Goal: Task Accomplishment & Management: Manage account settings

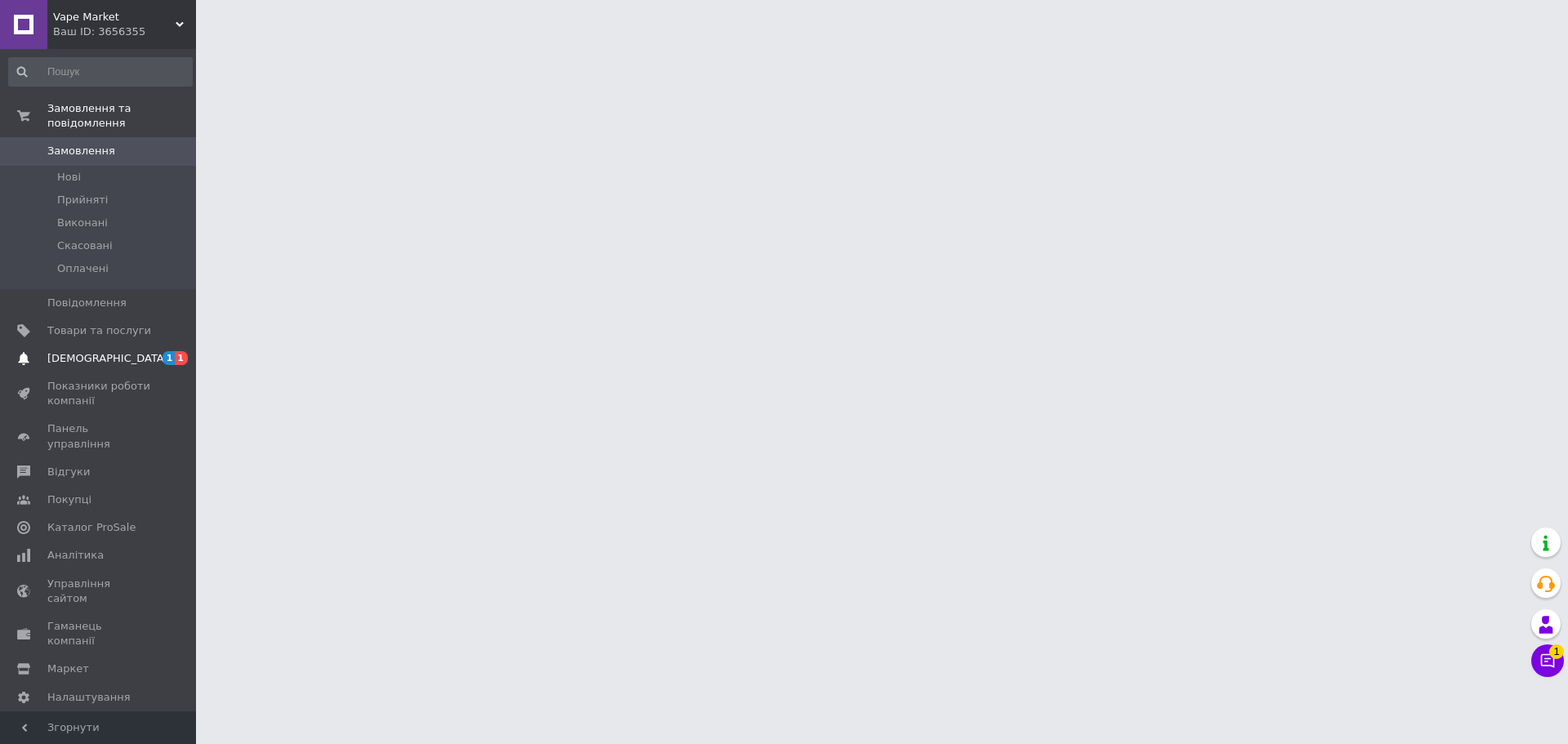
click at [154, 352] on span "1 1" at bounding box center [173, 358] width 45 height 15
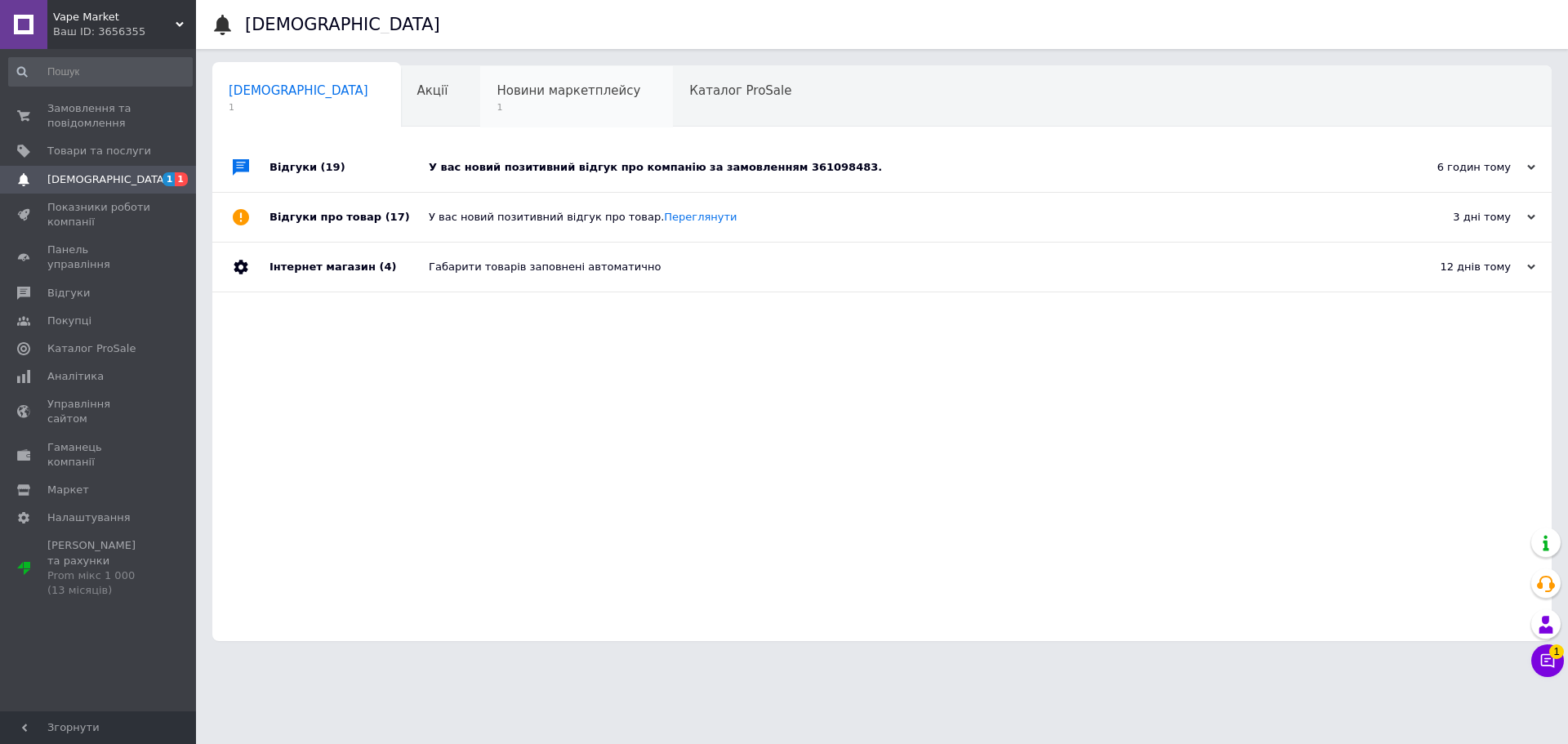
click at [497, 106] on span "1" at bounding box center [569, 108] width 143 height 13
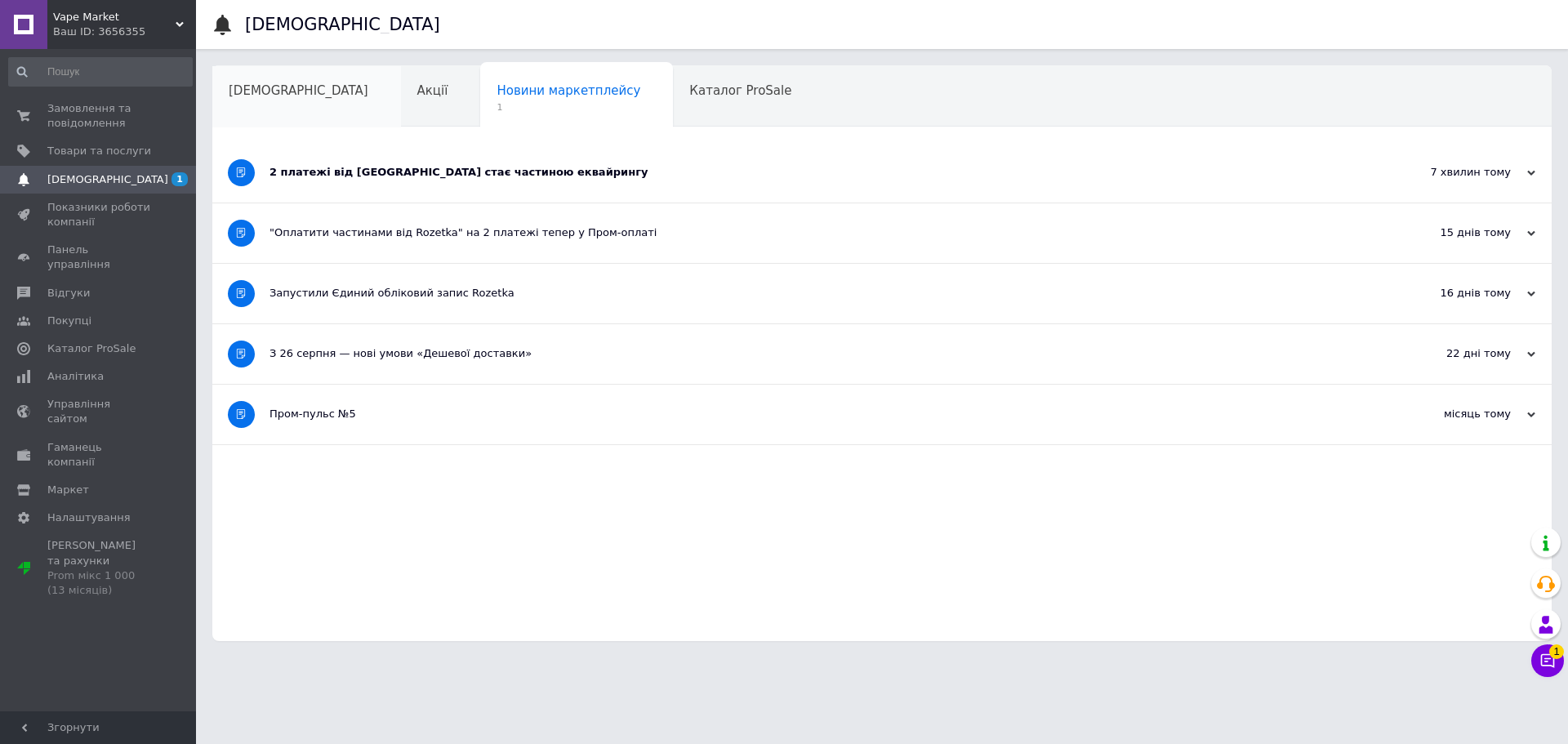
click at [275, 98] on span "[DEMOGRAPHIC_DATA]" at bounding box center [298, 90] width 139 height 15
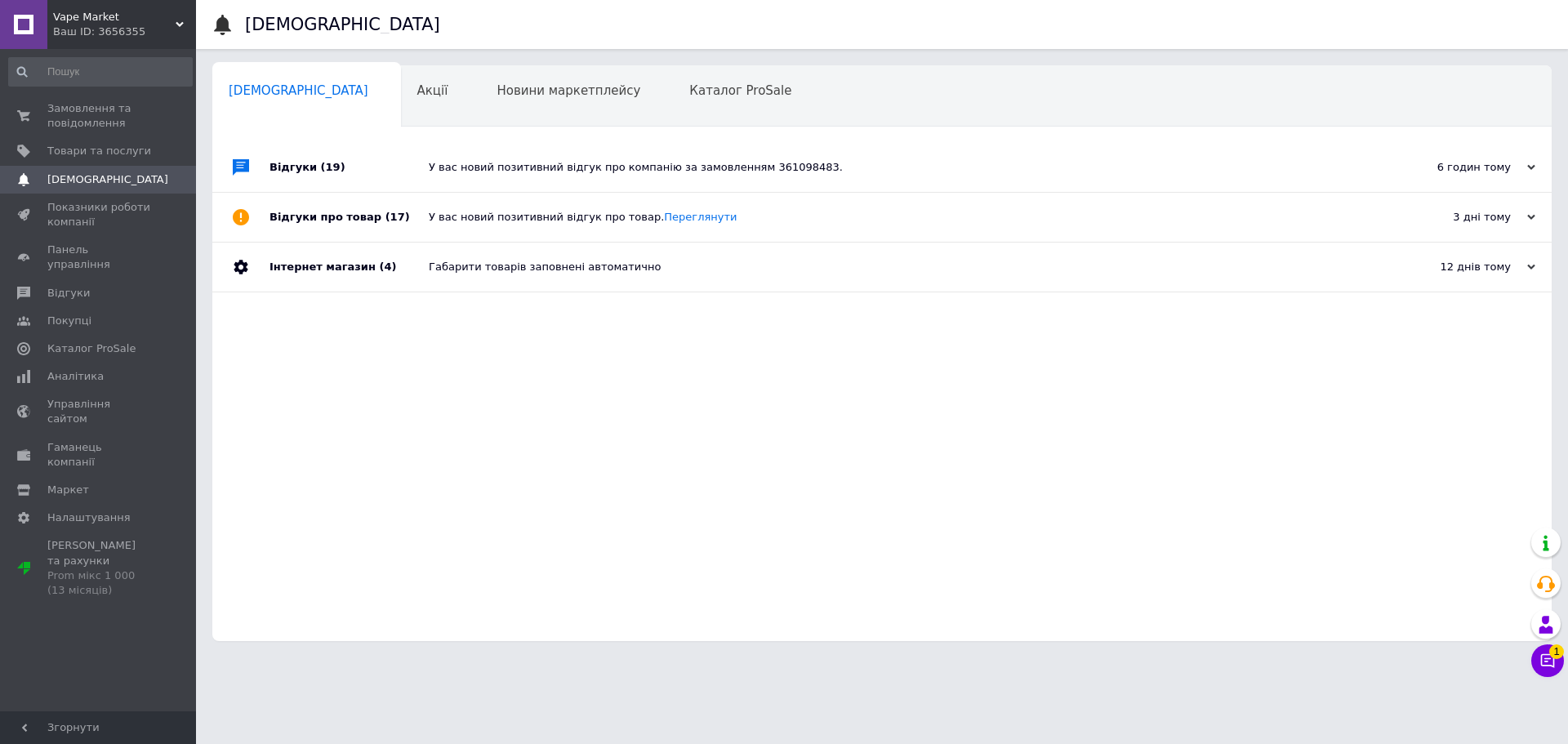
click at [613, 169] on div "У вас новий позитивний відгук про компанію за замовленням 361098483." at bounding box center [901, 167] width 943 height 15
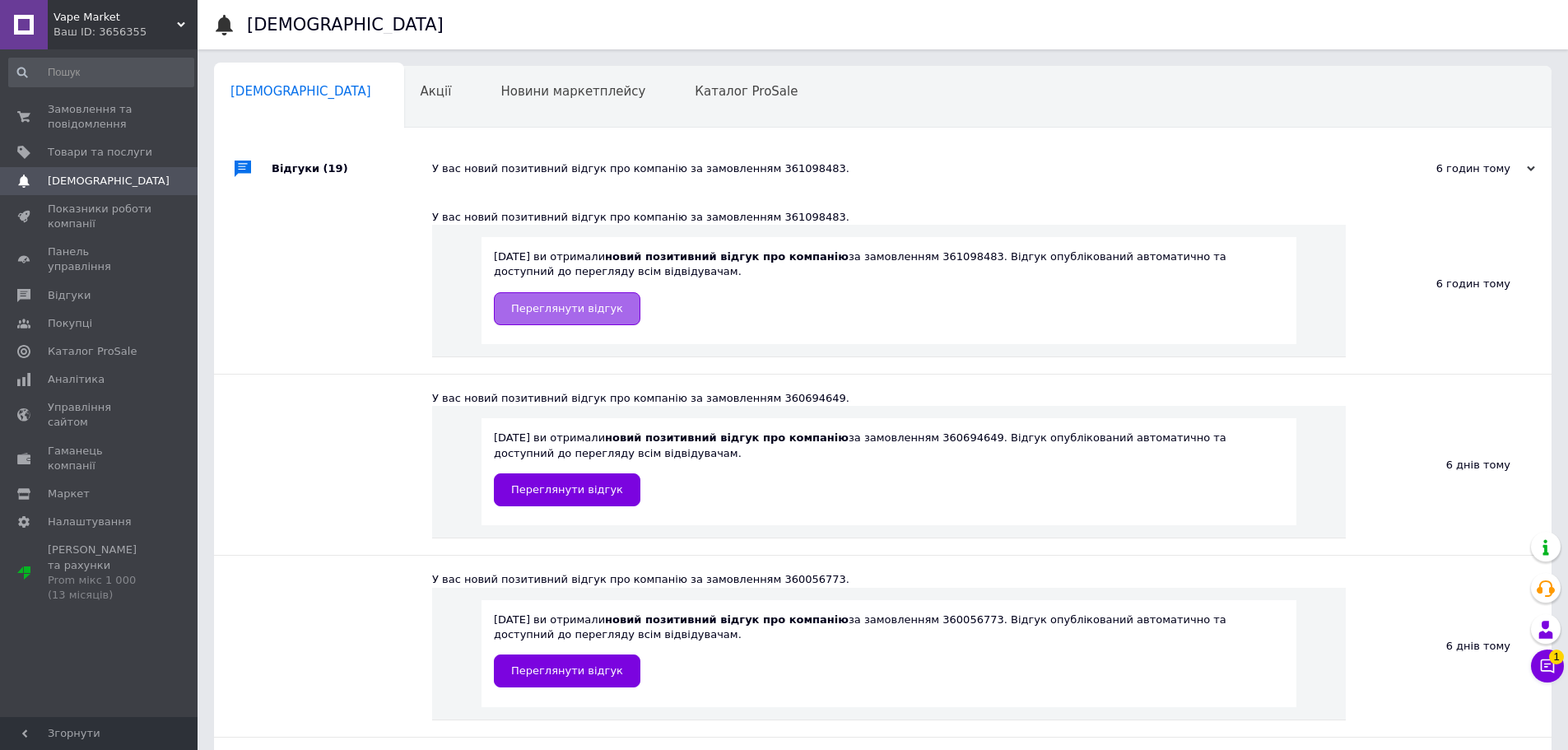
click at [594, 298] on link "Переглянути відгук" at bounding box center [567, 309] width 146 height 33
click at [99, 109] on span "Замовлення та повідомлення" at bounding box center [100, 117] width 104 height 29
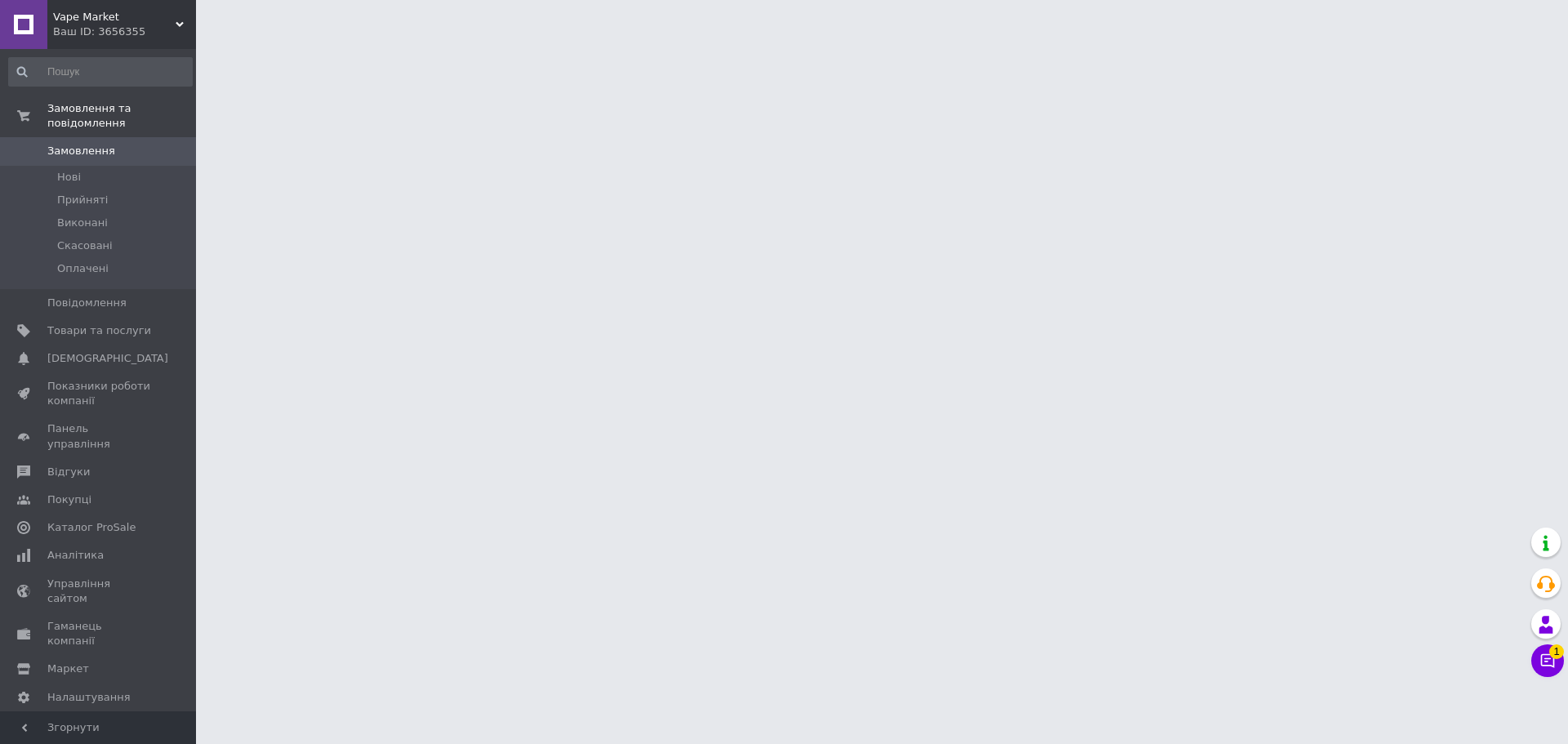
click at [1560, 672] on div "Чат з покупцем 1" at bounding box center [1548, 661] width 33 height 33
click at [1559, 665] on button "Чат з покупцем 1" at bounding box center [1548, 661] width 33 height 33
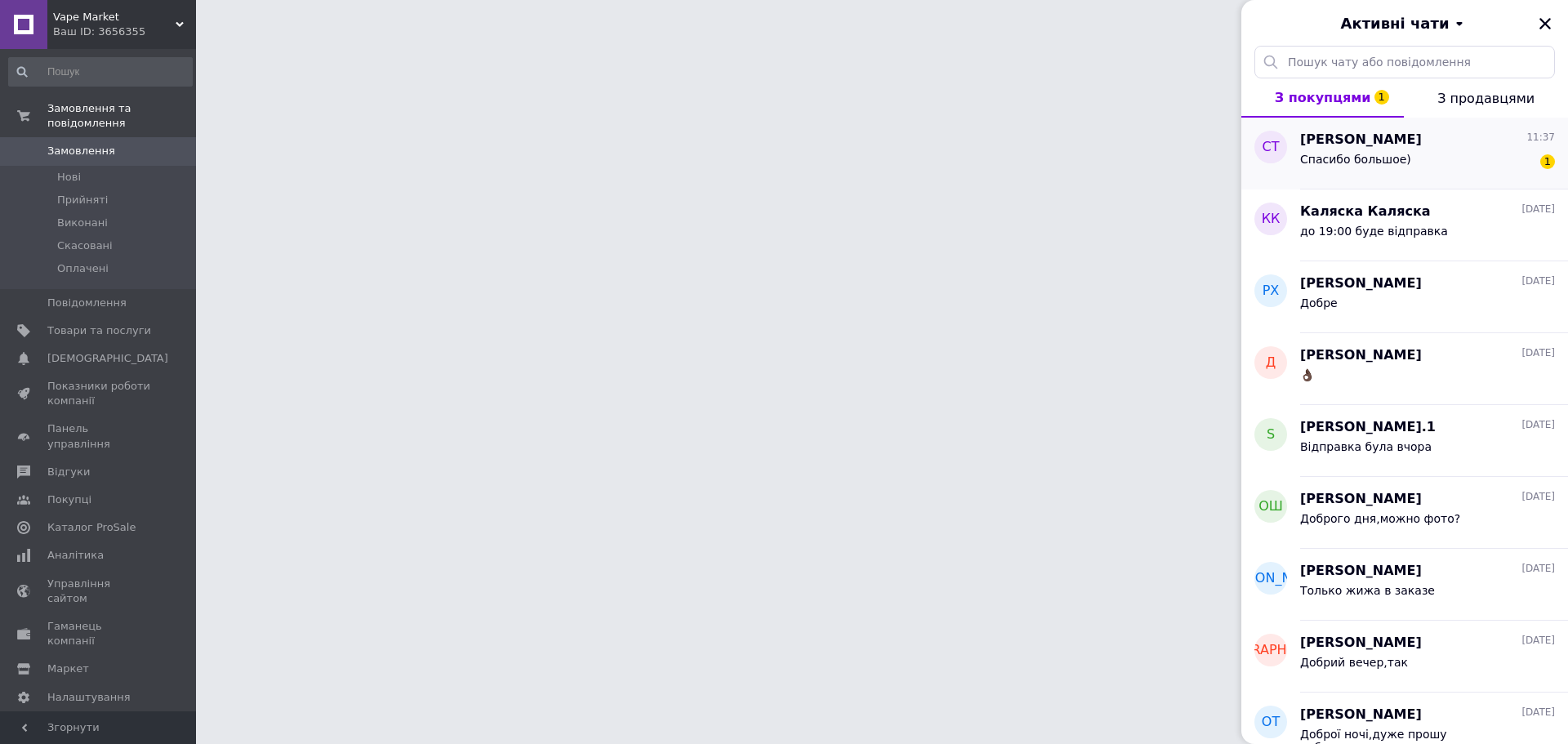
click at [1352, 165] on span "Спасибо большое)" at bounding box center [1355, 159] width 111 height 13
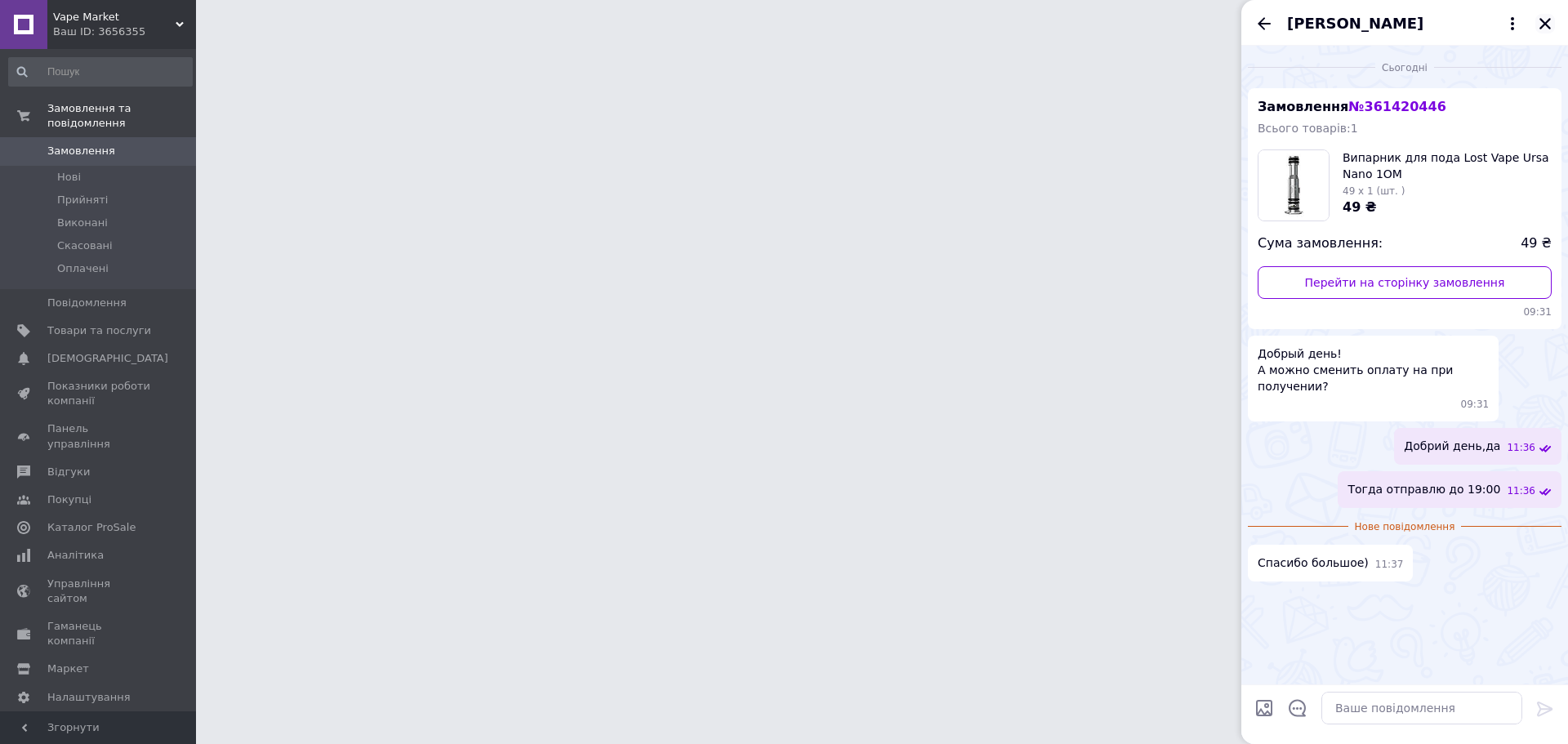
click at [1543, 33] on div "[PERSON_NAME]" at bounding box center [1404, 22] width 326 height 46
click at [1537, 31] on button "Закрити" at bounding box center [1545, 23] width 19 height 19
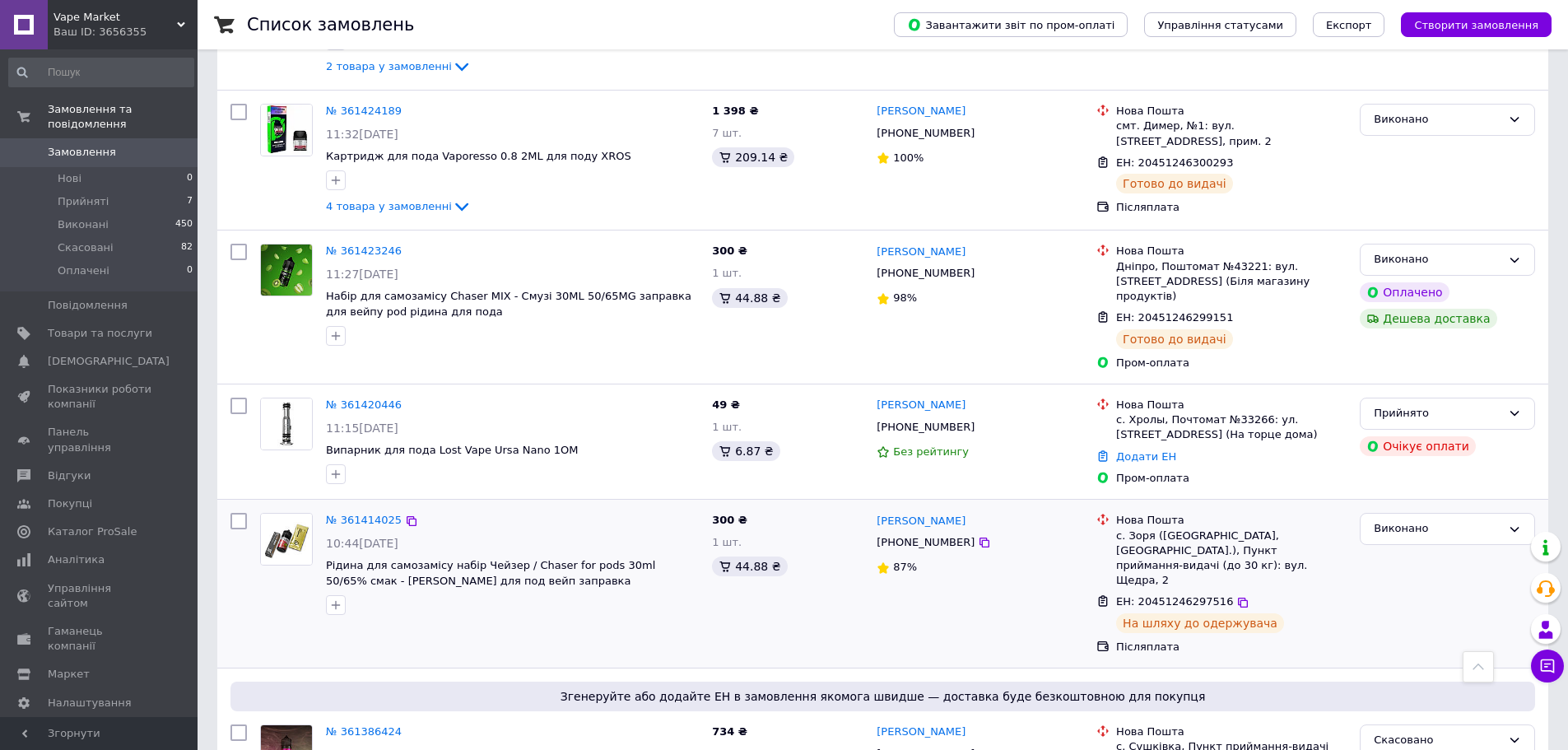
scroll to position [988, 0]
click at [349, 399] on link "№ 361420446" at bounding box center [364, 405] width 76 height 13
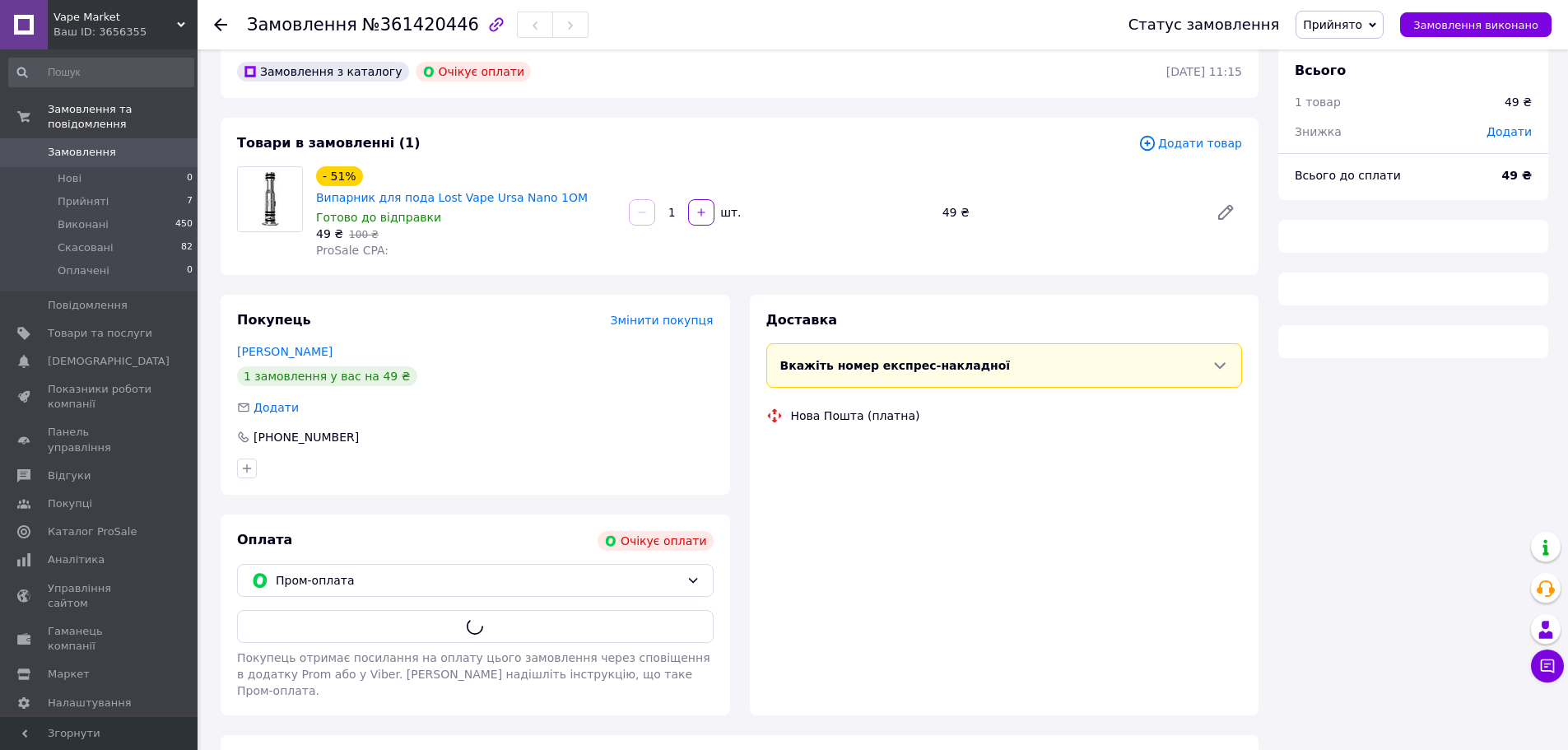
scroll to position [25, 0]
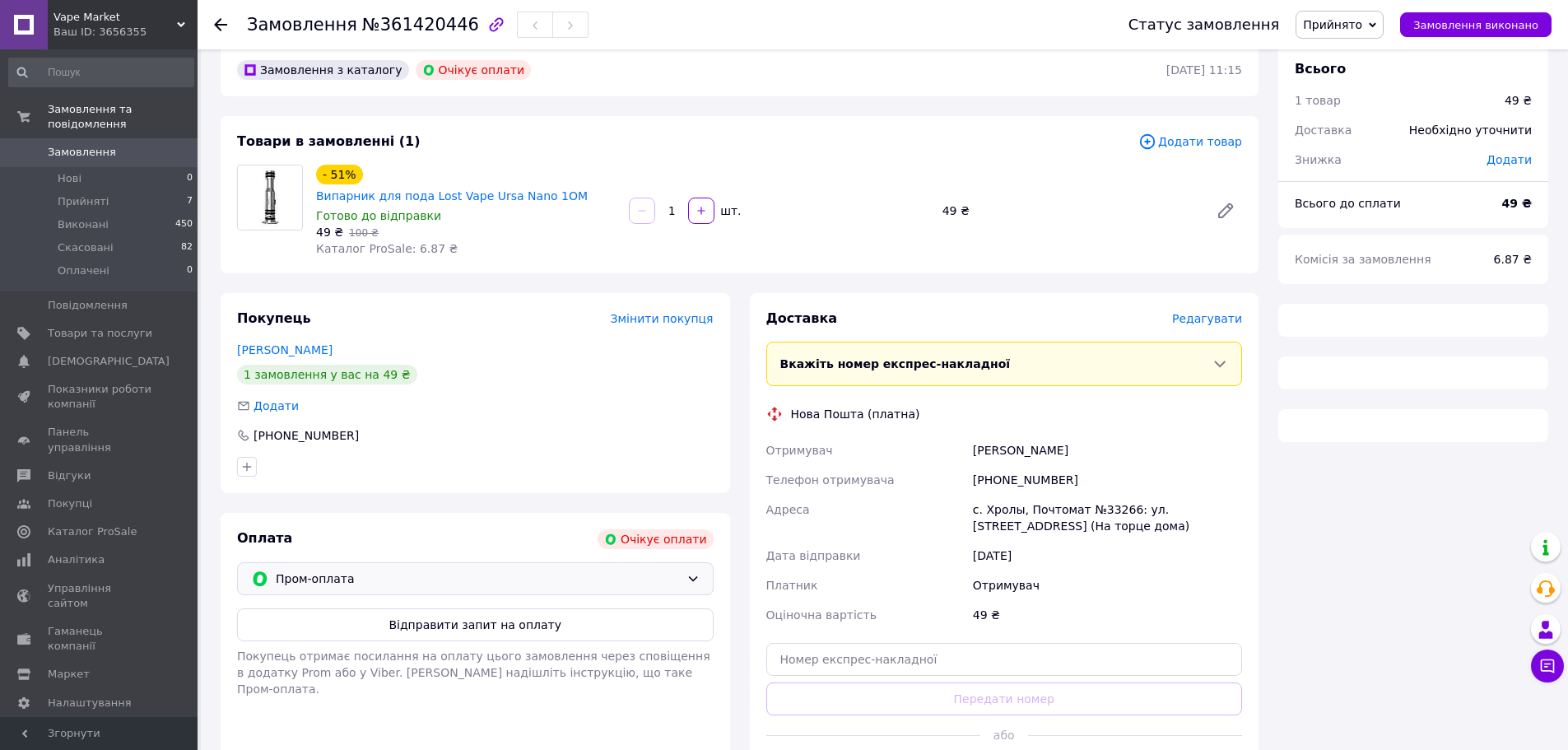
click at [407, 570] on span "Пром-оплата" at bounding box center [477, 579] width 404 height 19
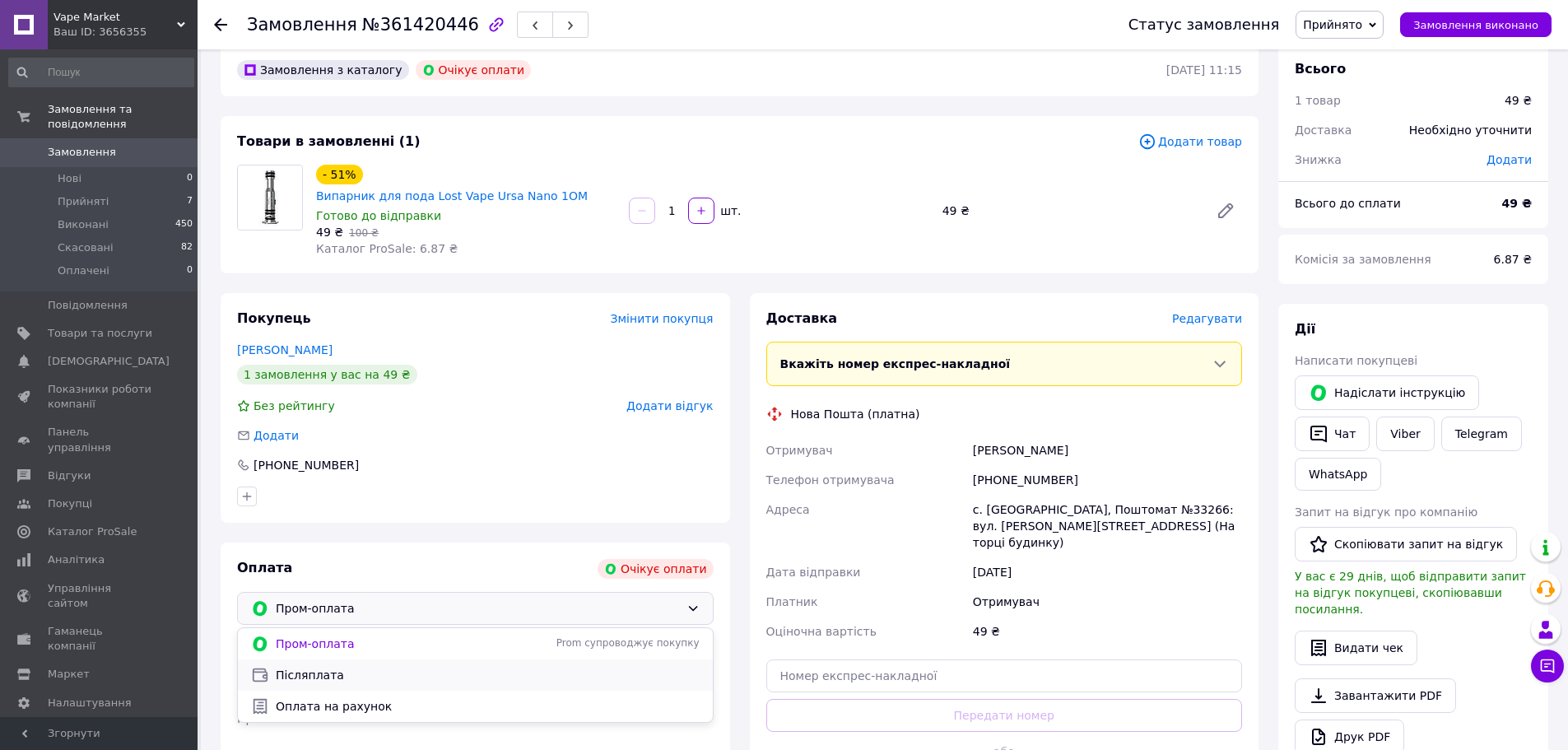
click at [379, 667] on span "Післяплата" at bounding box center [487, 675] width 424 height 17
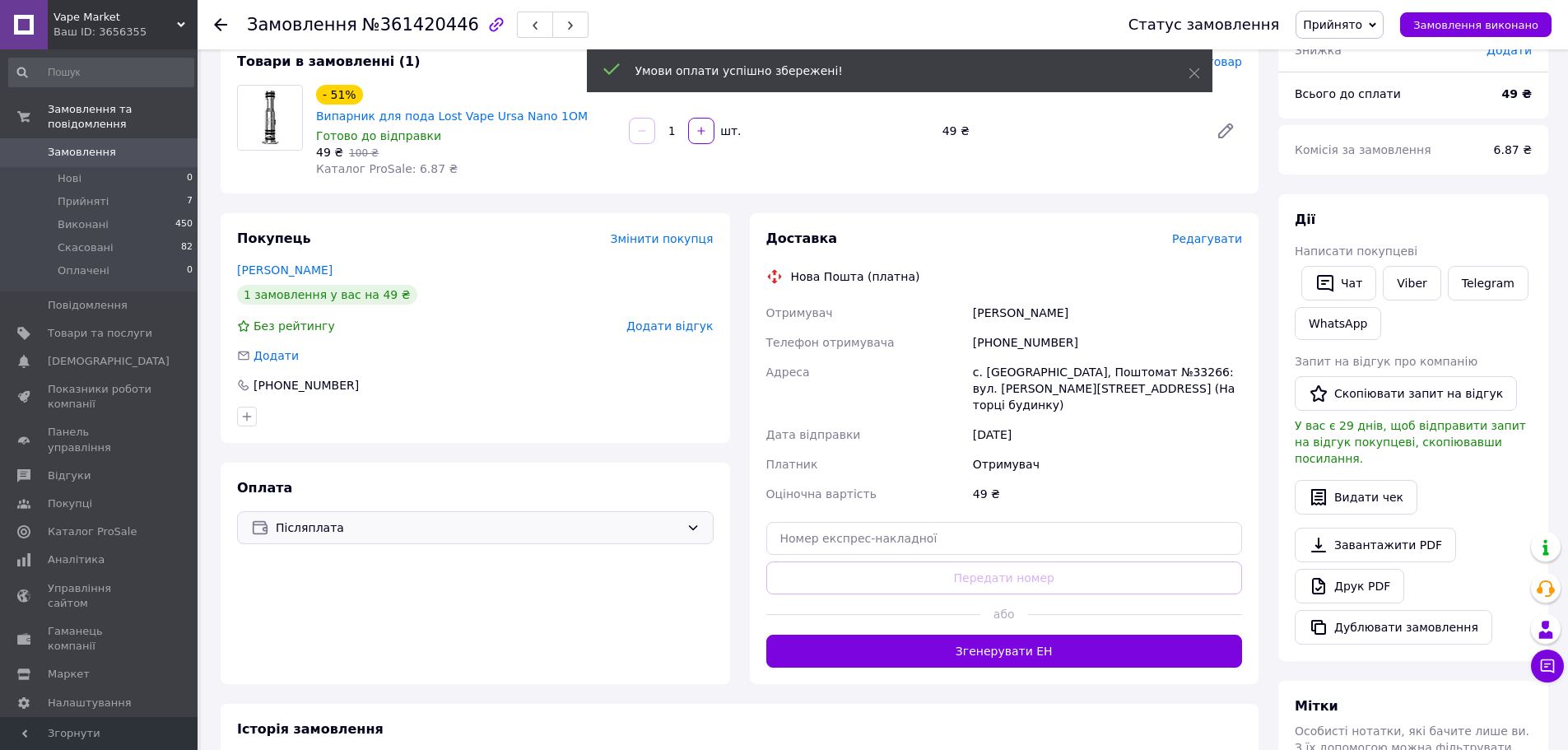
scroll to position [107, 0]
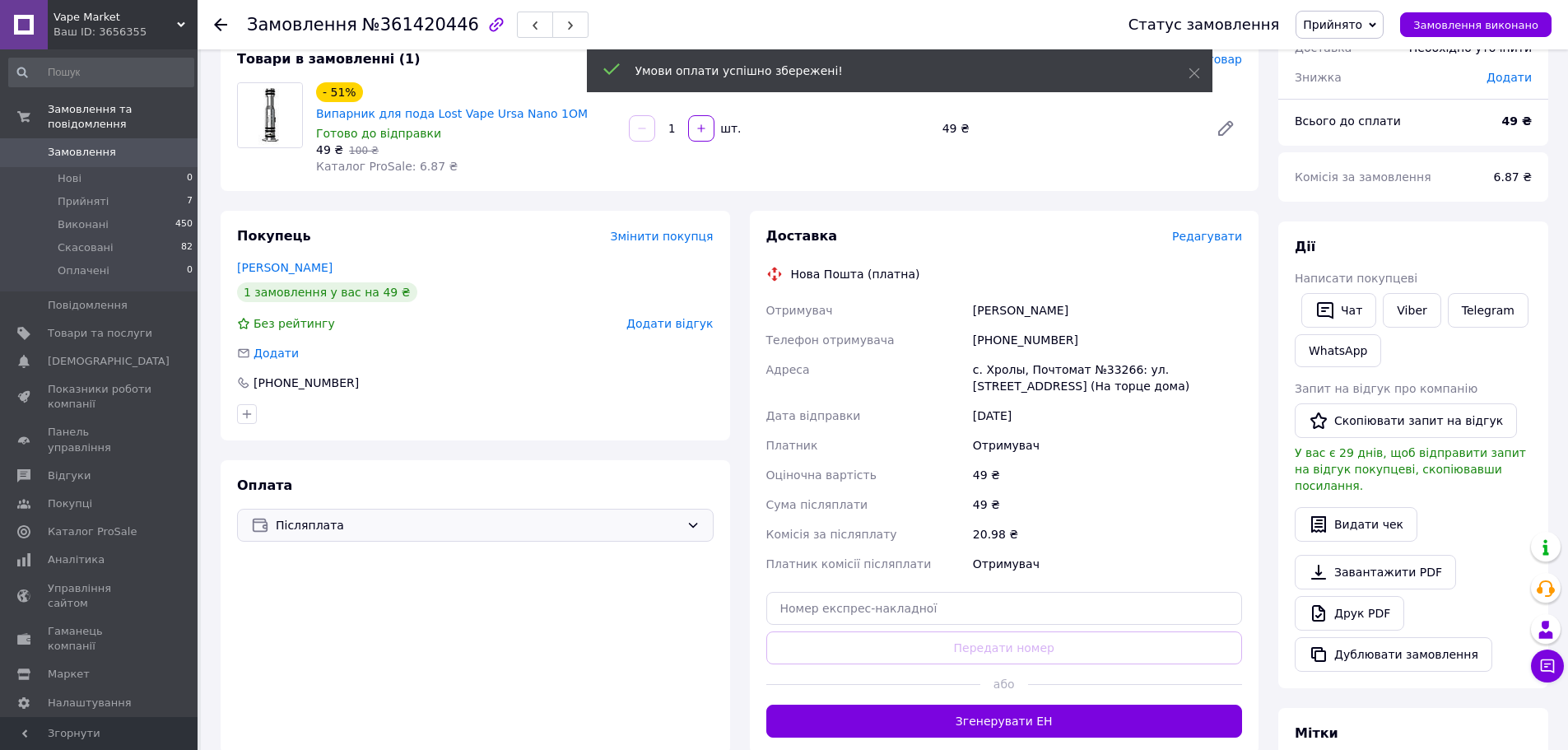
click at [1042, 617] on div "Доставка Редагувати Нова Пошта (платна) Отримувач Топчій Софія Телефон отримува…" at bounding box center [1005, 482] width 476 height 511
click at [1037, 705] on button "Згенерувати ЕН" at bounding box center [1005, 722] width 476 height 33
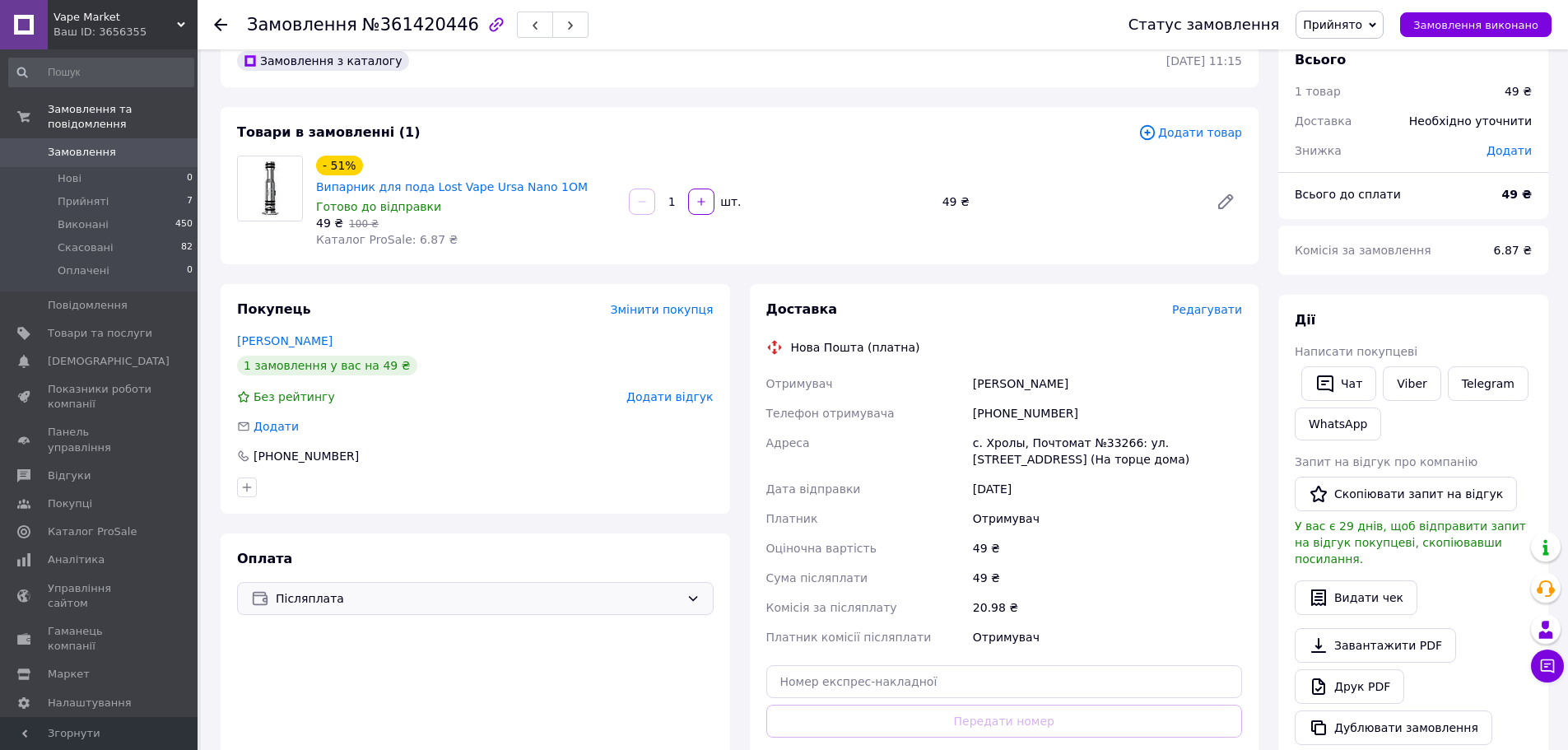
scroll to position [25, 0]
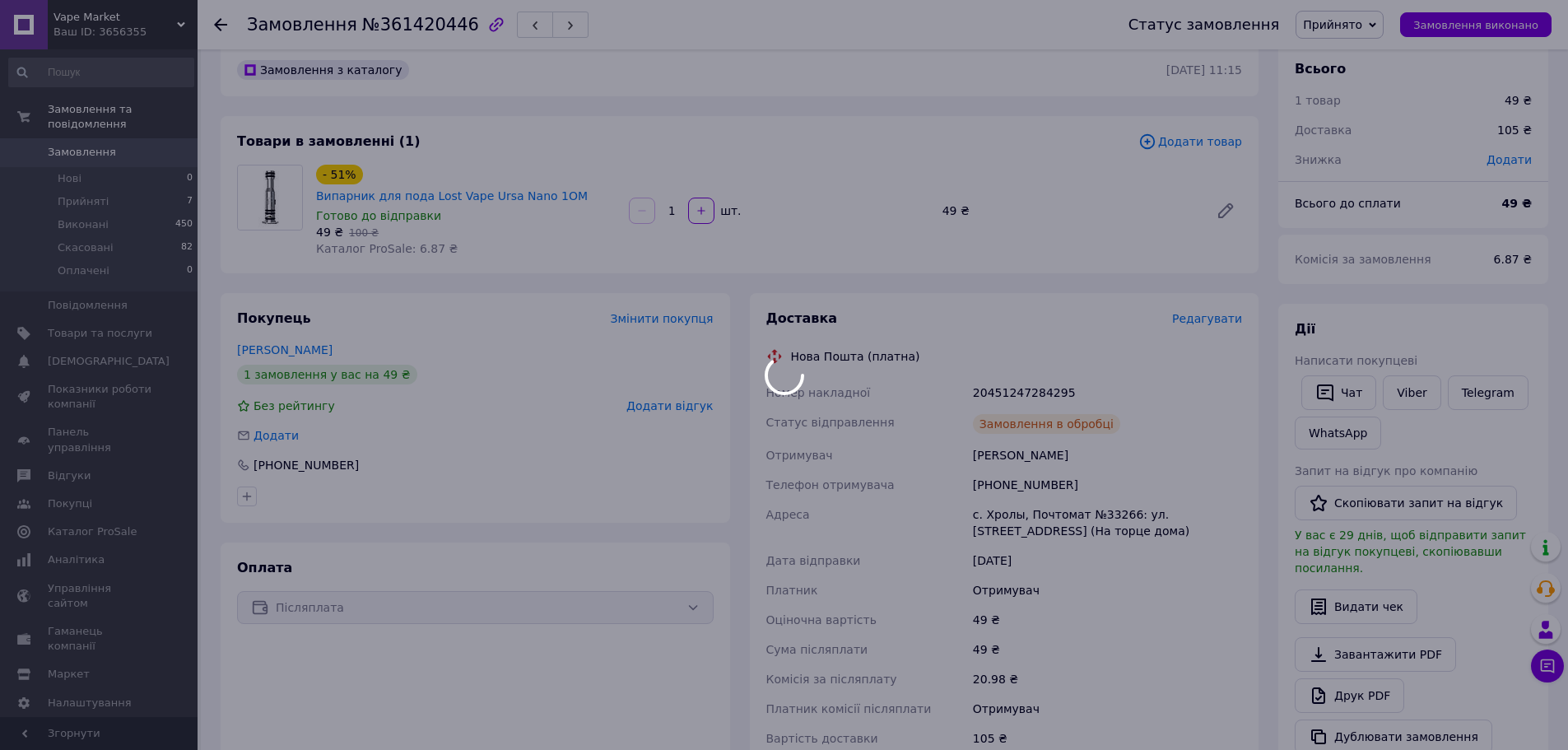
click at [1007, 367] on div at bounding box center [784, 375] width 1568 height 750
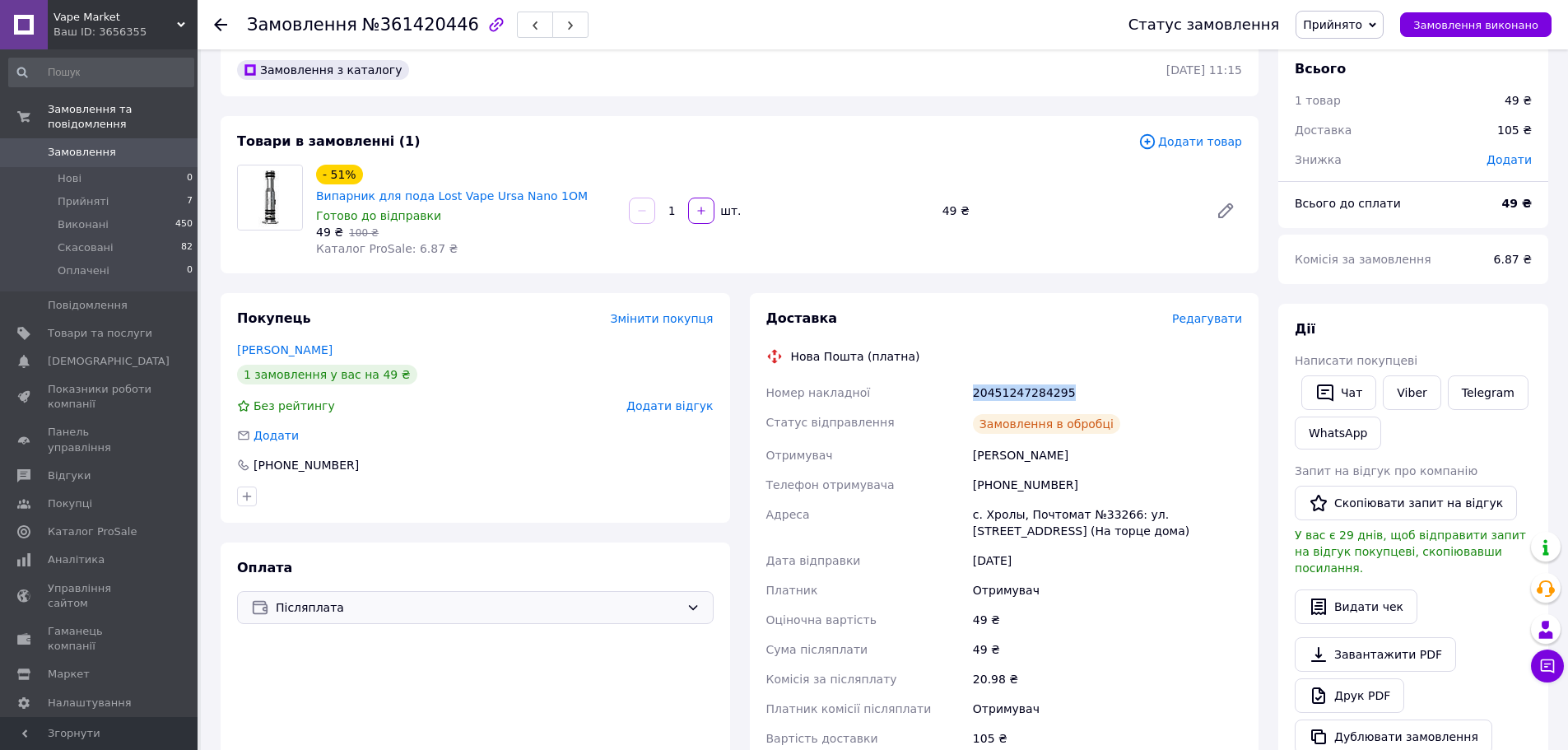
click at [1007, 378] on div "20451247284295" at bounding box center [1107, 393] width 275 height 29
copy div "20451247284295"
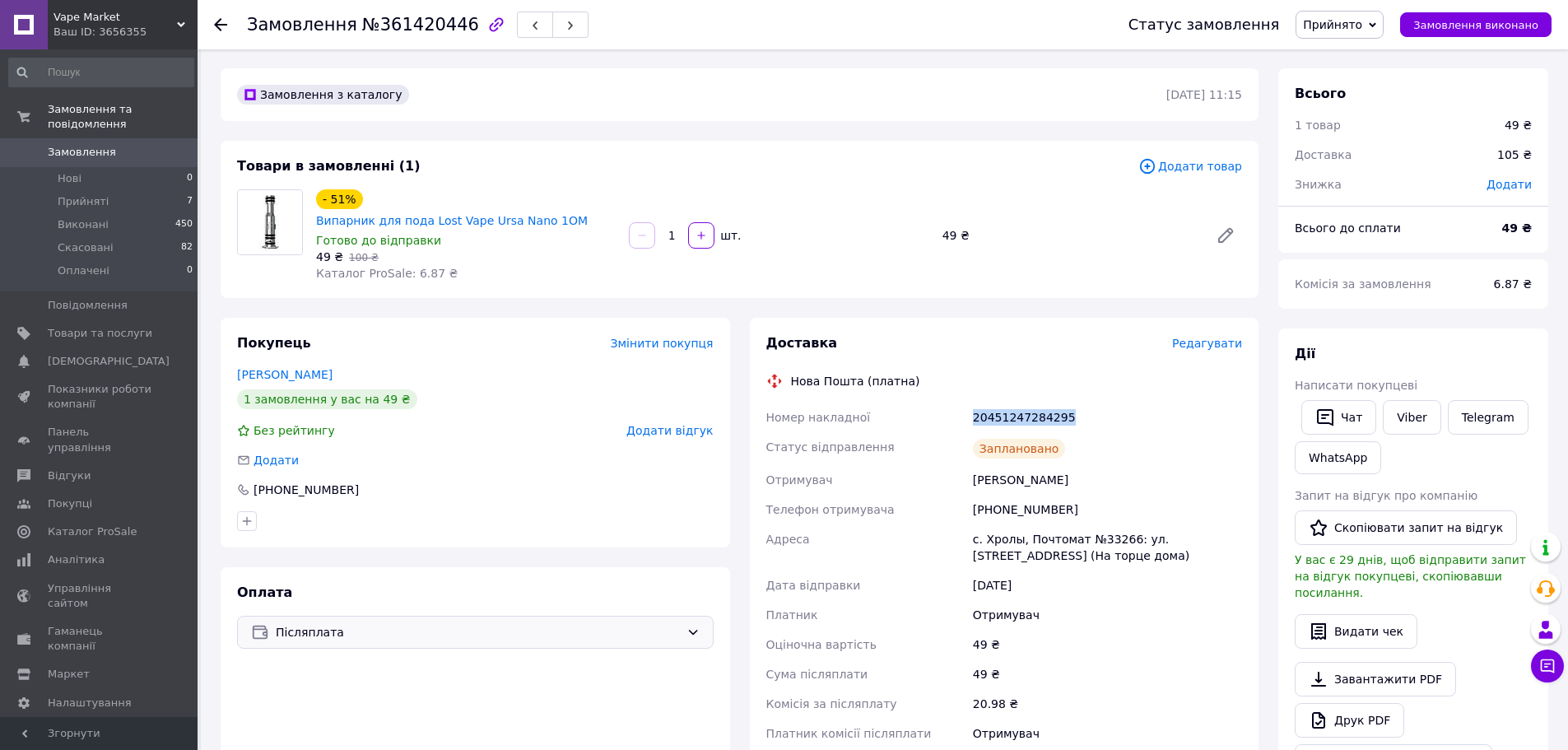
scroll to position [0, 0]
click at [141, 145] on span "Замовлення" at bounding box center [100, 151] width 104 height 15
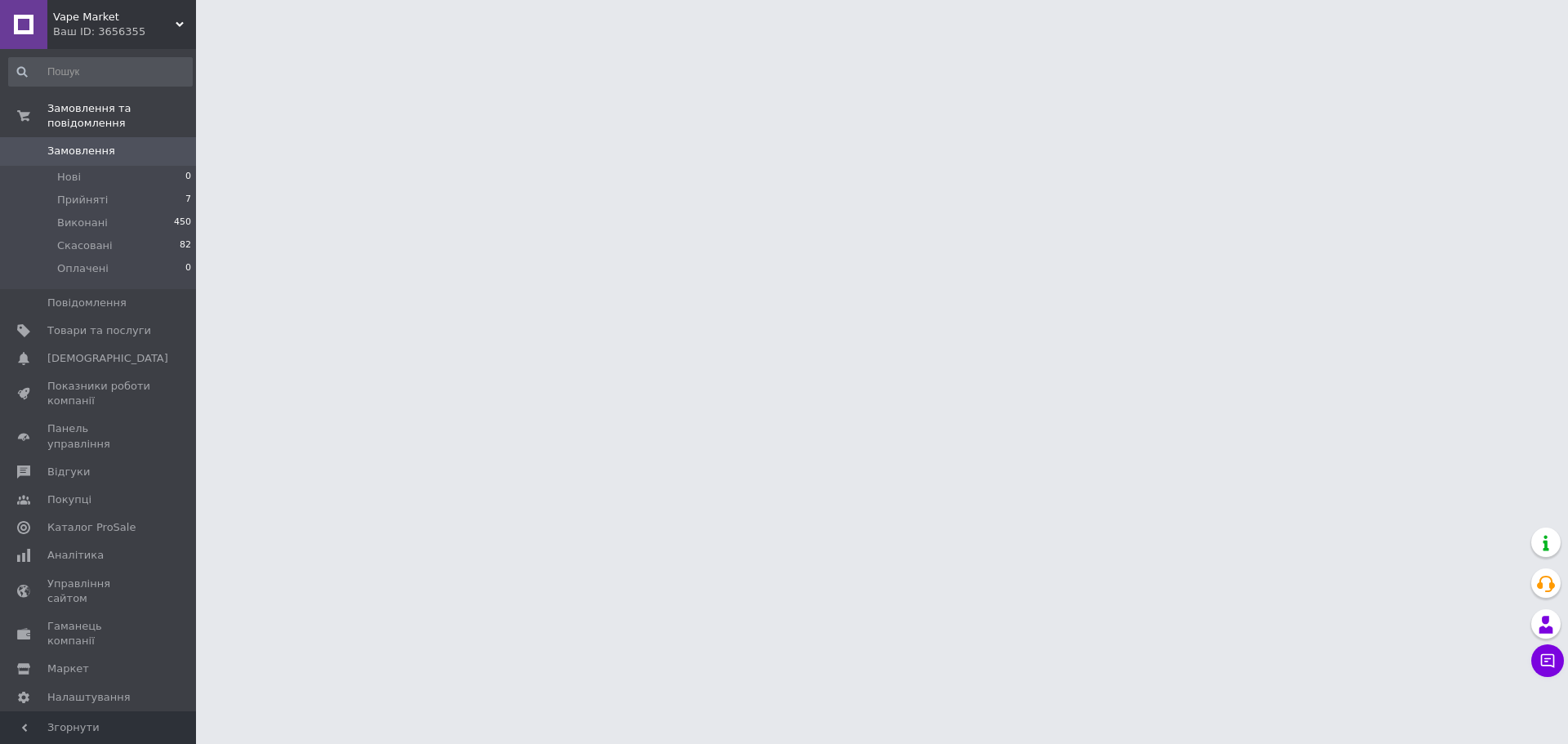
click at [86, 143] on span "Замовлення" at bounding box center [81, 150] width 68 height 15
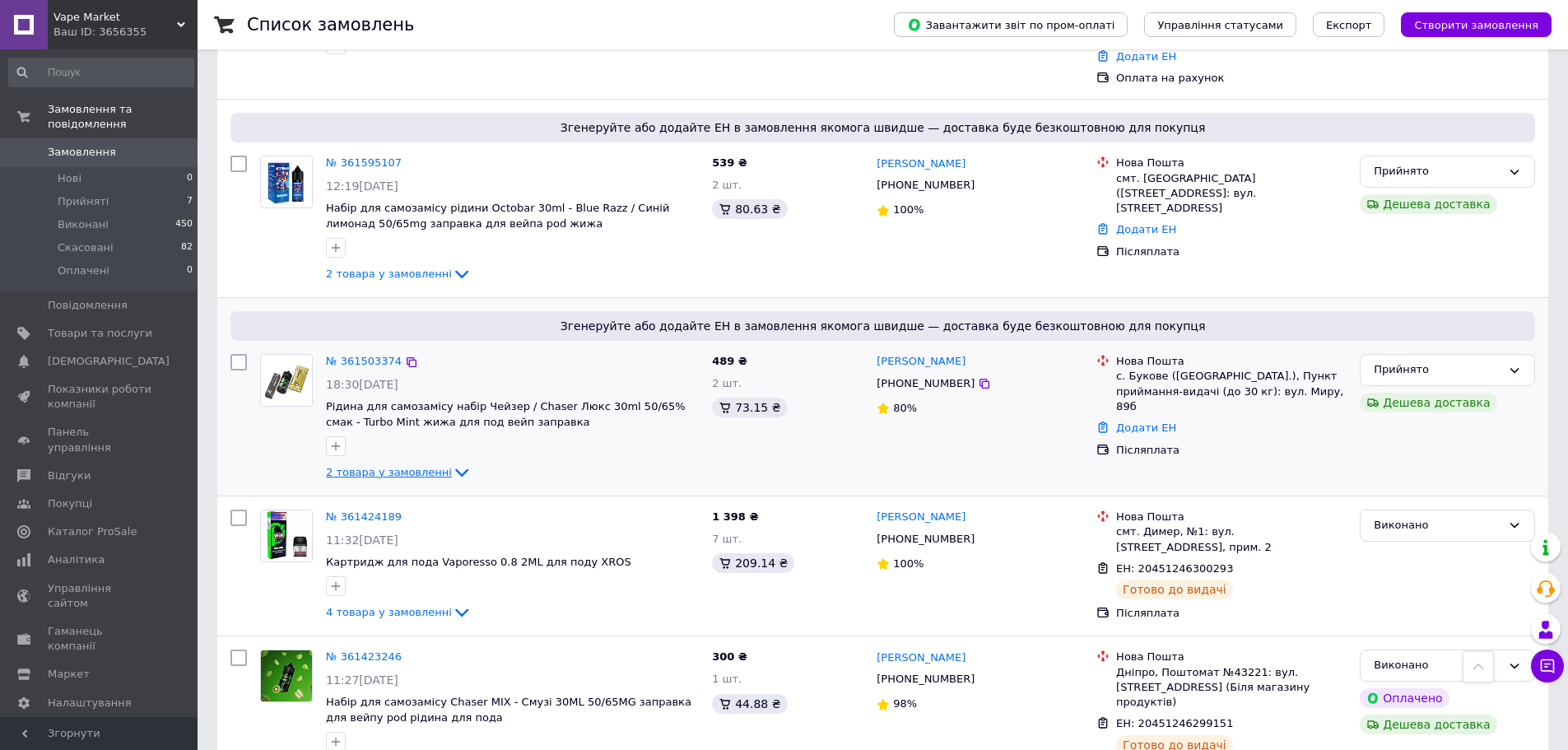
scroll to position [576, 0]
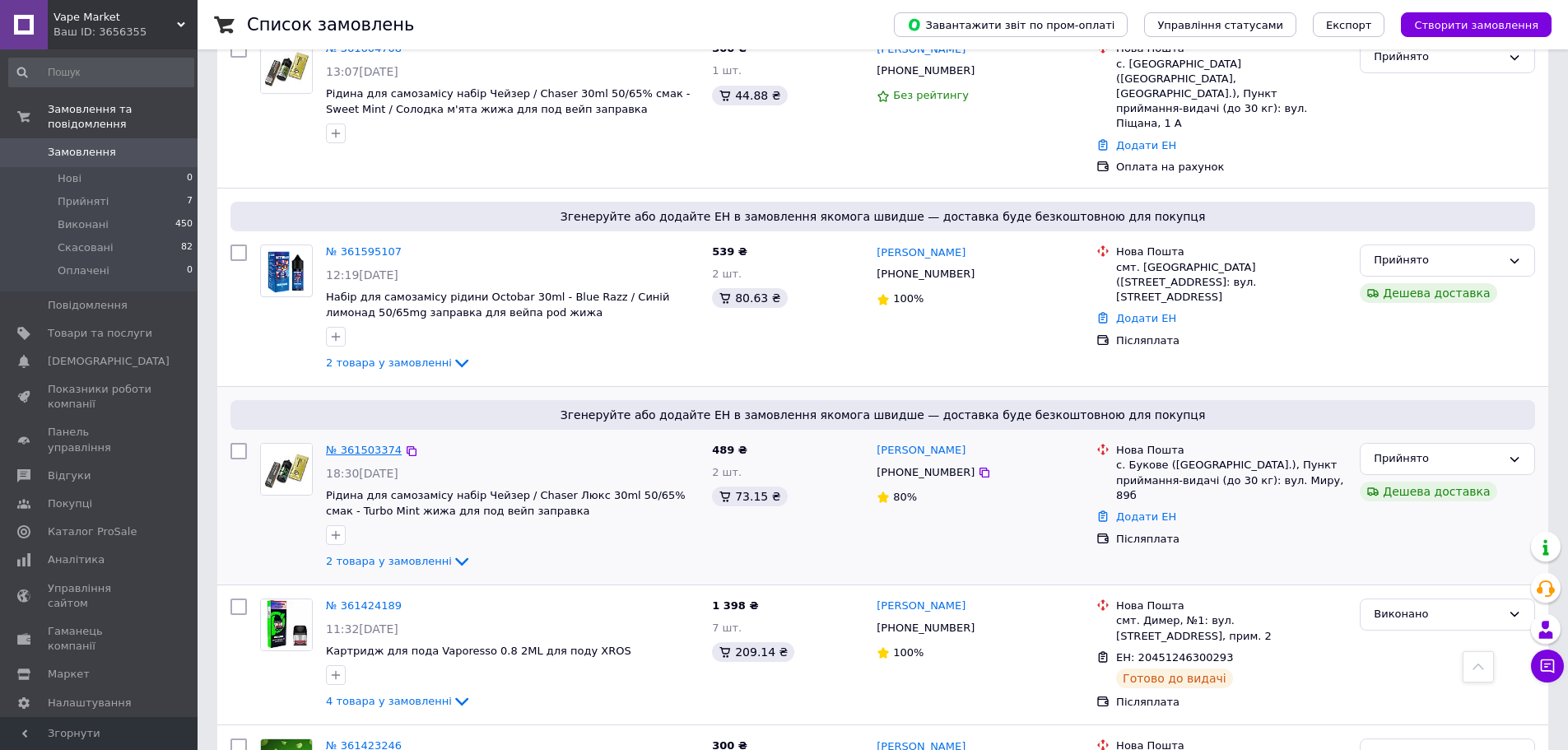
click at [354, 443] on link "№ 361503374" at bounding box center [364, 449] width 76 height 13
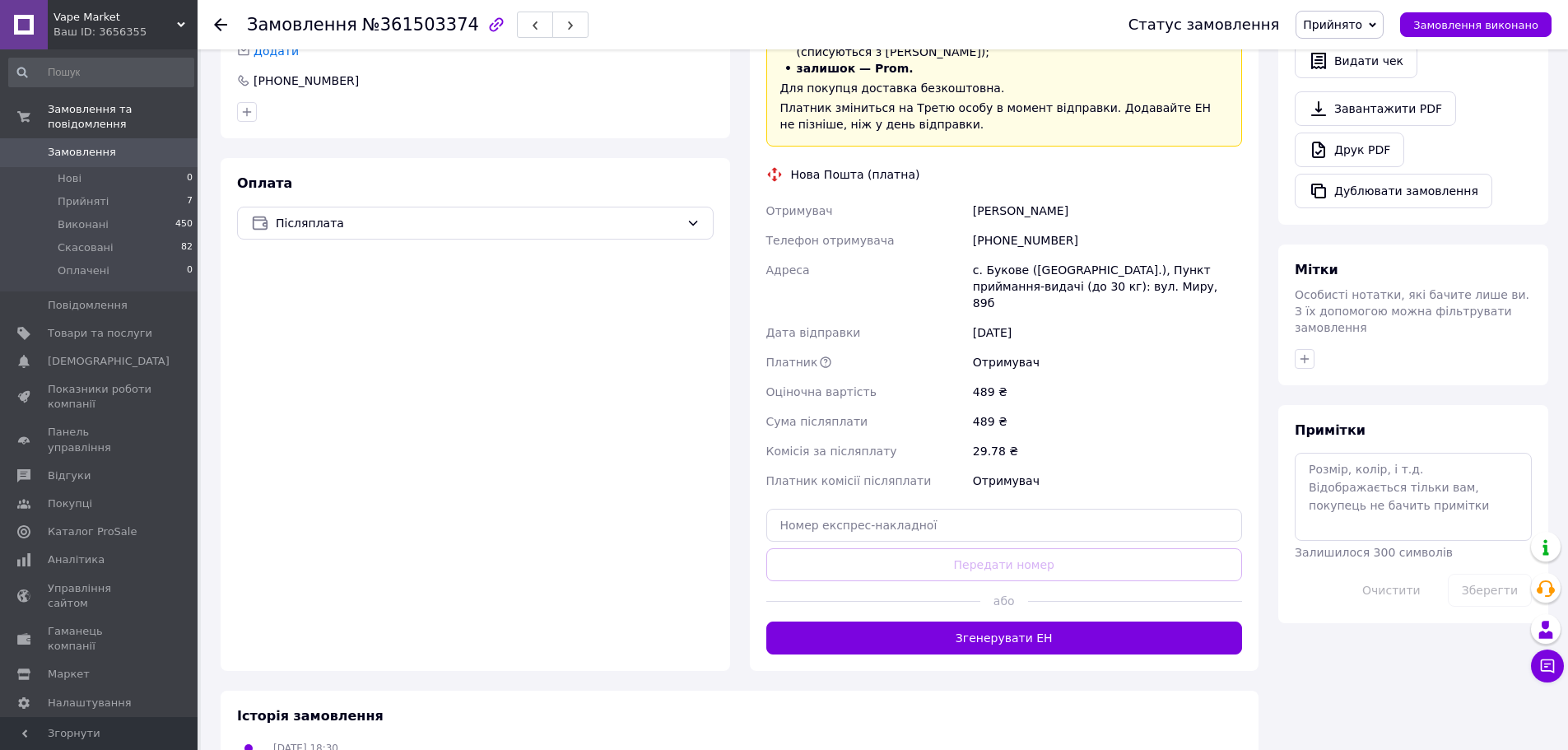
scroll to position [576, 0]
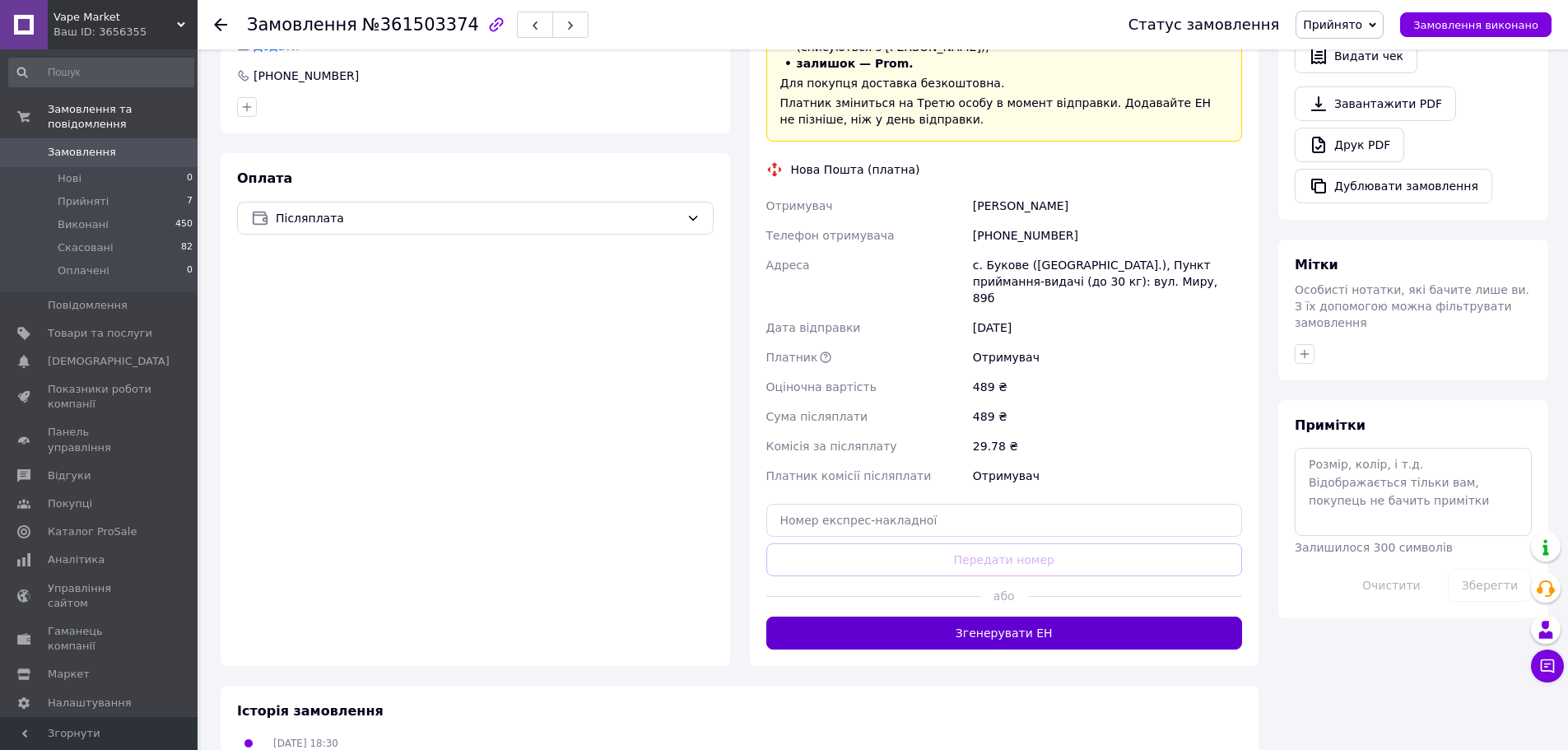
click at [1002, 617] on button "Згенерувати ЕН" at bounding box center [1005, 634] width 476 height 33
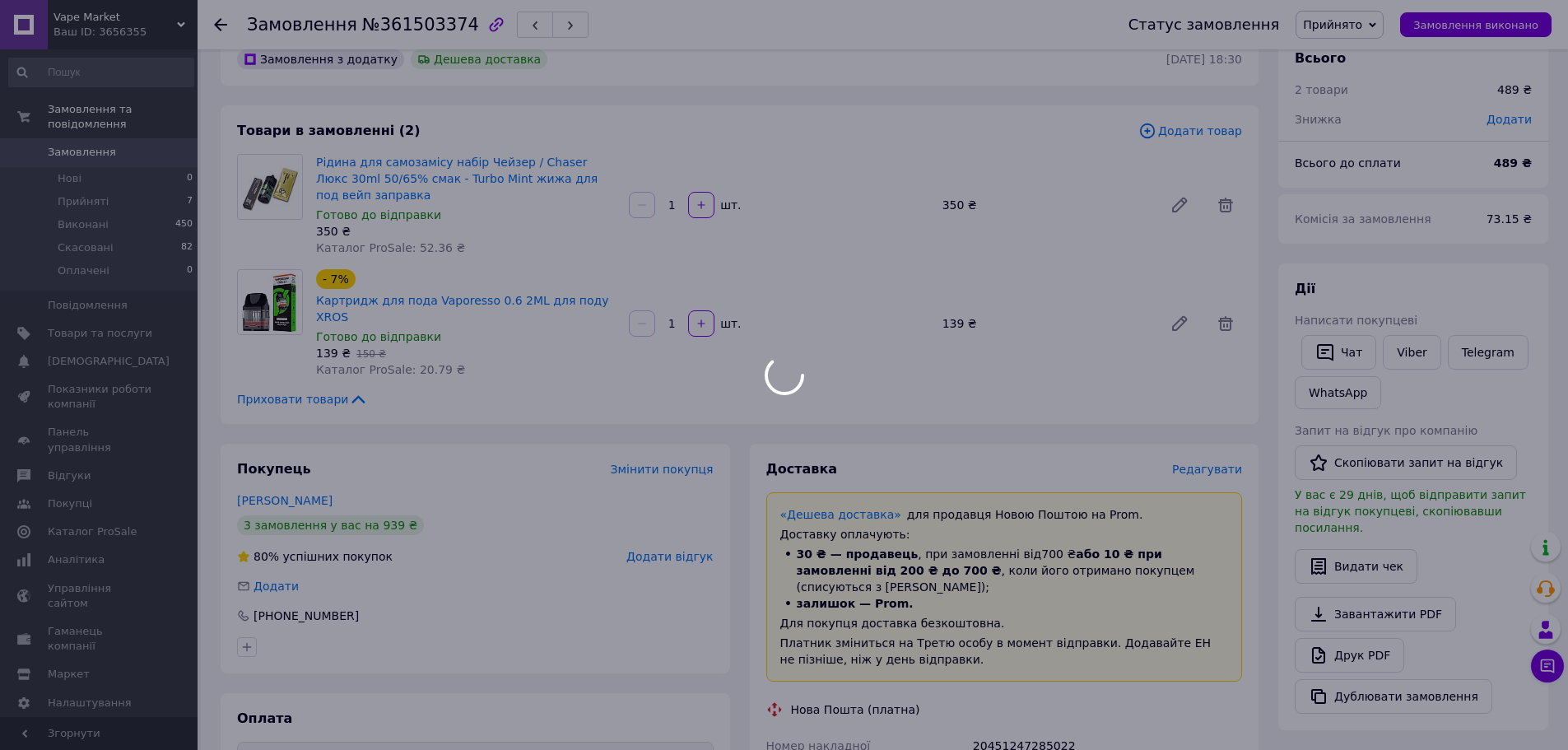
scroll to position [0, 0]
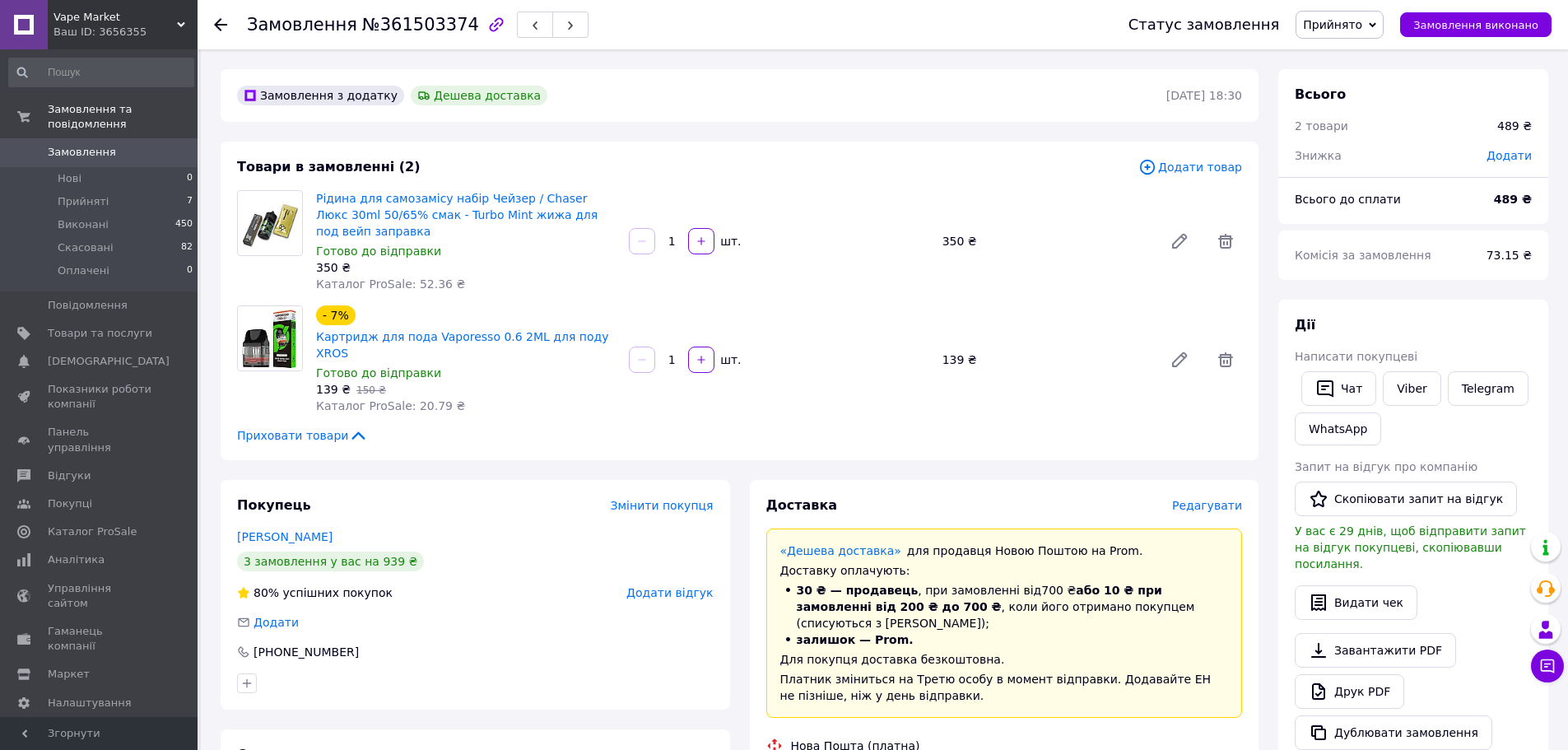
copy div "20451247285022"
click at [87, 139] on link "Замовлення 0" at bounding box center [101, 152] width 202 height 28
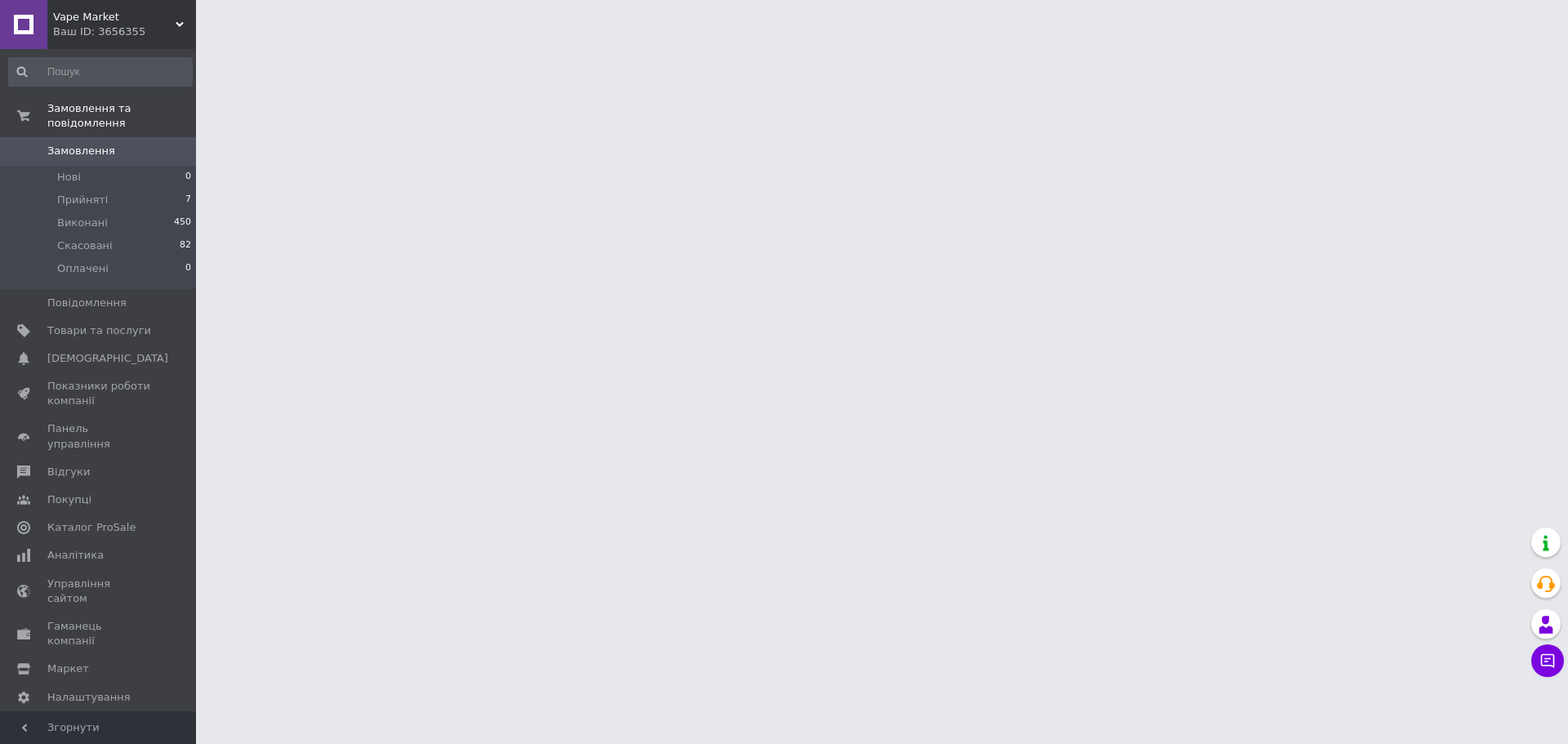
click at [101, 143] on span "Замовлення" at bounding box center [81, 150] width 68 height 15
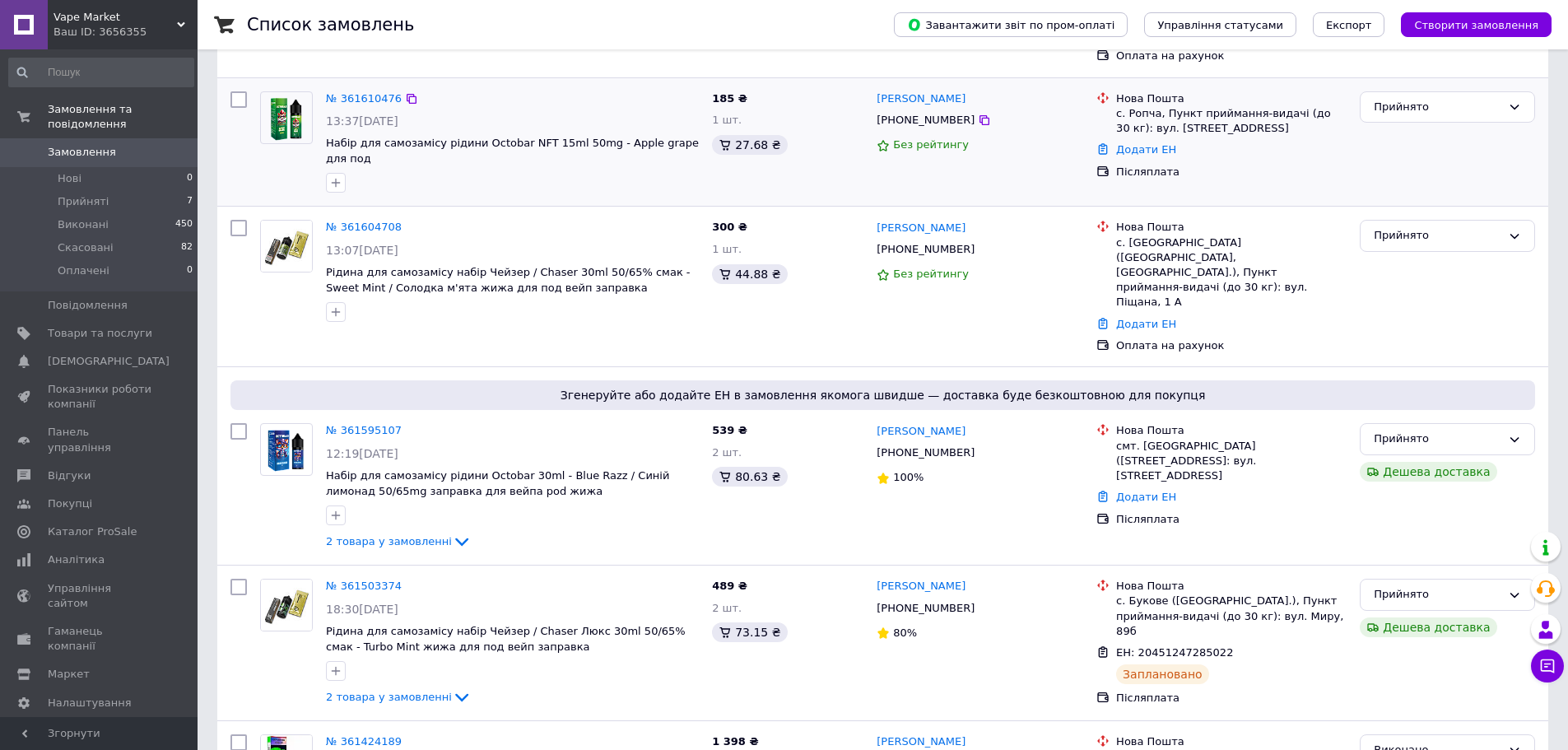
scroll to position [329, 0]
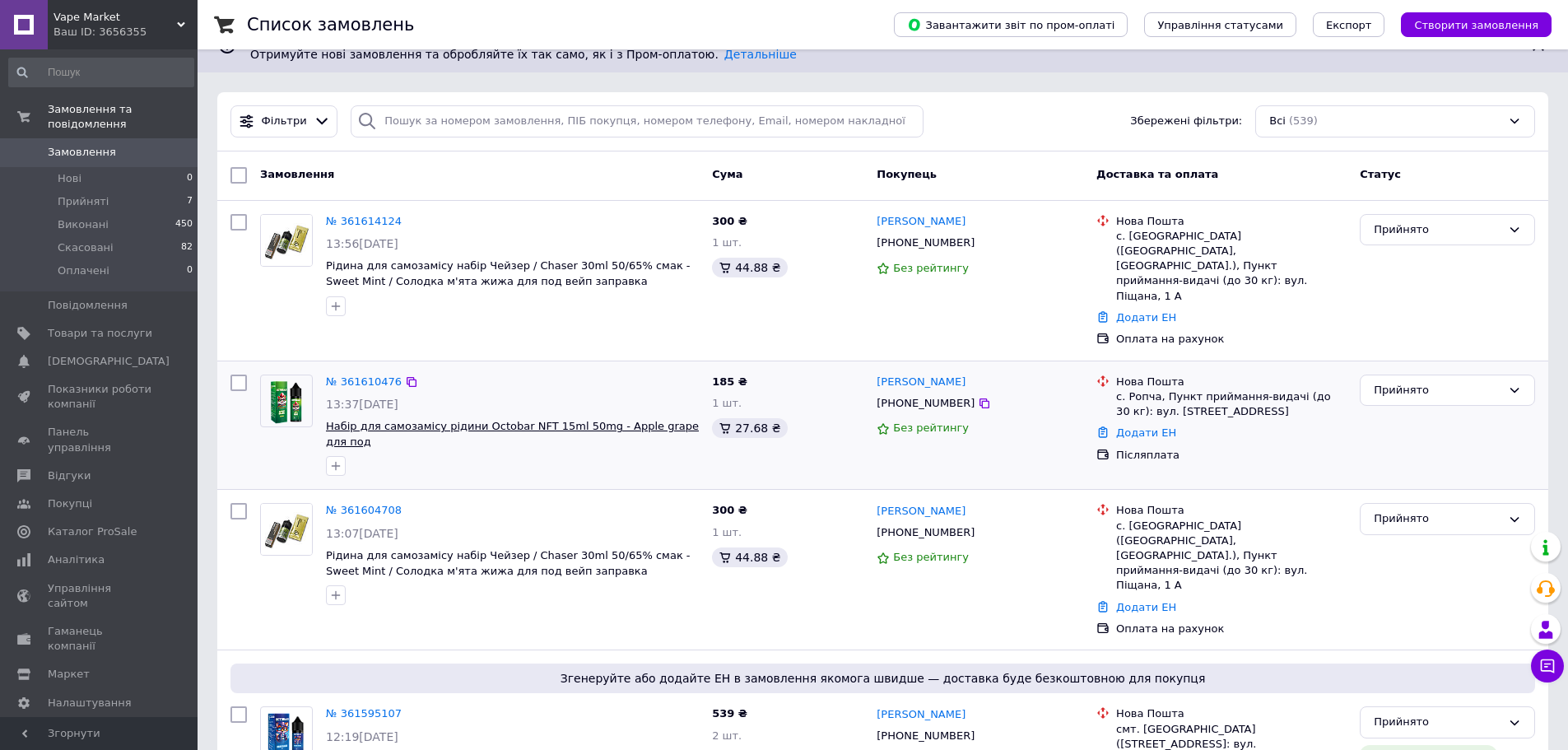
scroll to position [165, 0]
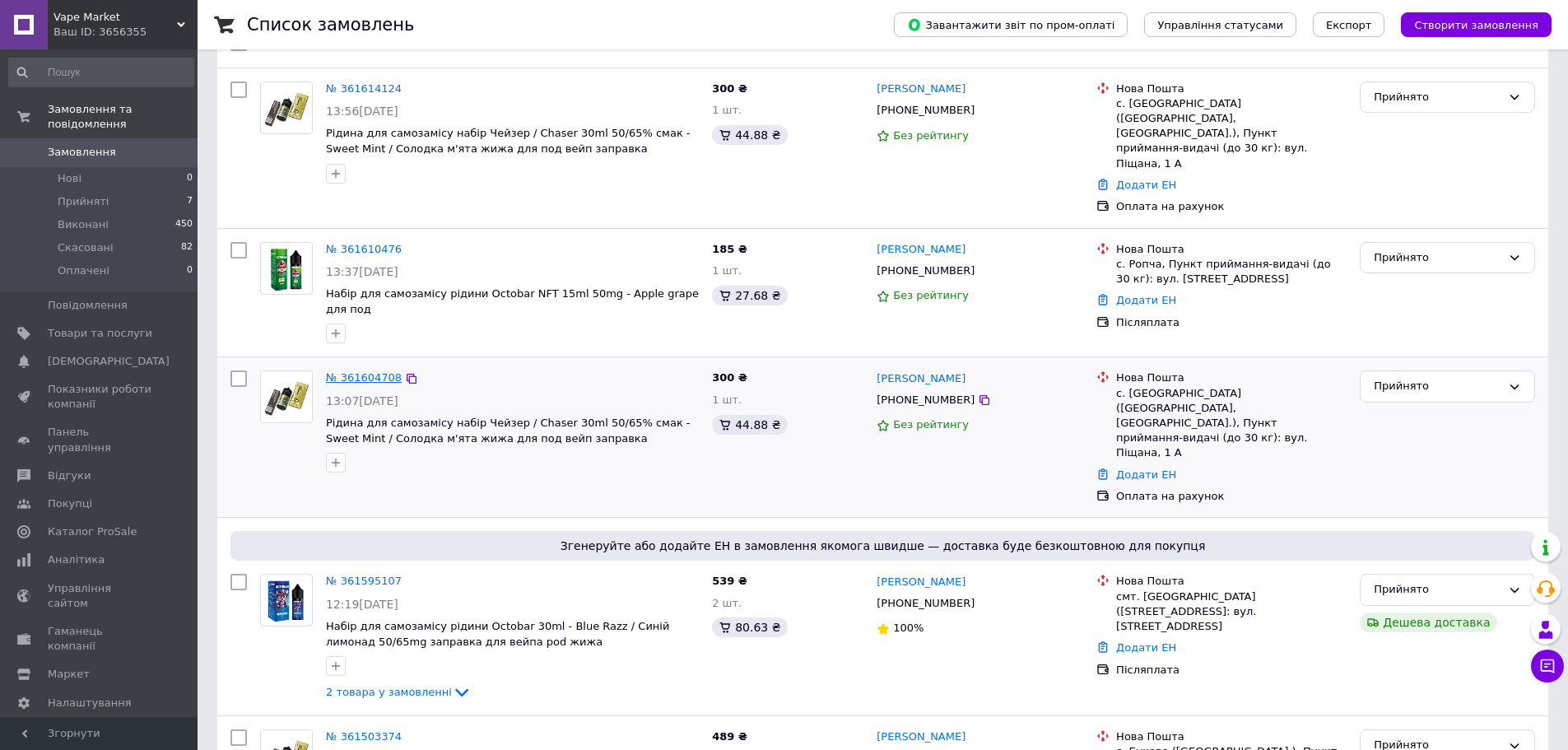
click at [362, 371] on link "№ 361604708" at bounding box center [364, 377] width 76 height 13
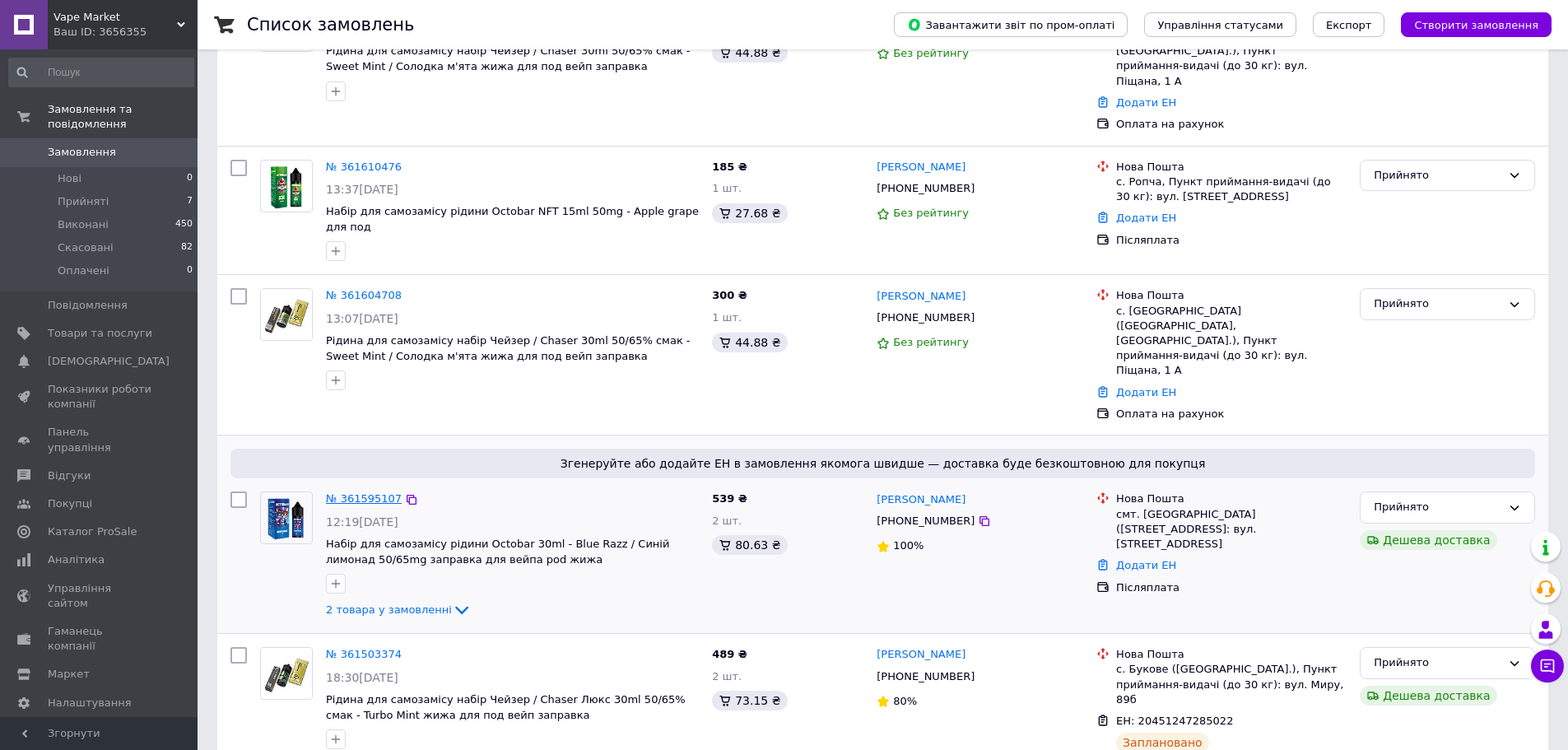
click at [344, 492] on link "№ 361595107" at bounding box center [364, 498] width 76 height 13
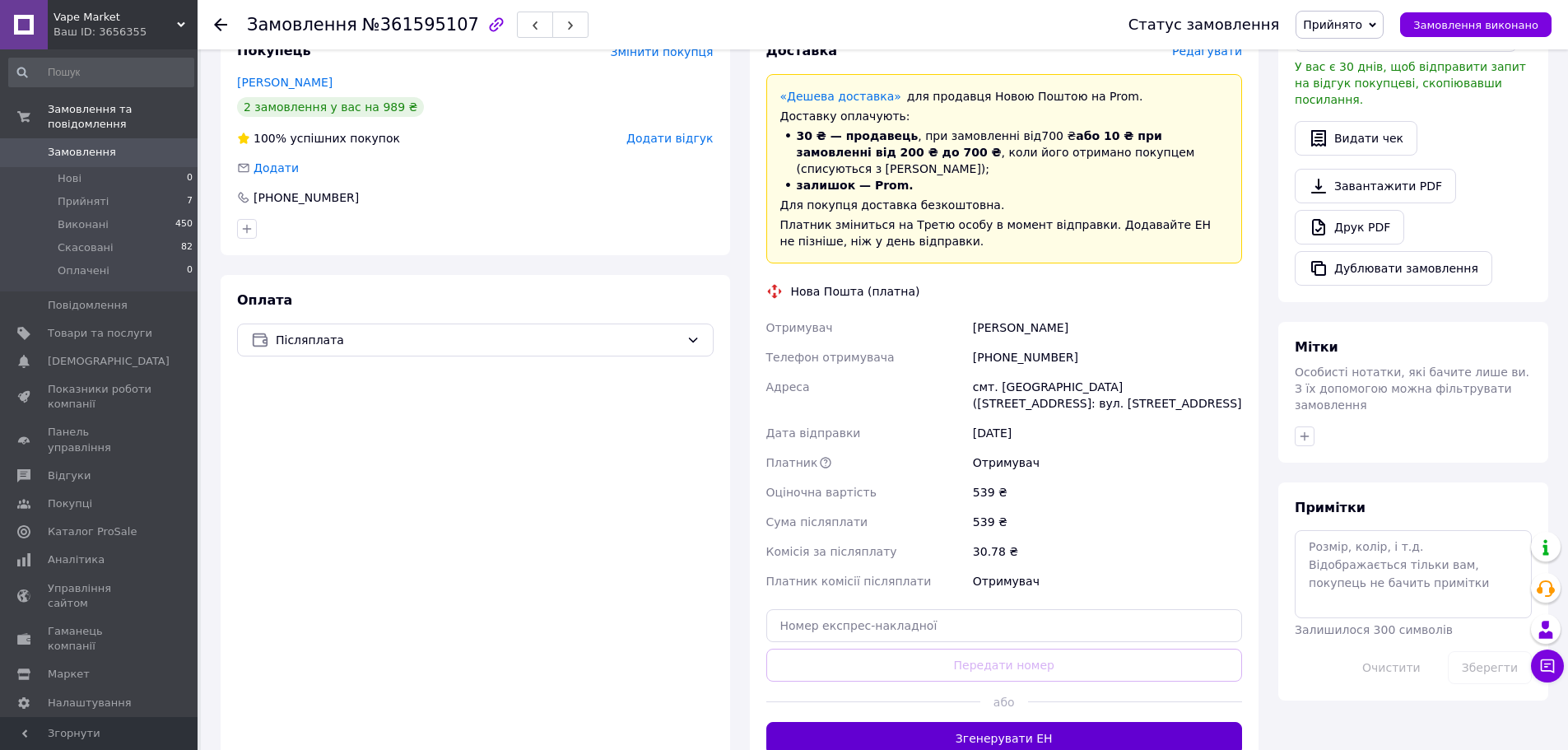
click at [1013, 722] on button "Згенерувати ЕН" at bounding box center [1005, 738] width 476 height 33
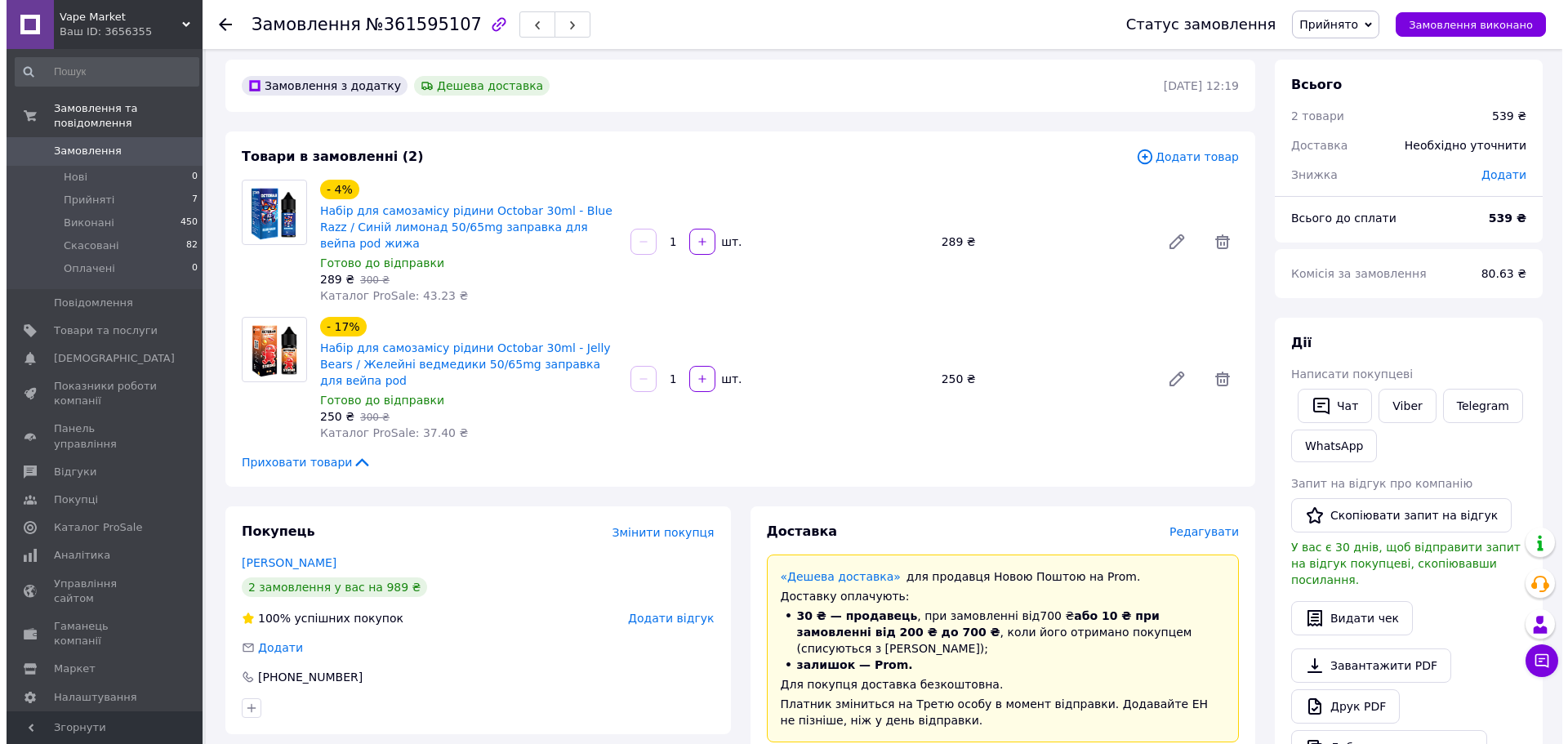
scroll to position [0, 0]
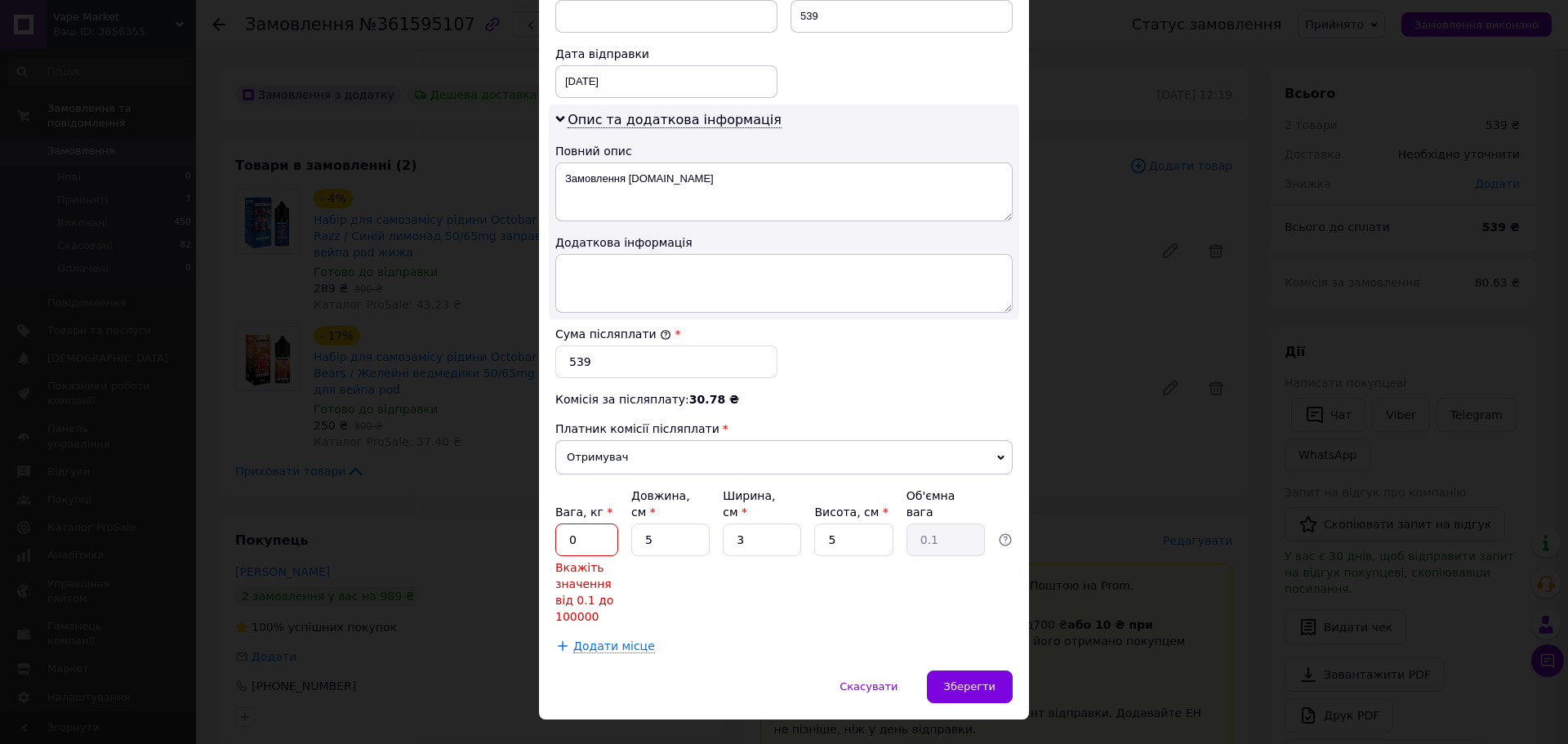
click at [603, 523] on input "0" at bounding box center [586, 540] width 63 height 33
type input "0.5"
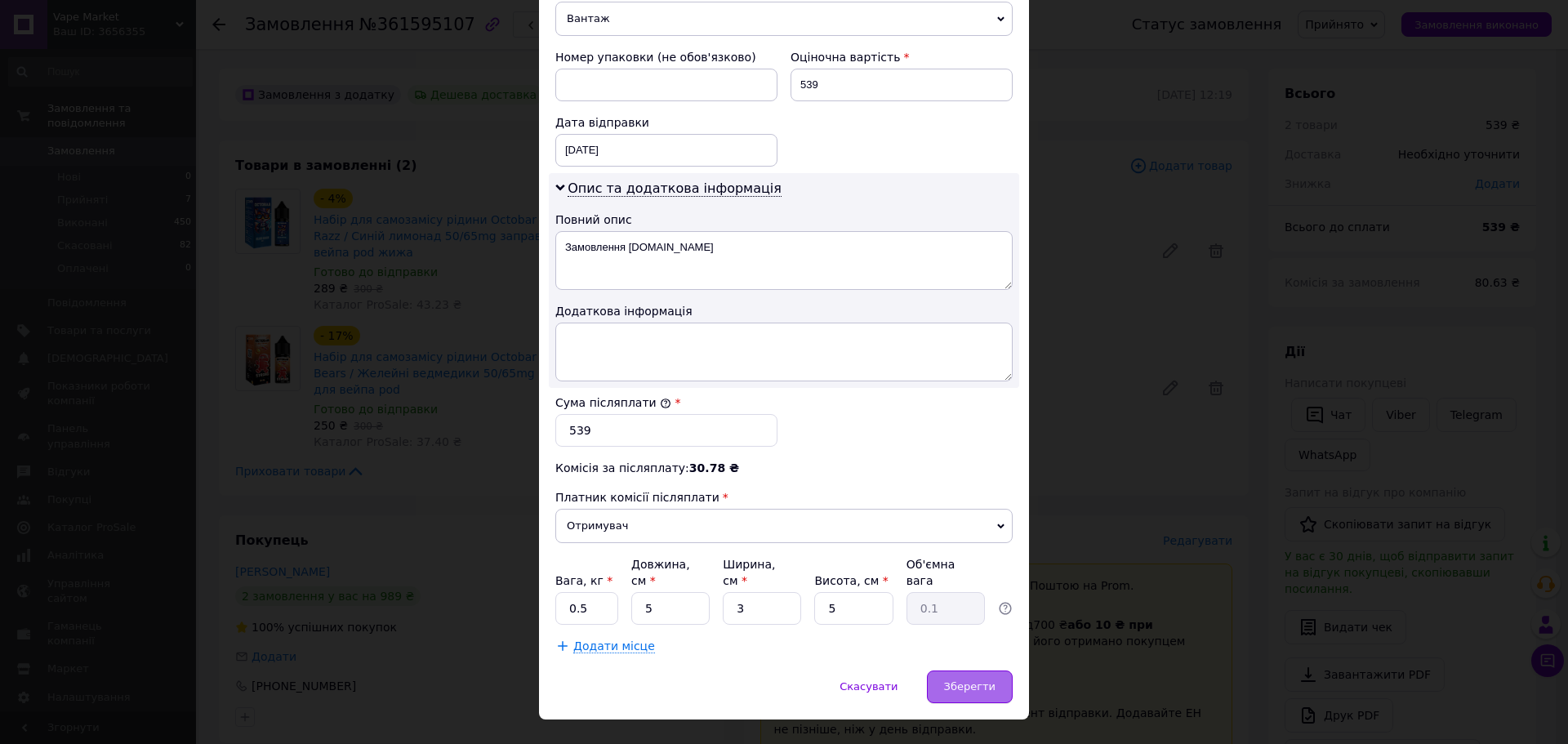
click at [990, 680] on span "Зберегти" at bounding box center [969, 686] width 51 height 13
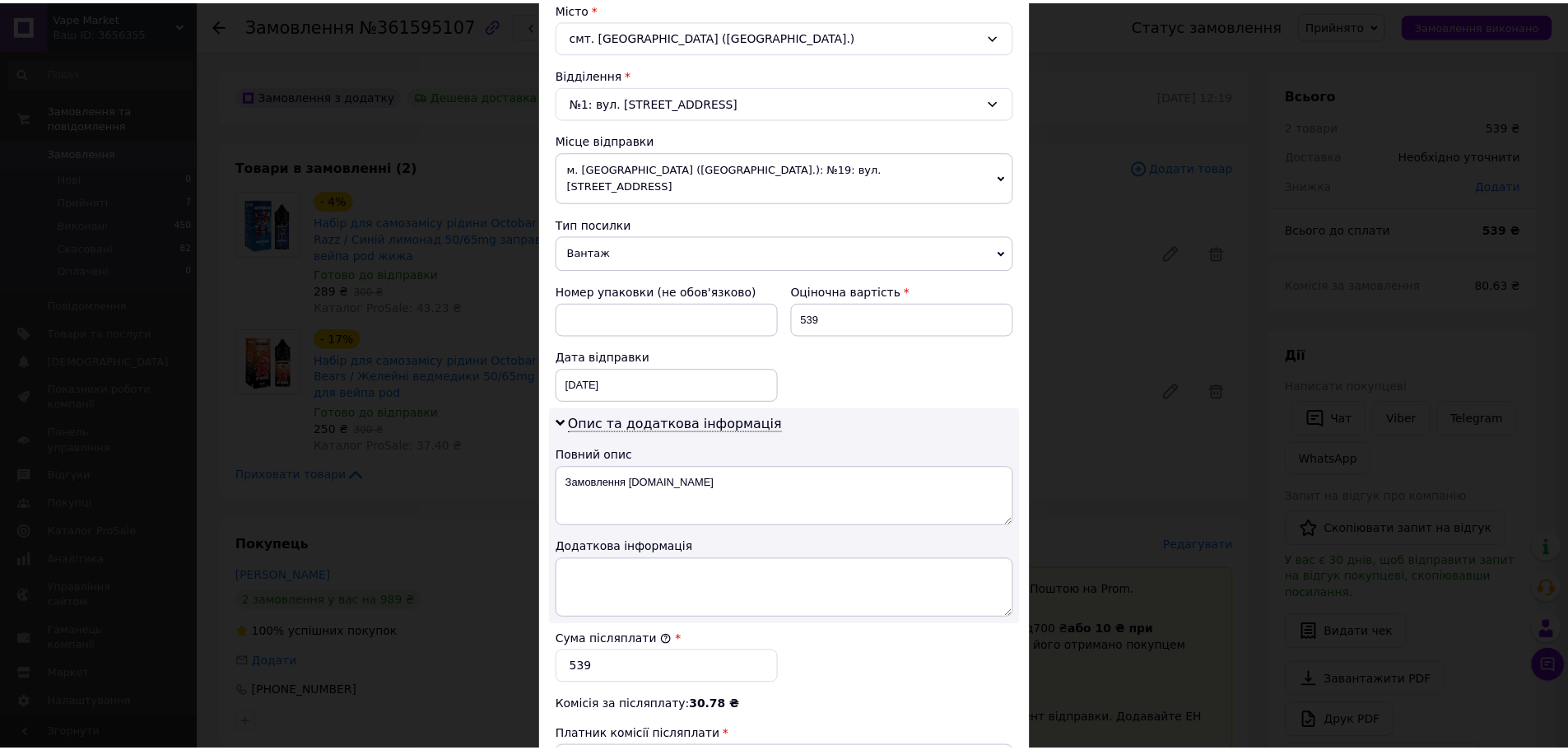
scroll to position [443, 0]
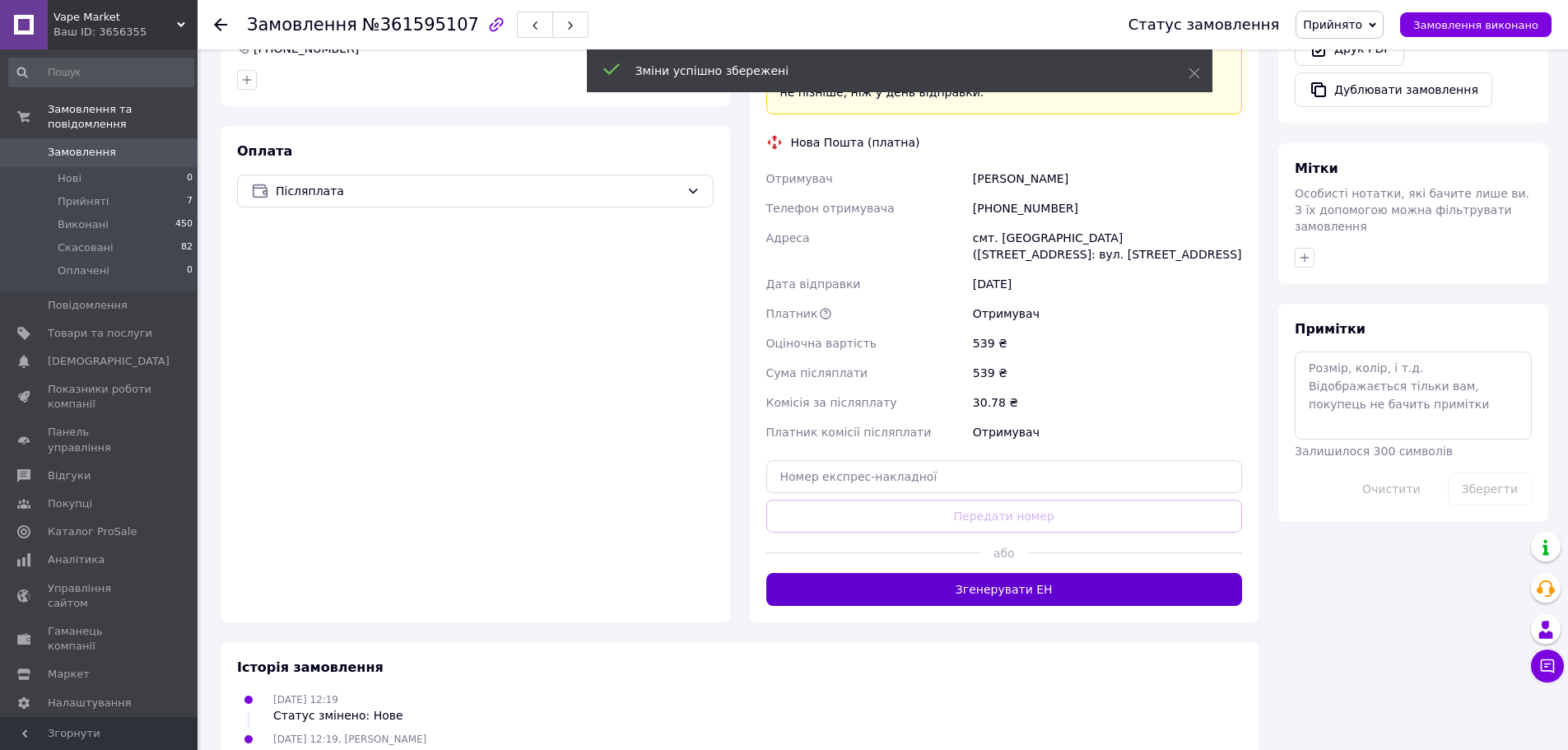
click at [984, 573] on button "Згенерувати ЕН" at bounding box center [1005, 590] width 476 height 33
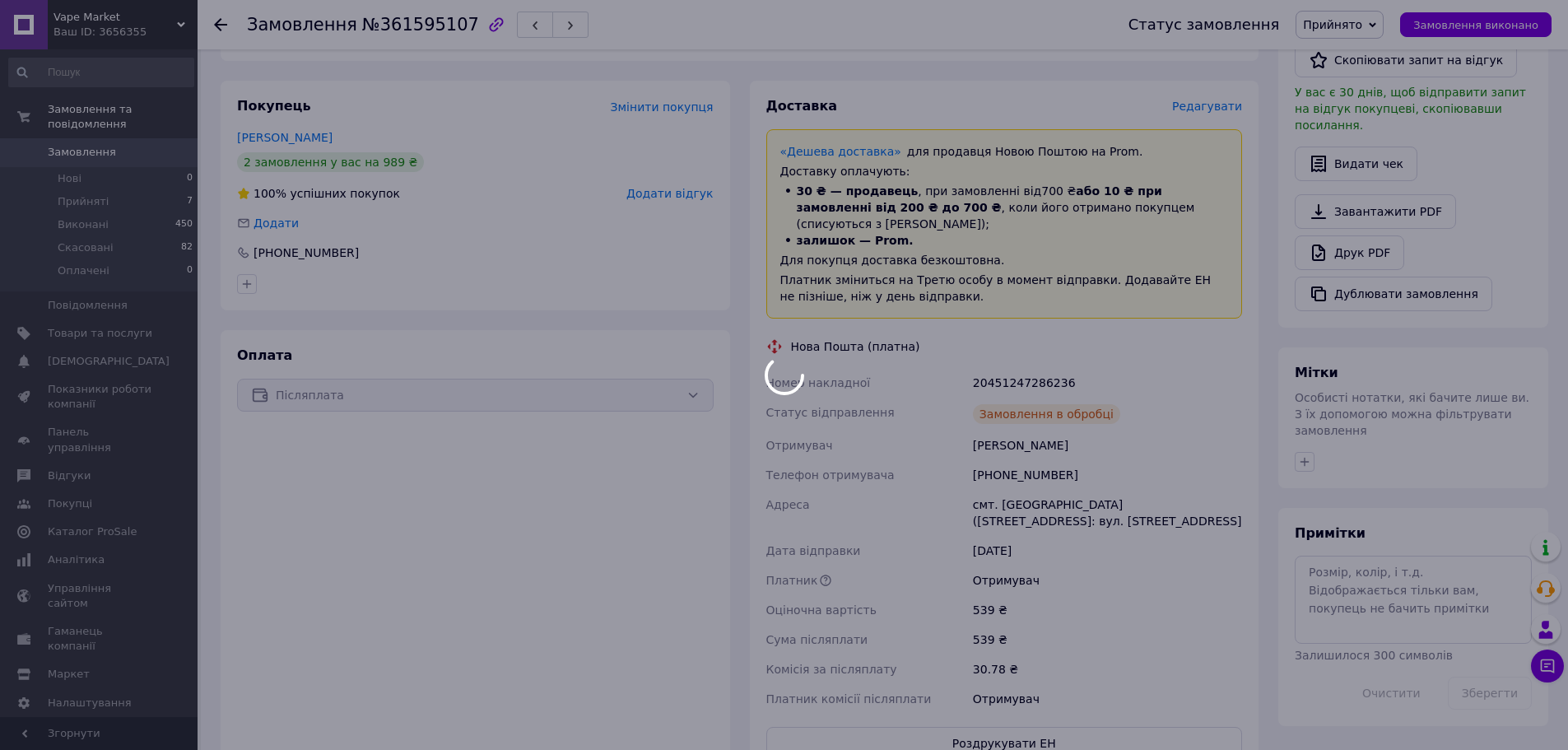
scroll to position [231, 0]
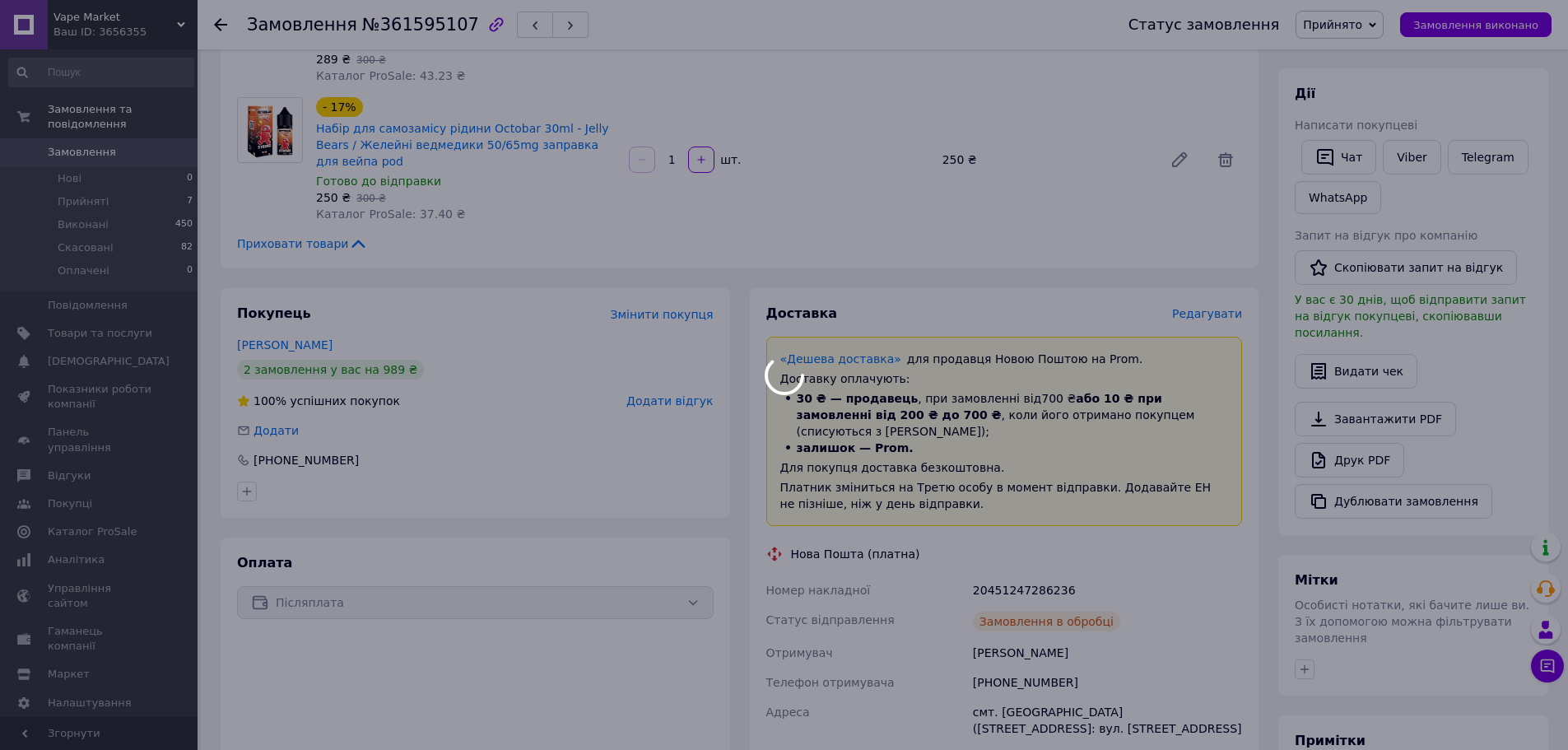
click at [1018, 539] on div at bounding box center [784, 375] width 1568 height 750
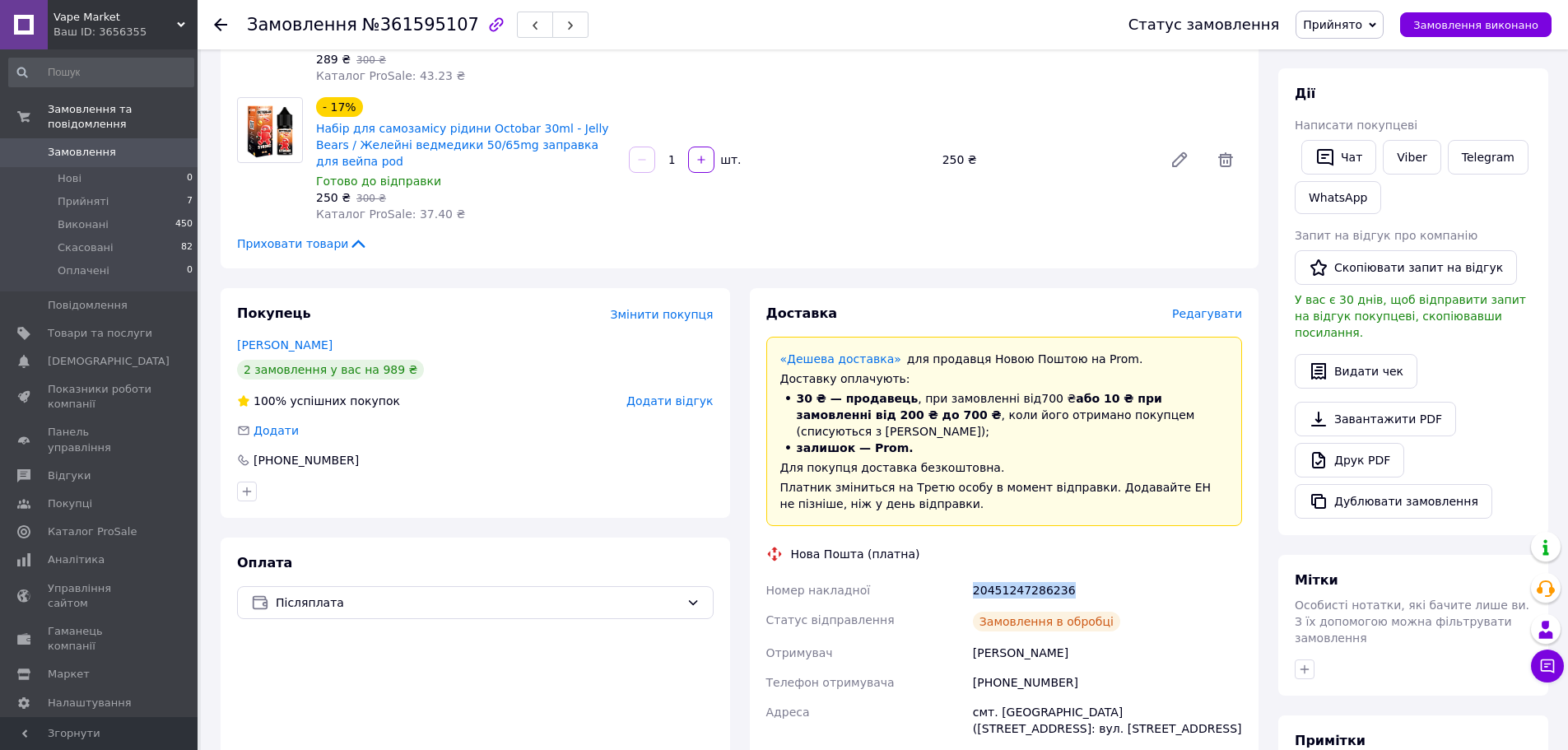
click at [1018, 575] on div "20451247286236" at bounding box center [1107, 590] width 275 height 29
copy div "20451247286236"
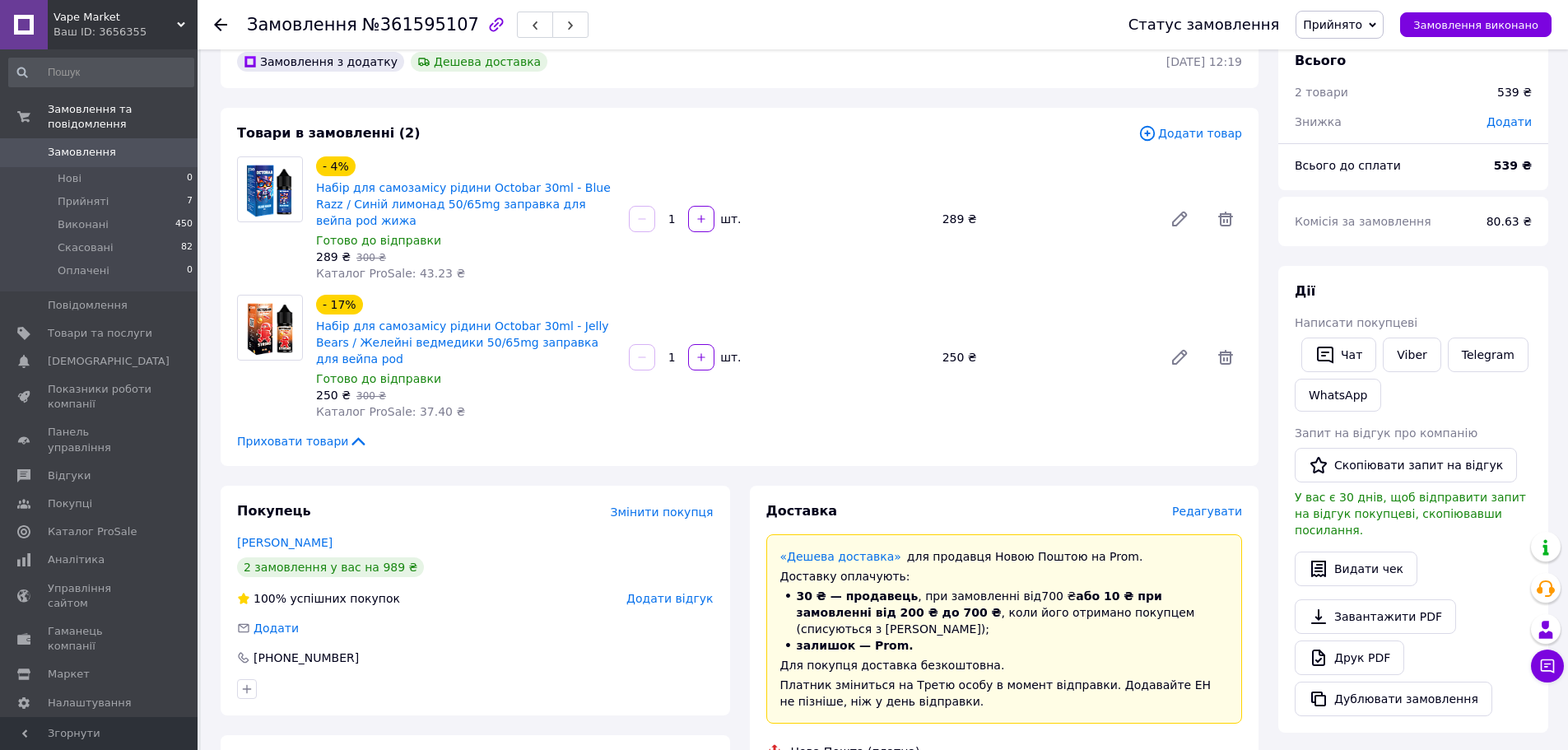
scroll to position [0, 0]
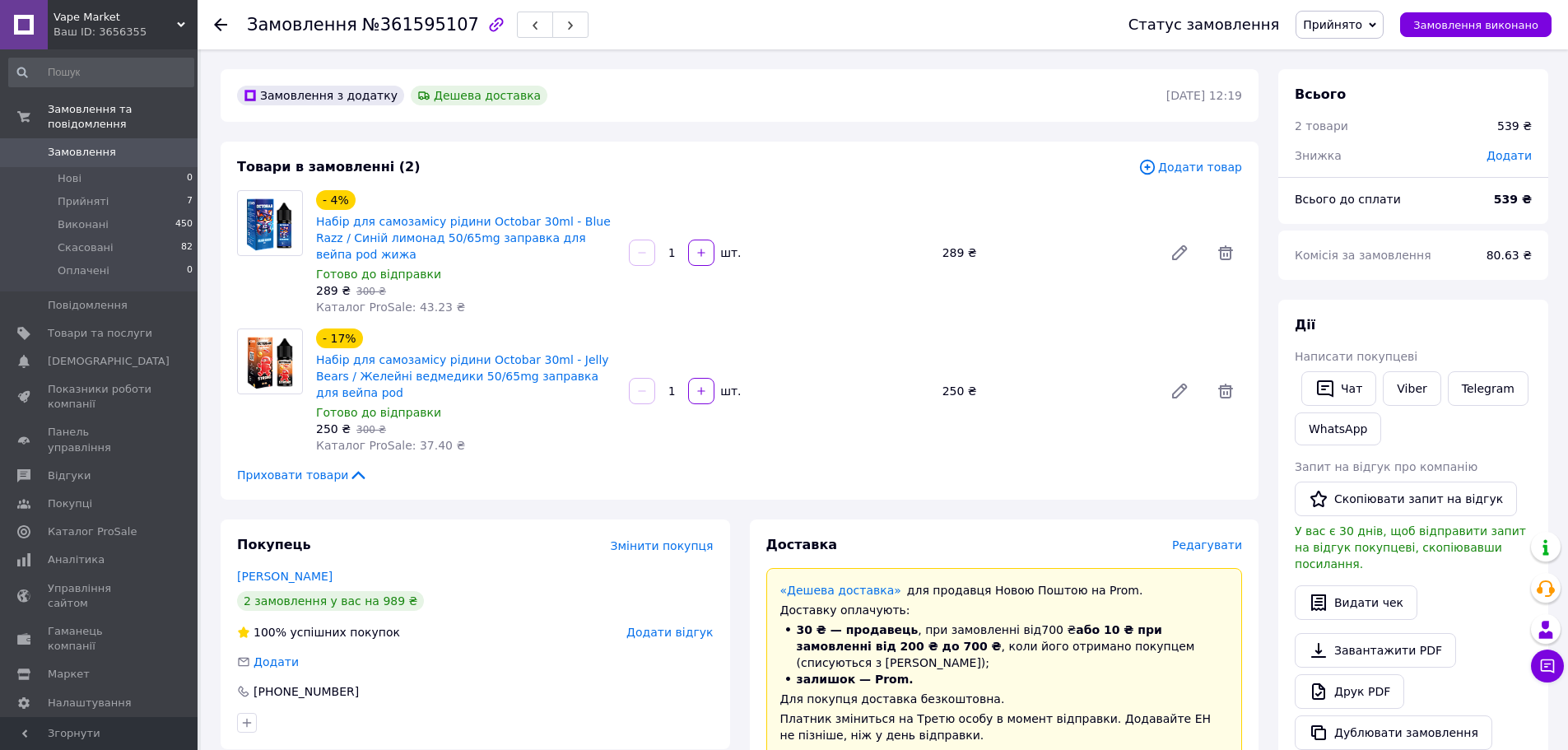
click at [148, 145] on span "Замовлення" at bounding box center [100, 151] width 104 height 15
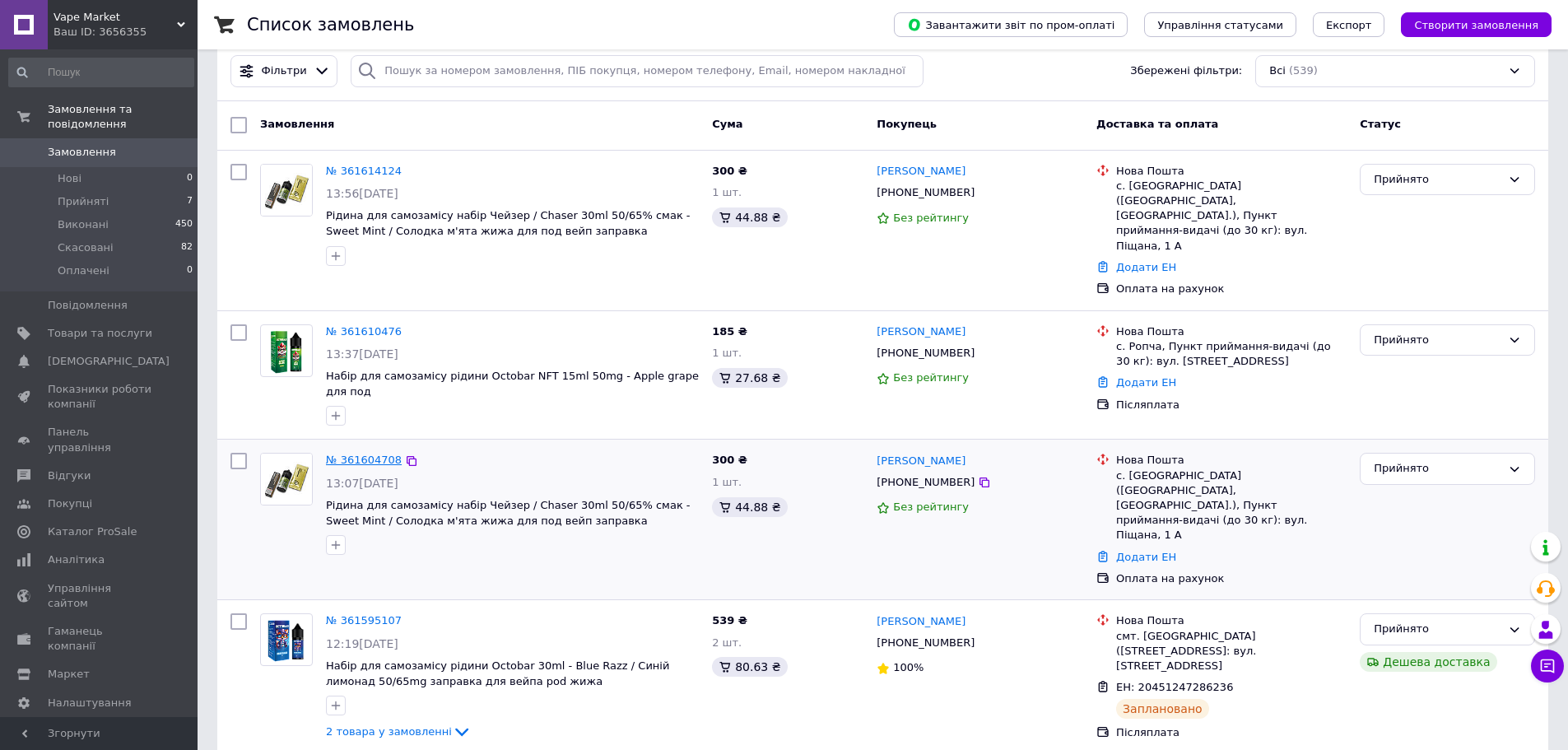
click at [354, 454] on link "№ 361604708" at bounding box center [364, 460] width 76 height 13
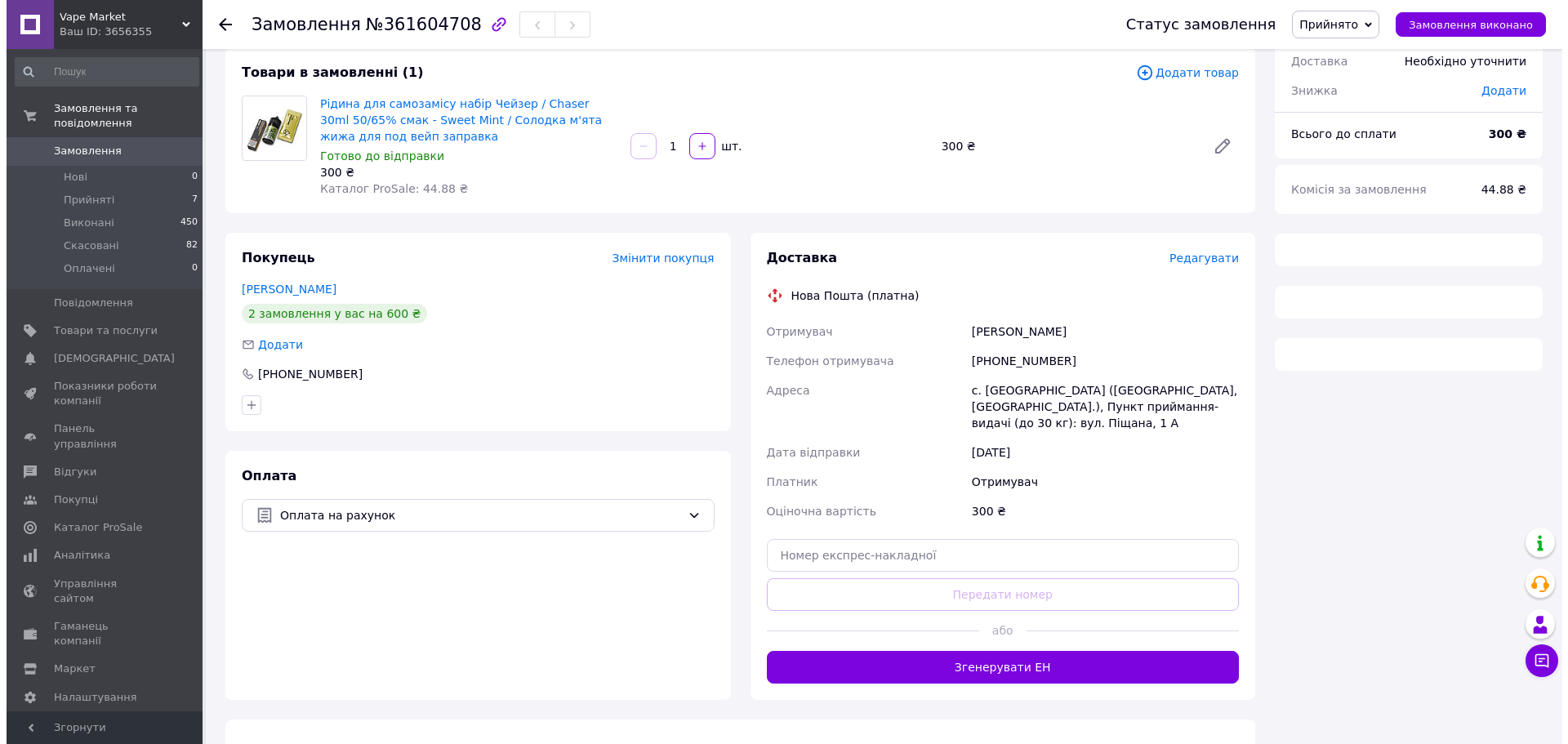
scroll to position [121, 0]
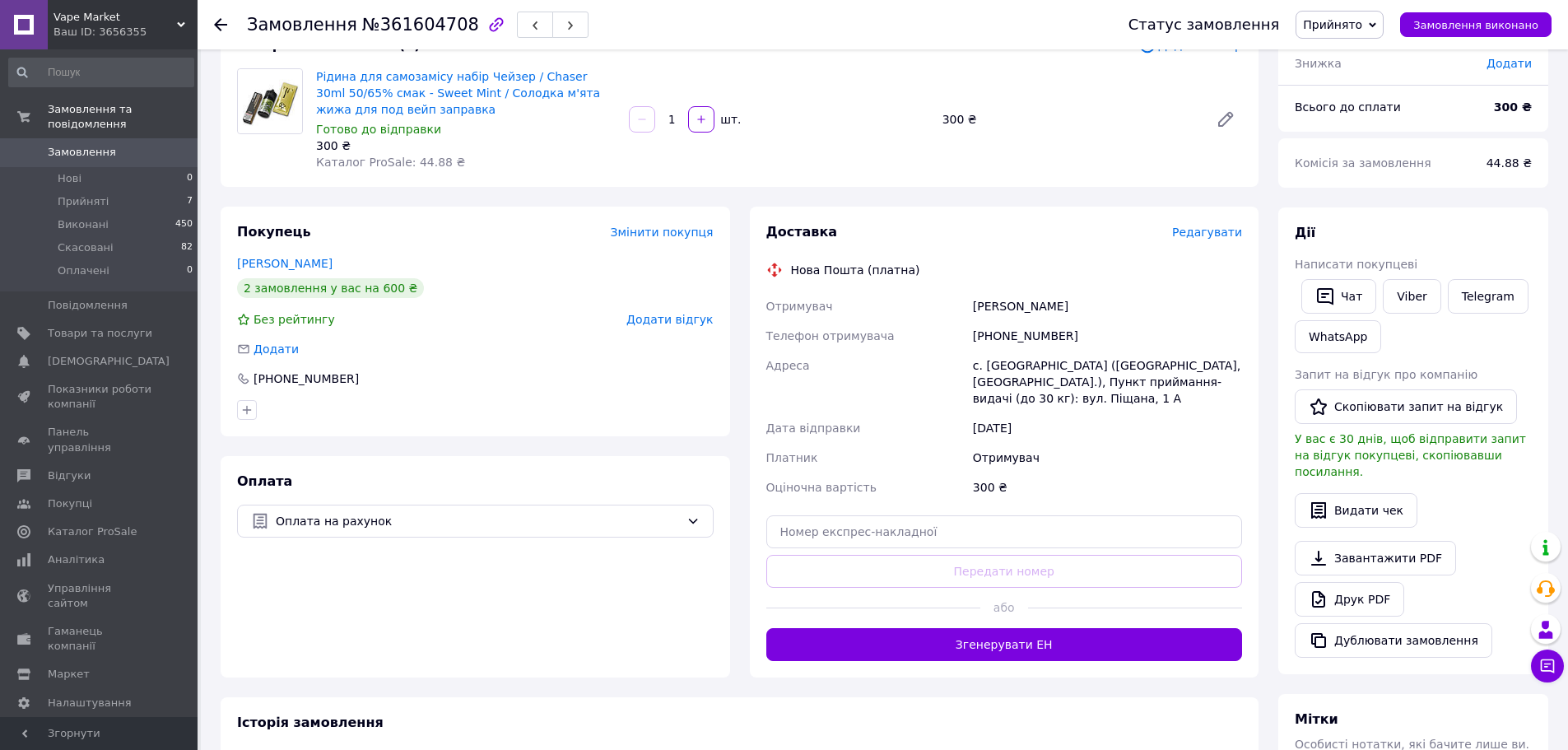
click at [1011, 654] on button "Згенерувати ЕН" at bounding box center [1005, 645] width 476 height 33
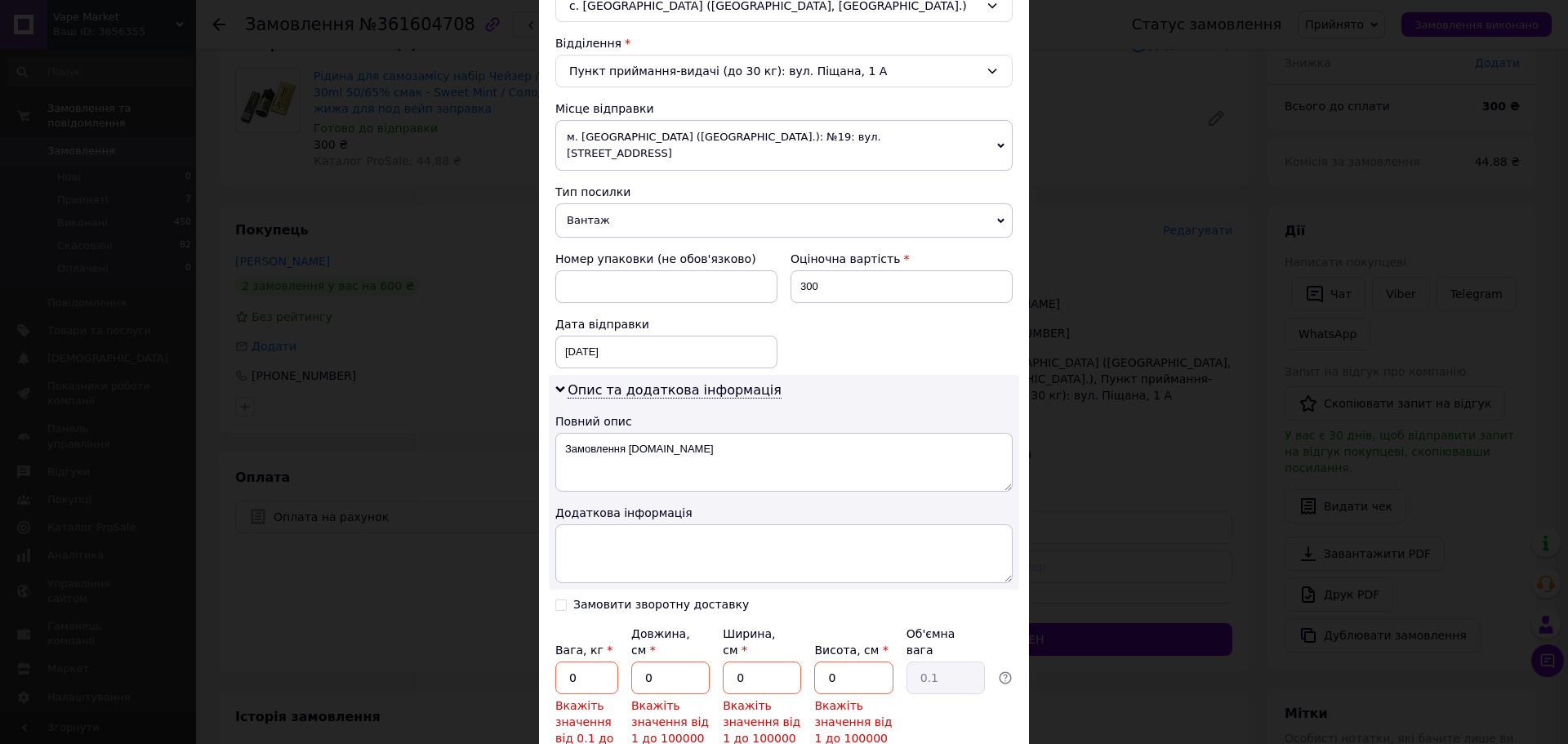
scroll to position [490, 0]
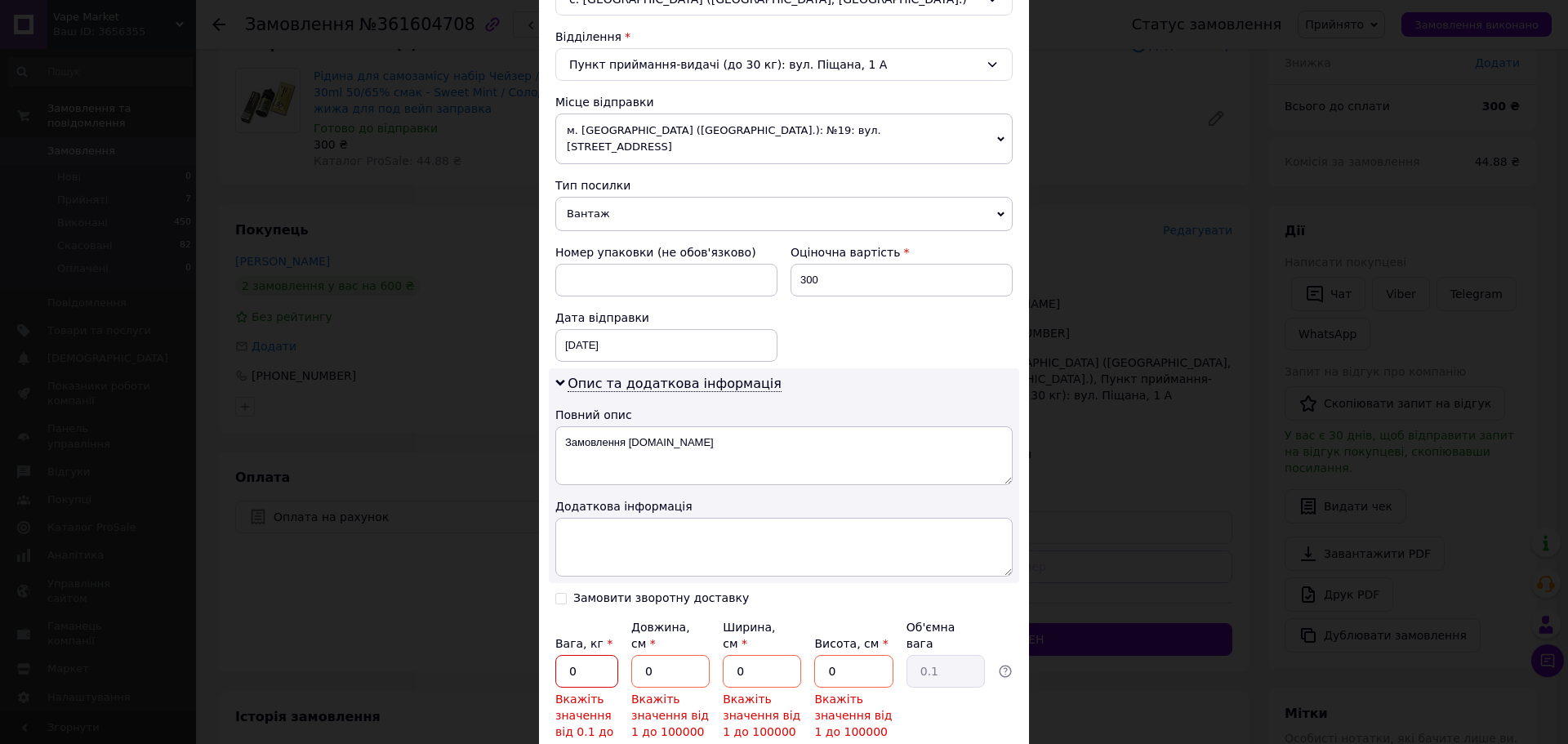
click at [597, 655] on input "0" at bounding box center [586, 671] width 63 height 33
click at [681, 655] on input "0" at bounding box center [670, 671] width 78 height 33
drag, startPoint x: 568, startPoint y: 638, endPoint x: 581, endPoint y: 650, distance: 17.7
click at [568, 655] on input "0" at bounding box center [586, 671] width 63 height 33
click at [699, 655] on input "0" at bounding box center [670, 671] width 78 height 33
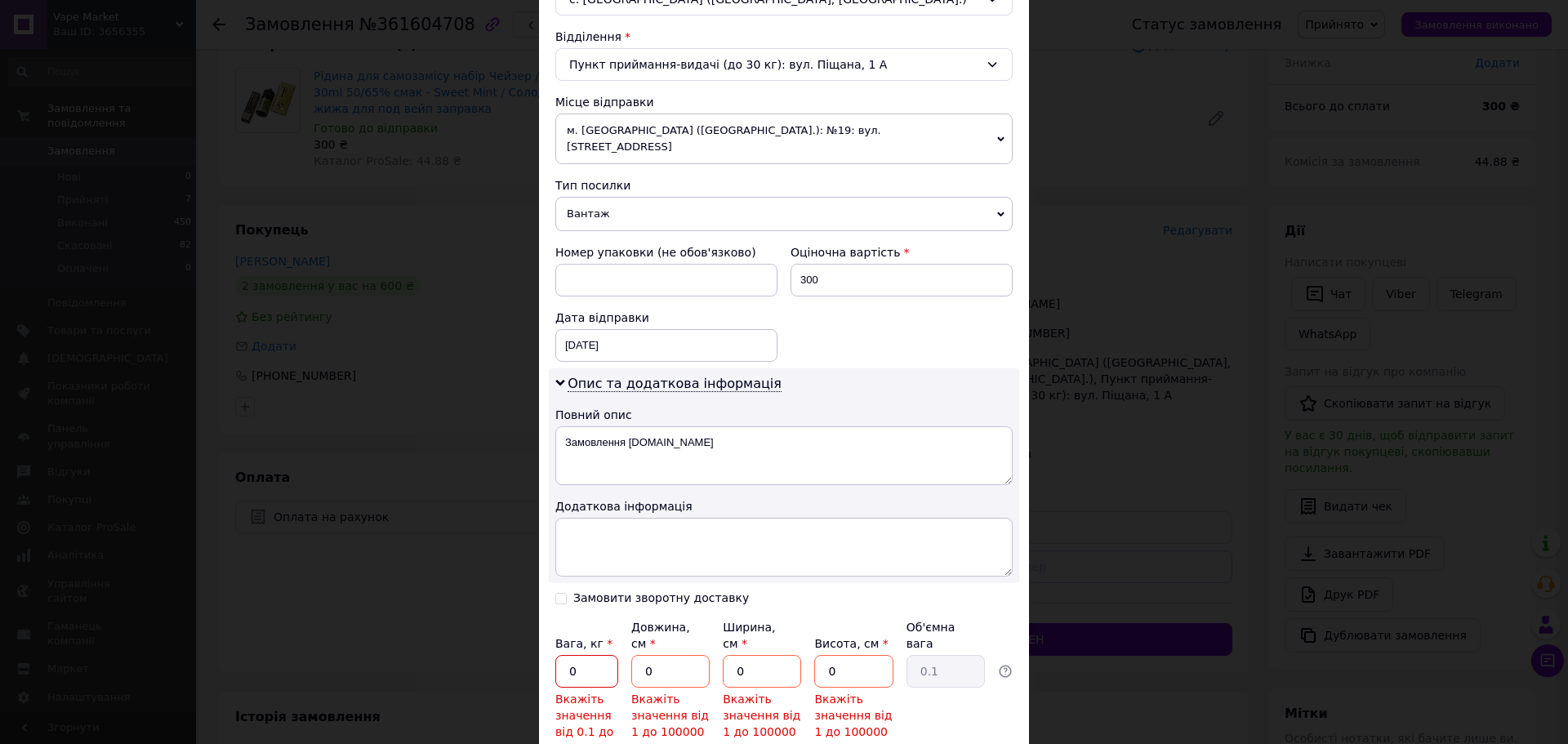
drag, startPoint x: 565, startPoint y: 643, endPoint x: 575, endPoint y: 644, distance: 10.0
click at [567, 655] on input "0" at bounding box center [586, 671] width 63 height 33
type input "0.5"
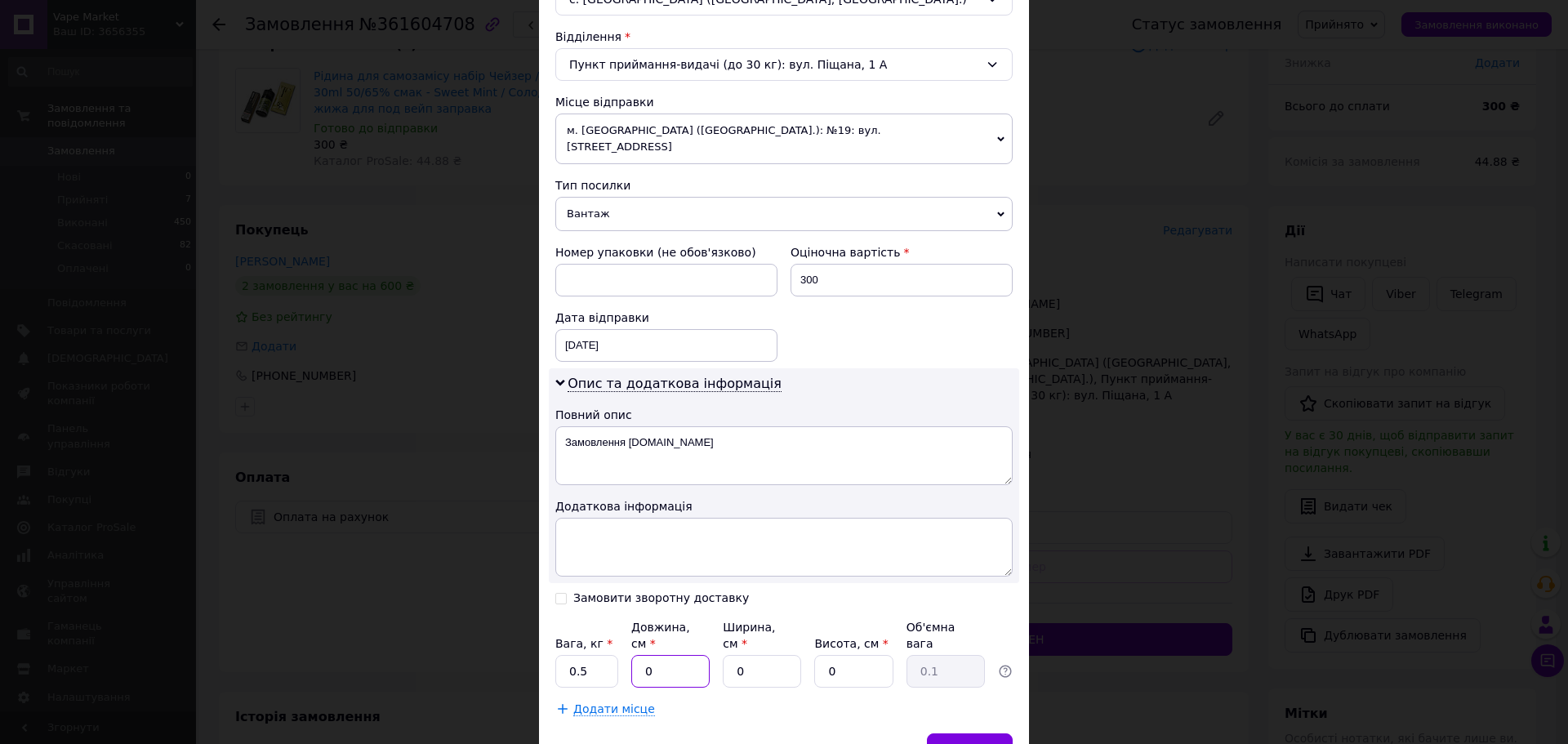
drag, startPoint x: 664, startPoint y: 636, endPoint x: 599, endPoint y: 636, distance: 65.0
click at [600, 636] on div "Вага, кг * 0.5 Довжина, см * 0 Ширина, см * 0 Висота, см * 0 Об'ємна вага 0.1" at bounding box center [784, 653] width 457 height 69
type input "5"
drag, startPoint x: 772, startPoint y: 646, endPoint x: 699, endPoint y: 637, distance: 73.6
click at [701, 637] on div "Вага, кг * 0.5 Довжина, см * 5 Ширина, см * 0 Висота, см * 0 Об'ємна вага 0.1" at bounding box center [784, 653] width 457 height 69
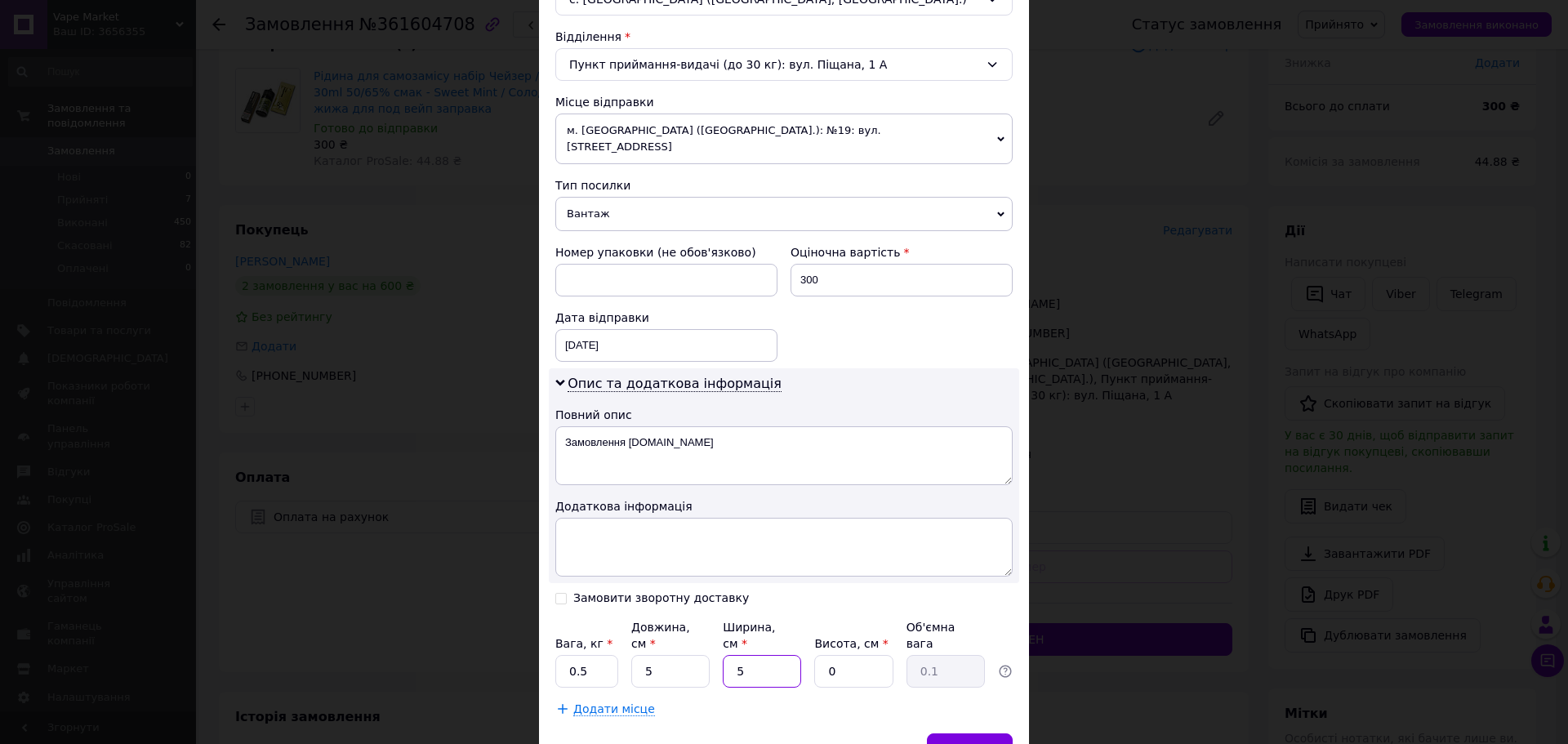
type input "5"
drag, startPoint x: 851, startPoint y: 642, endPoint x: 822, endPoint y: 645, distance: 29.2
click at [816, 655] on input "5" at bounding box center [853, 671] width 78 height 33
type input "5"
click at [973, 743] on span "Зберегти" at bounding box center [969, 749] width 51 height 13
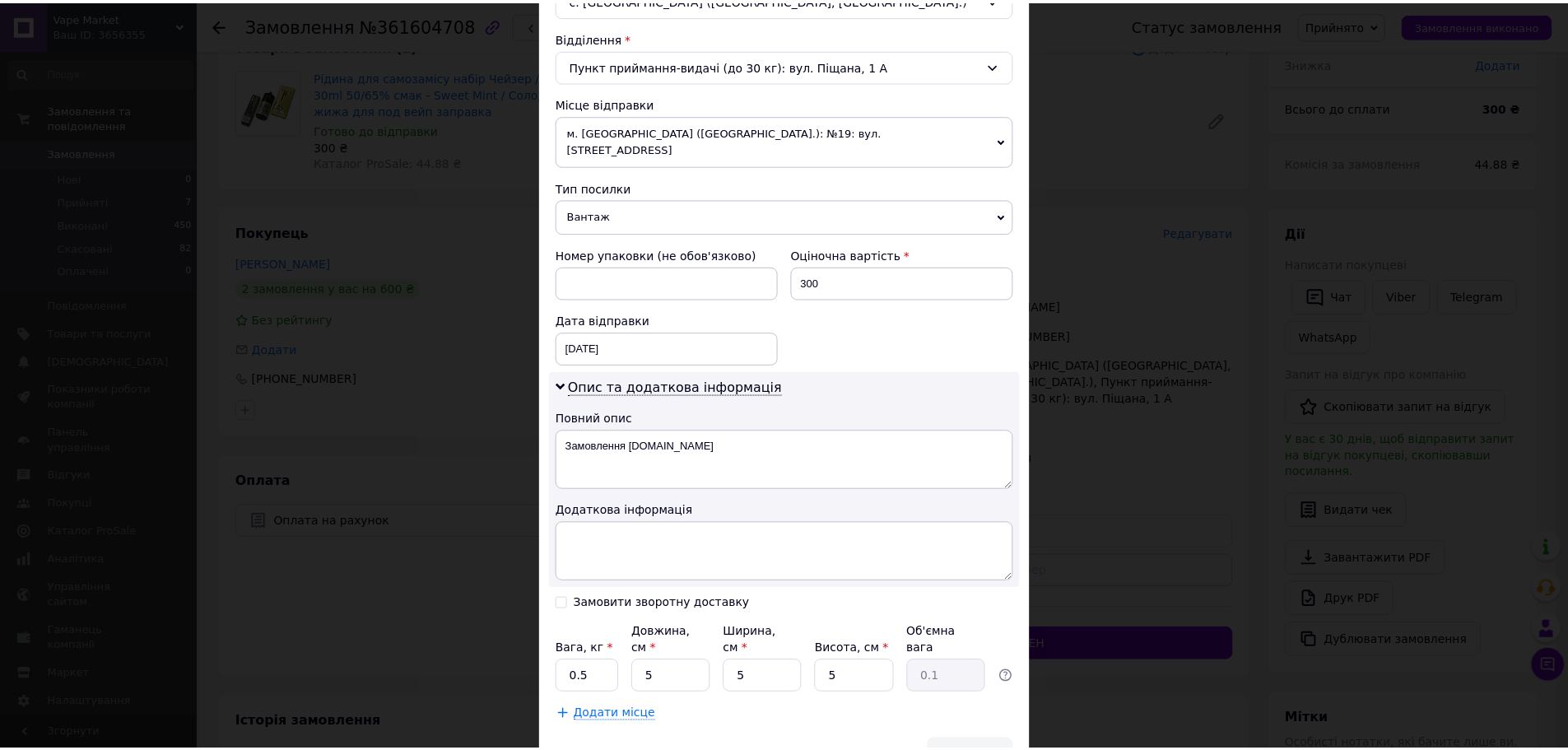
scroll to position [0, 0]
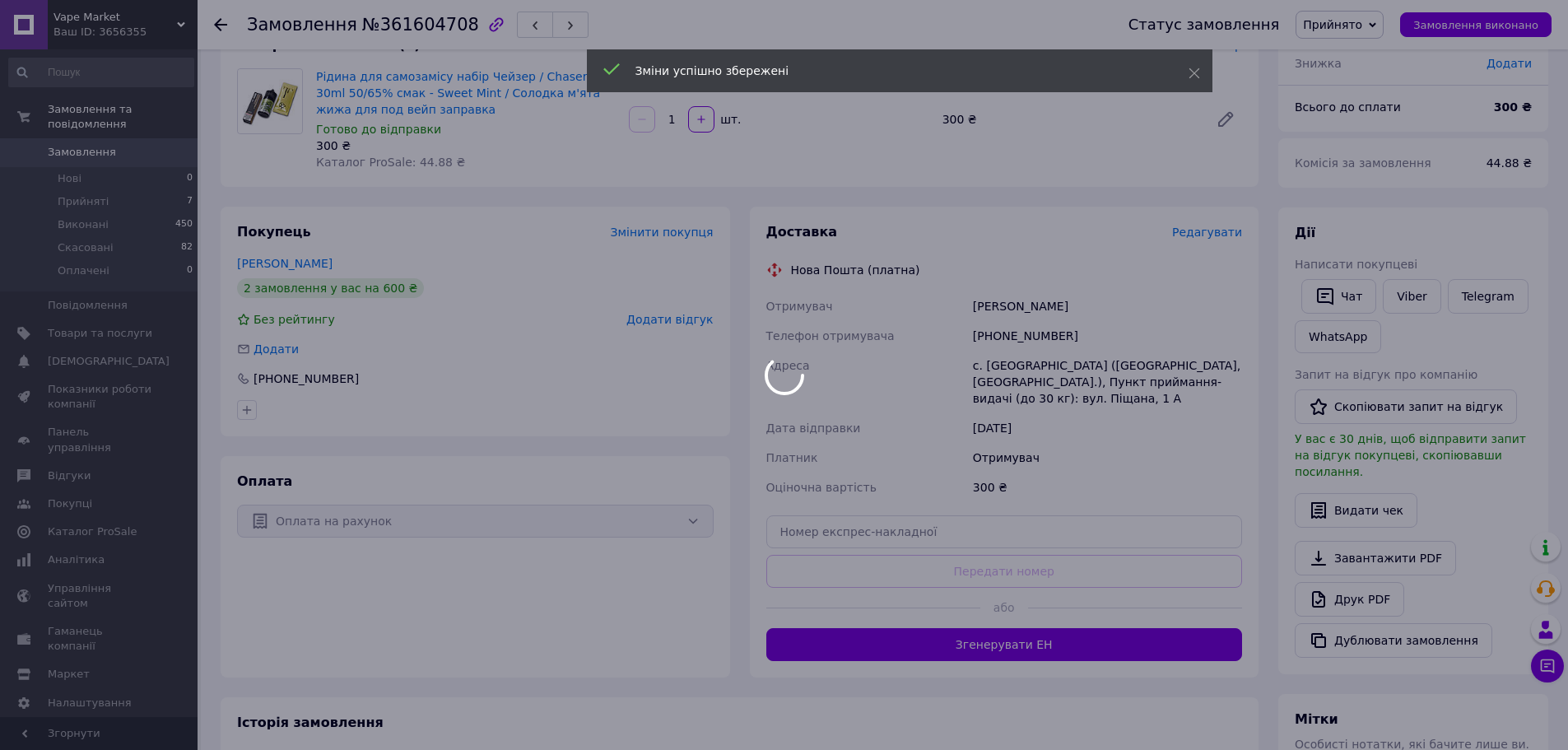
click at [1063, 645] on div at bounding box center [784, 375] width 1568 height 750
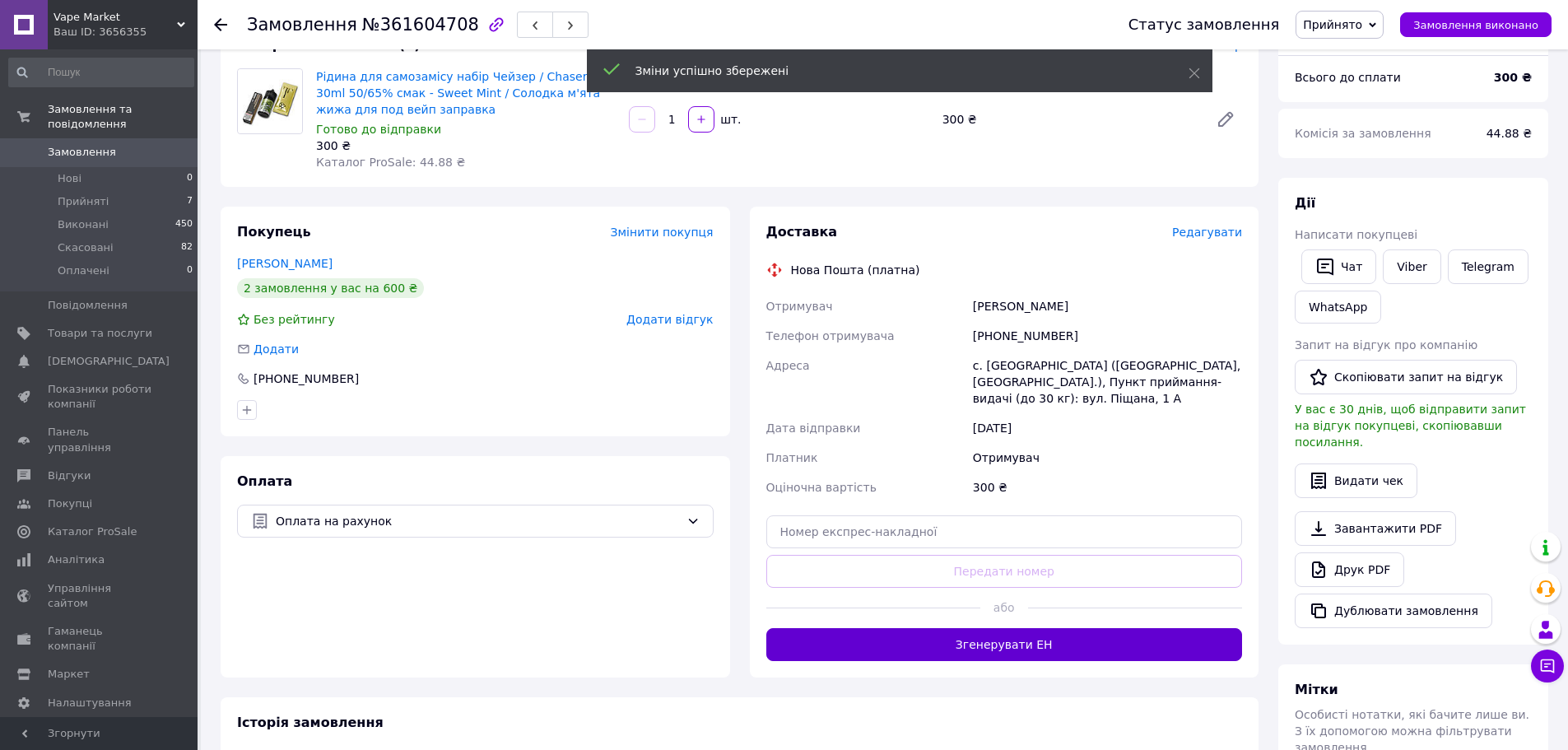
click at [1063, 646] on button "Згенерувати ЕН" at bounding box center [1005, 645] width 476 height 33
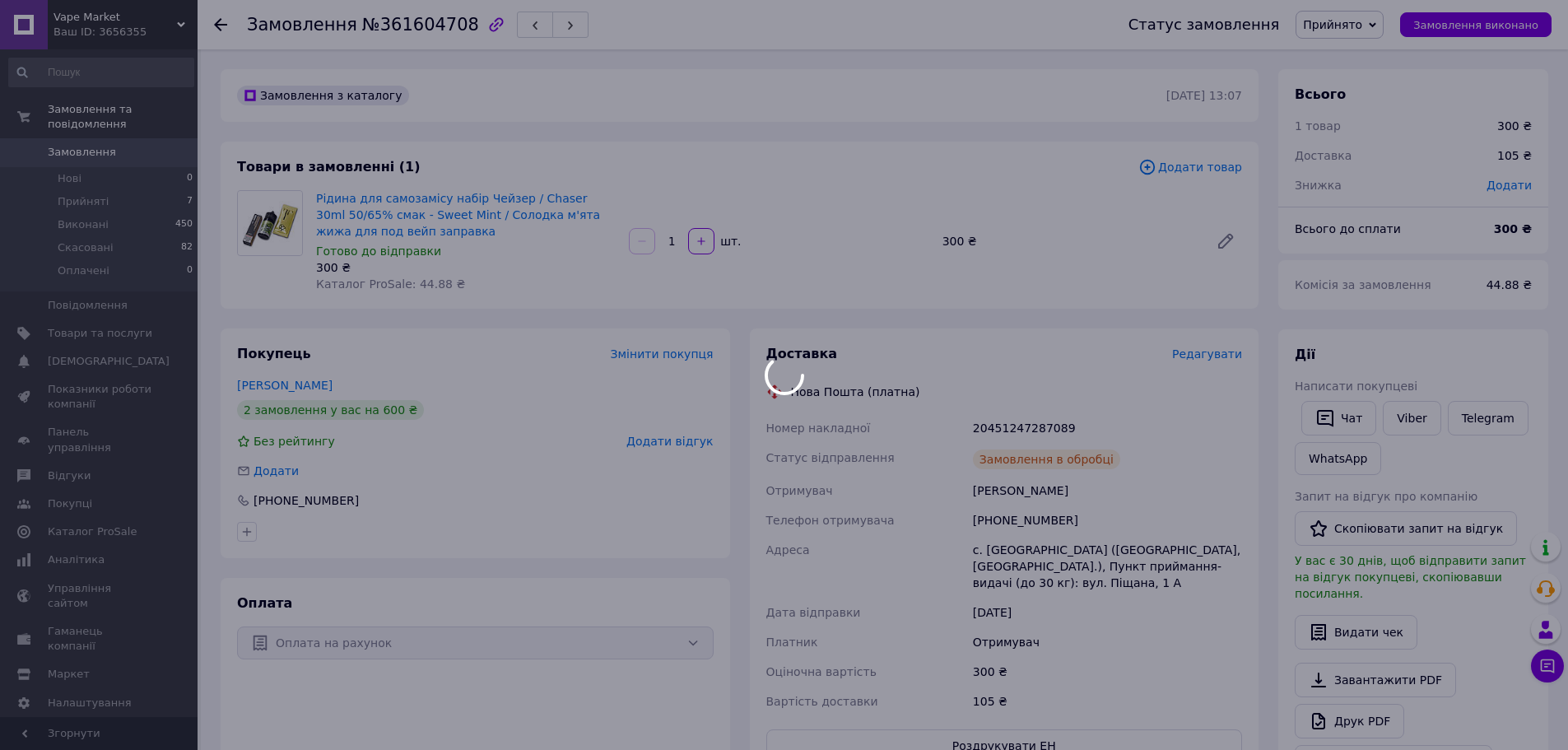
click at [1021, 421] on div at bounding box center [784, 375] width 1568 height 750
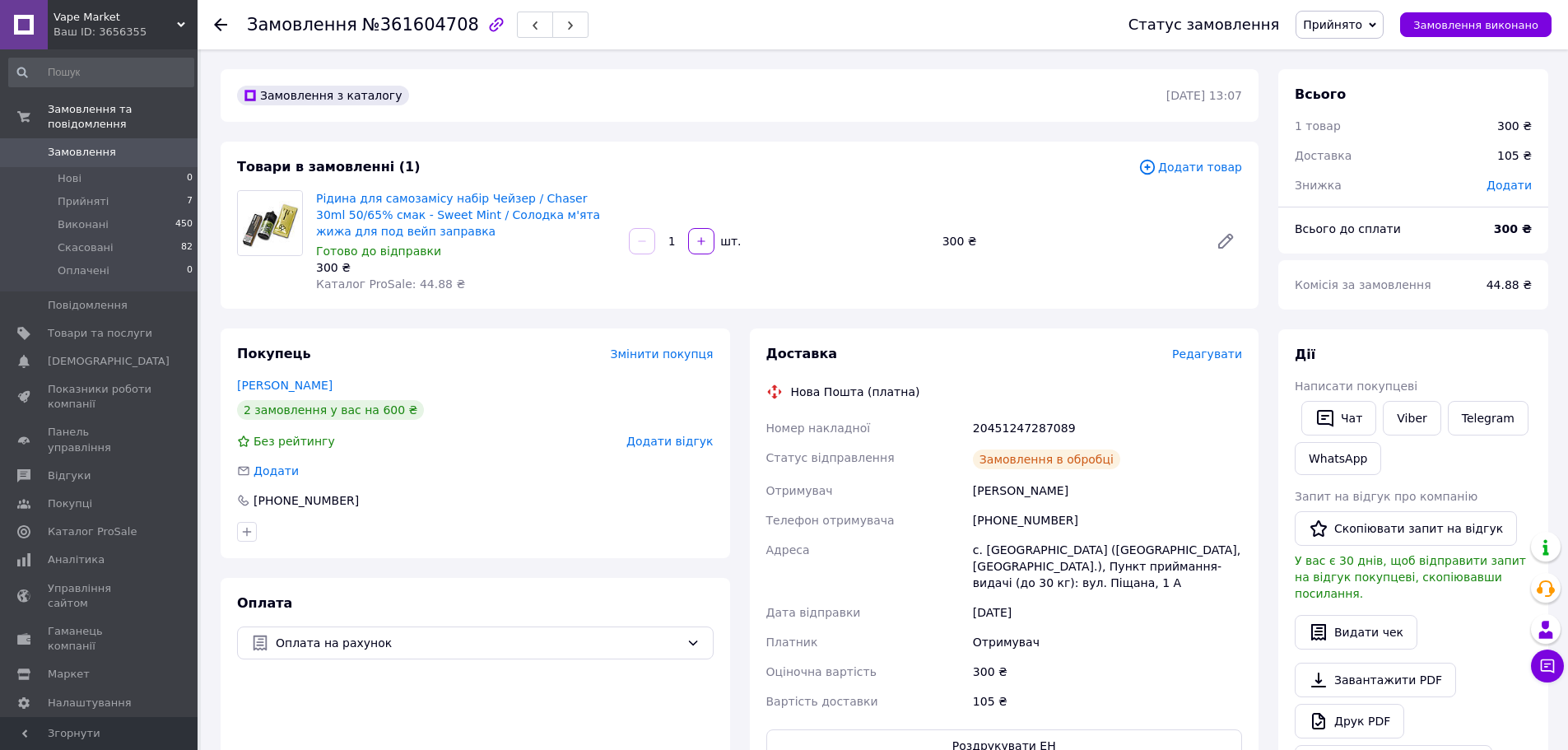
click at [1021, 426] on div "20451247287089" at bounding box center [1107, 428] width 275 height 29
copy div "20451247287089"
click at [75, 145] on span "Замовлення" at bounding box center [82, 151] width 68 height 15
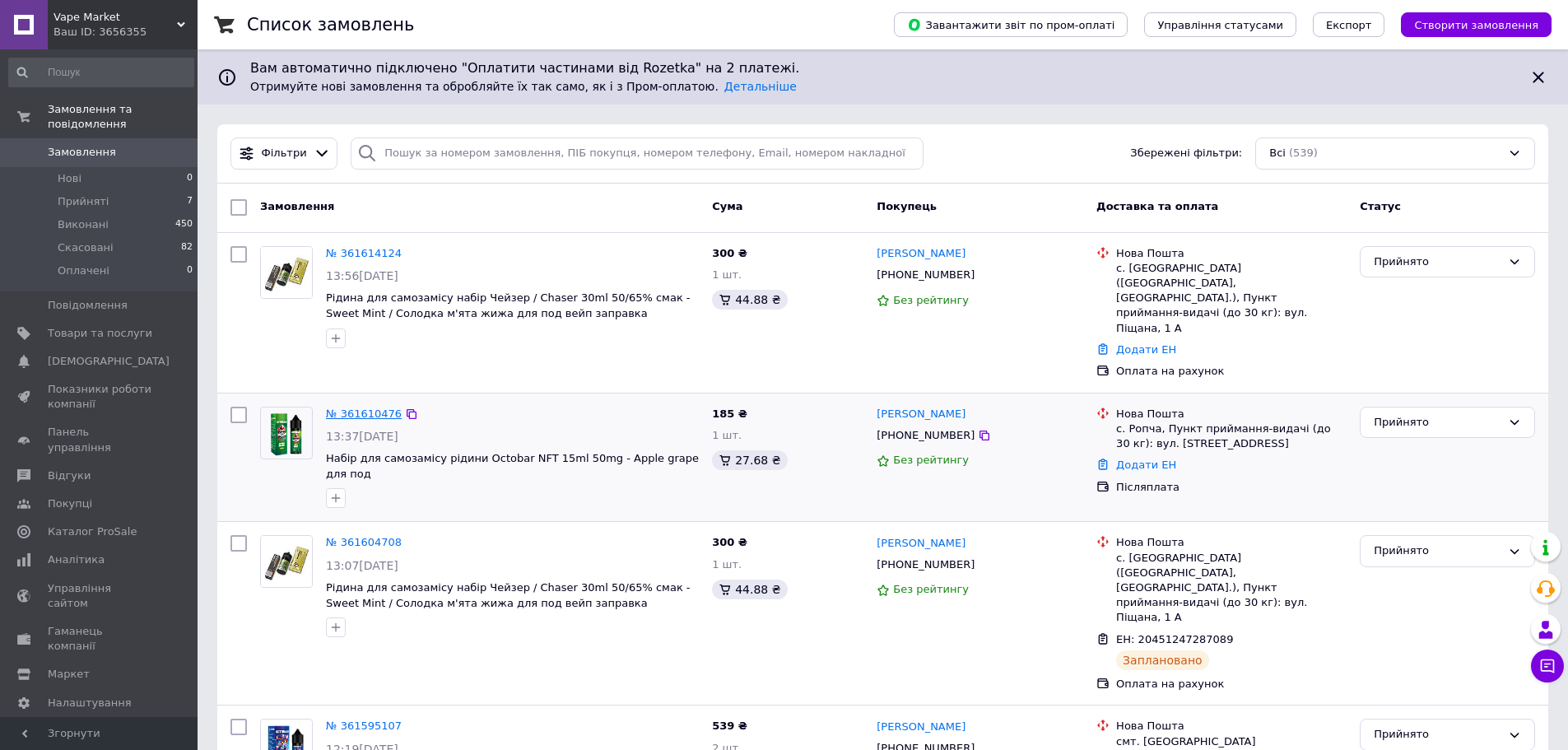
click at [366, 407] on link "№ 361610476" at bounding box center [364, 413] width 76 height 13
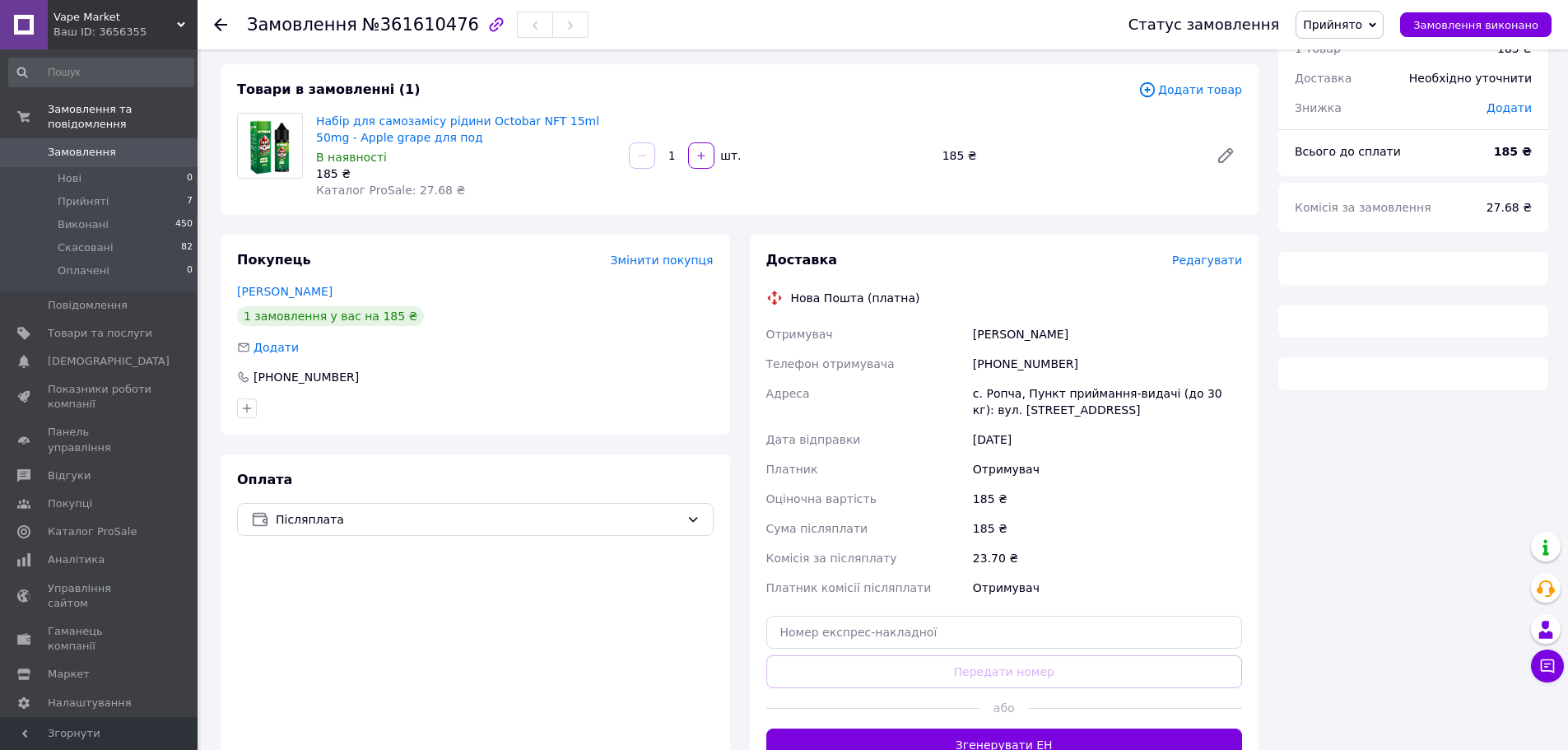
scroll to position [82, 0]
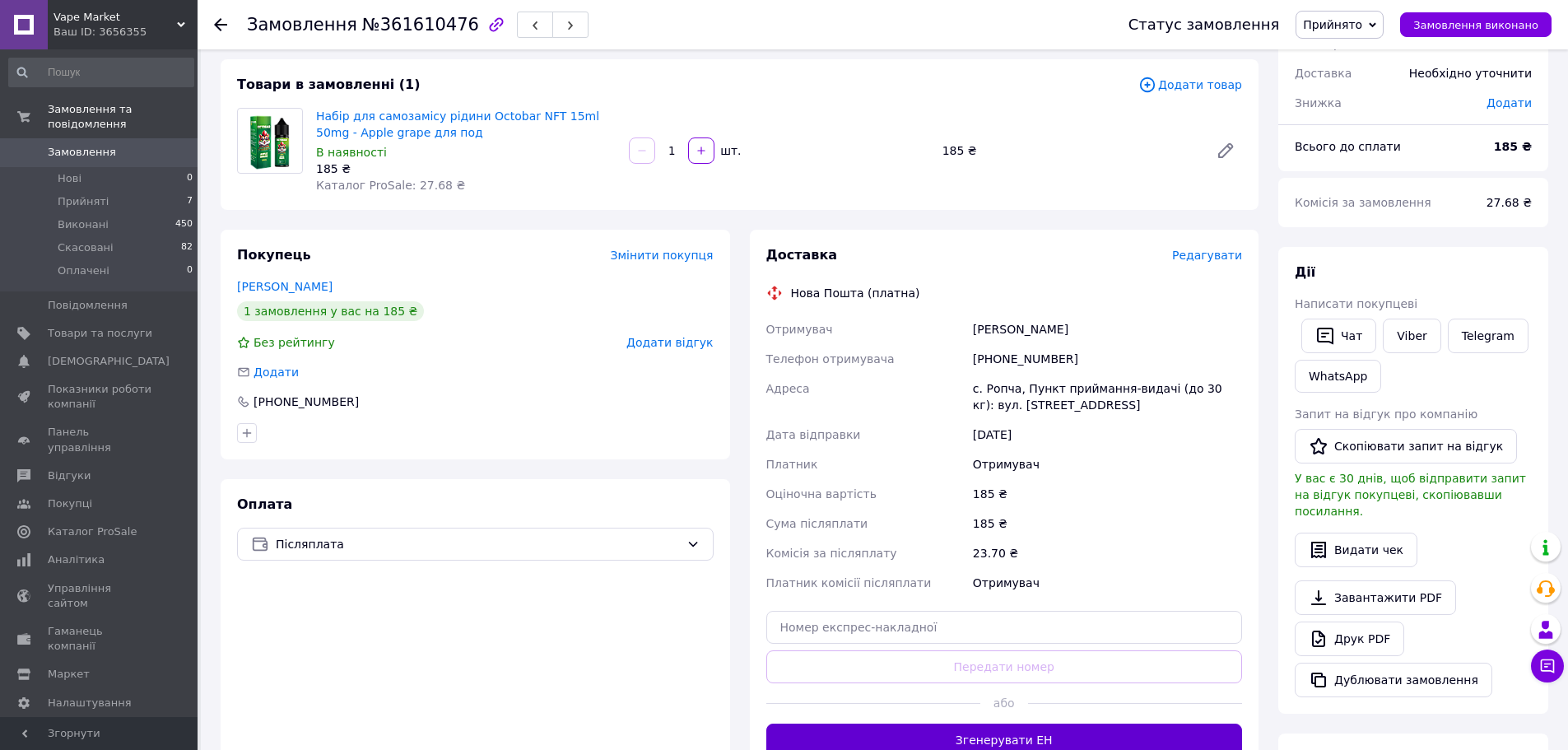
click at [975, 728] on button "Згенерувати ЕН" at bounding box center [1005, 740] width 476 height 33
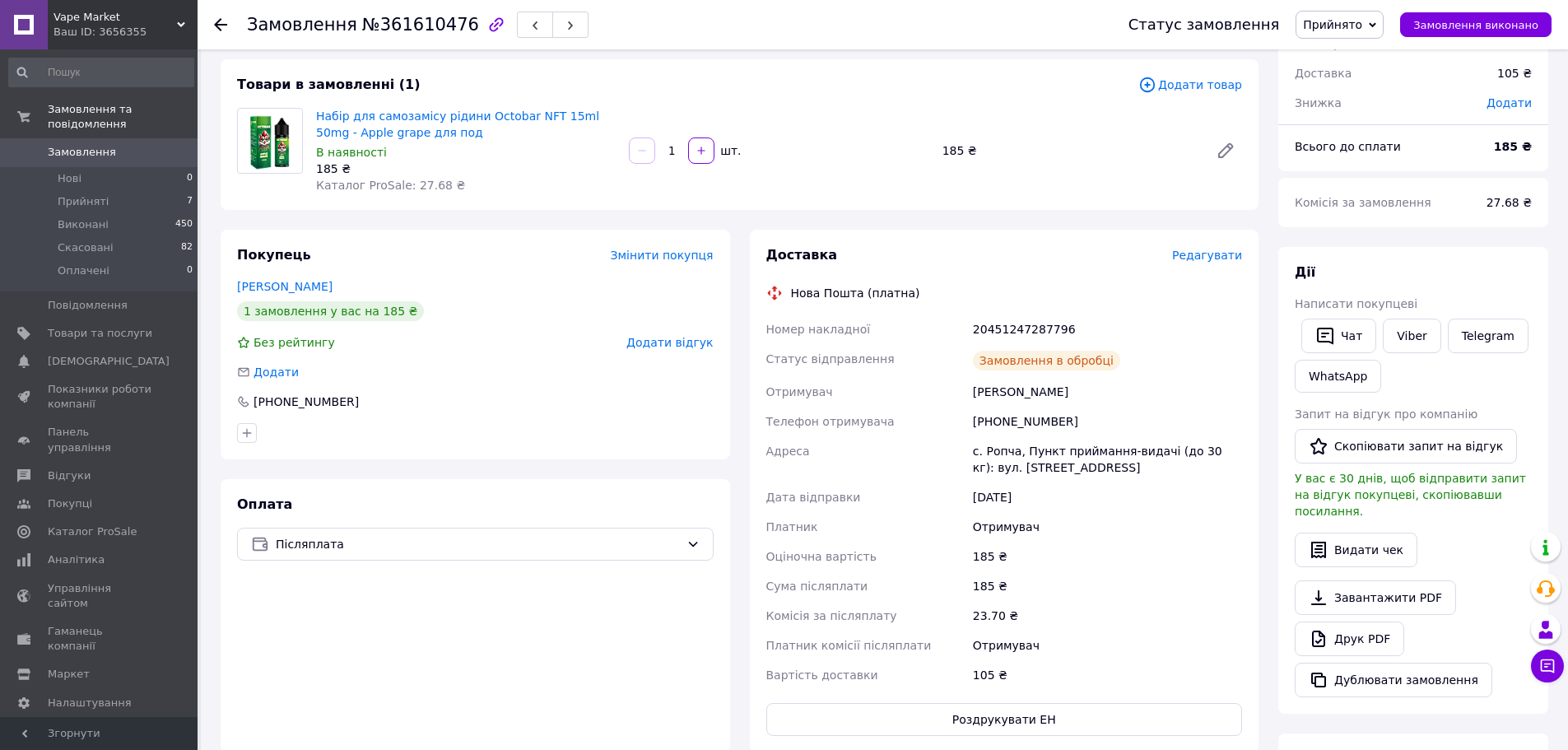
click at [1016, 322] on div "20451247287796" at bounding box center [1107, 329] width 275 height 29
copy div "20451247287796"
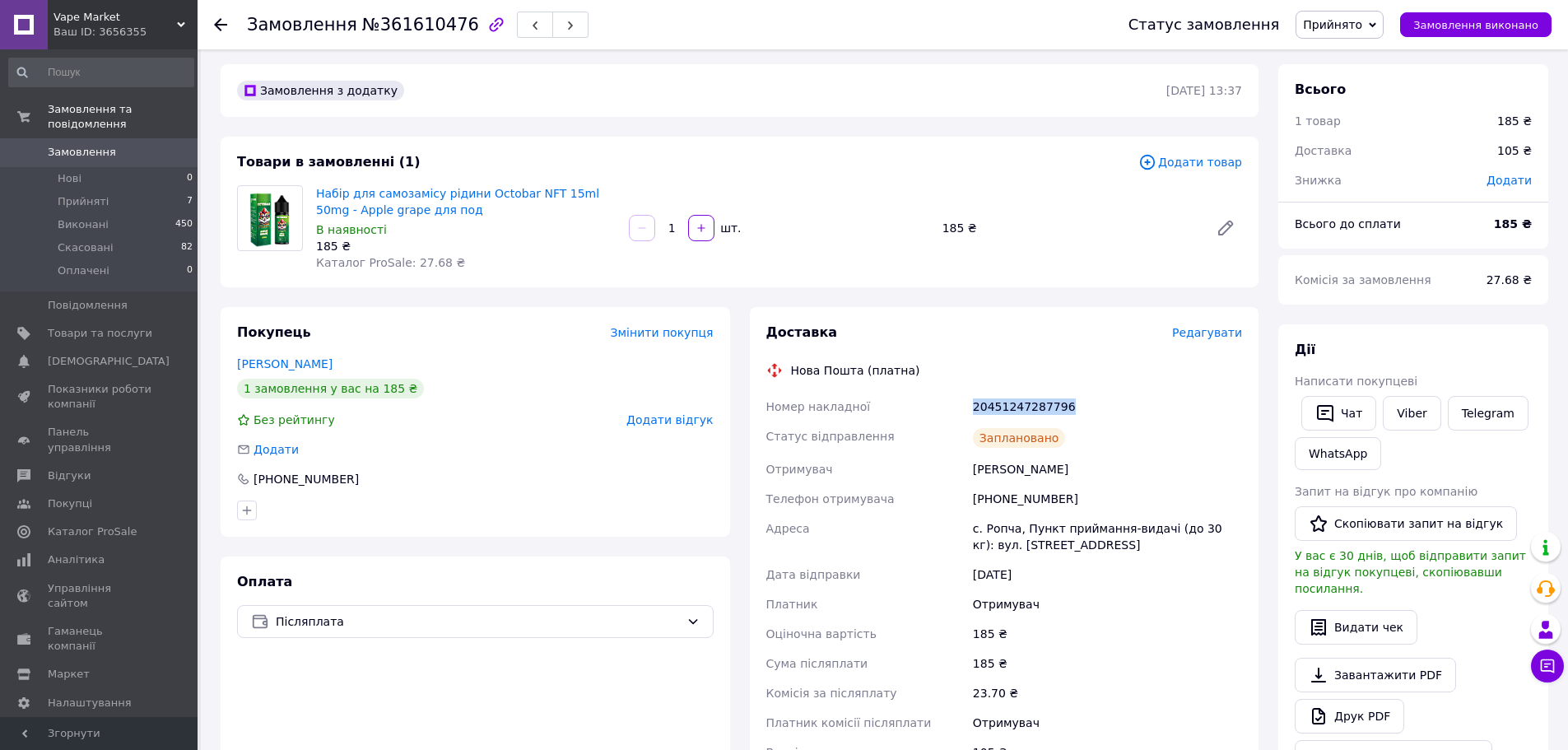
scroll to position [0, 0]
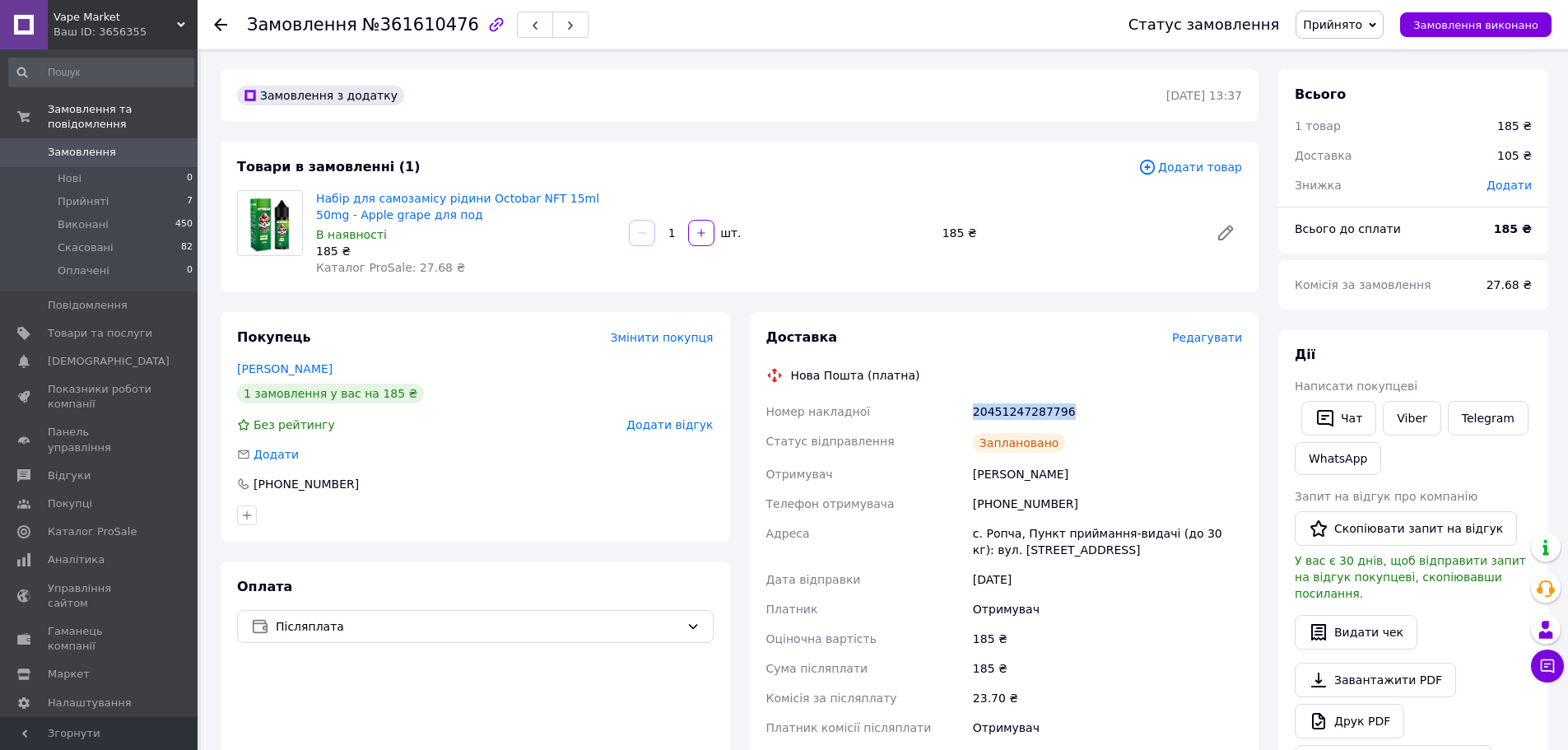
click at [92, 139] on link "Замовлення 0" at bounding box center [101, 152] width 202 height 28
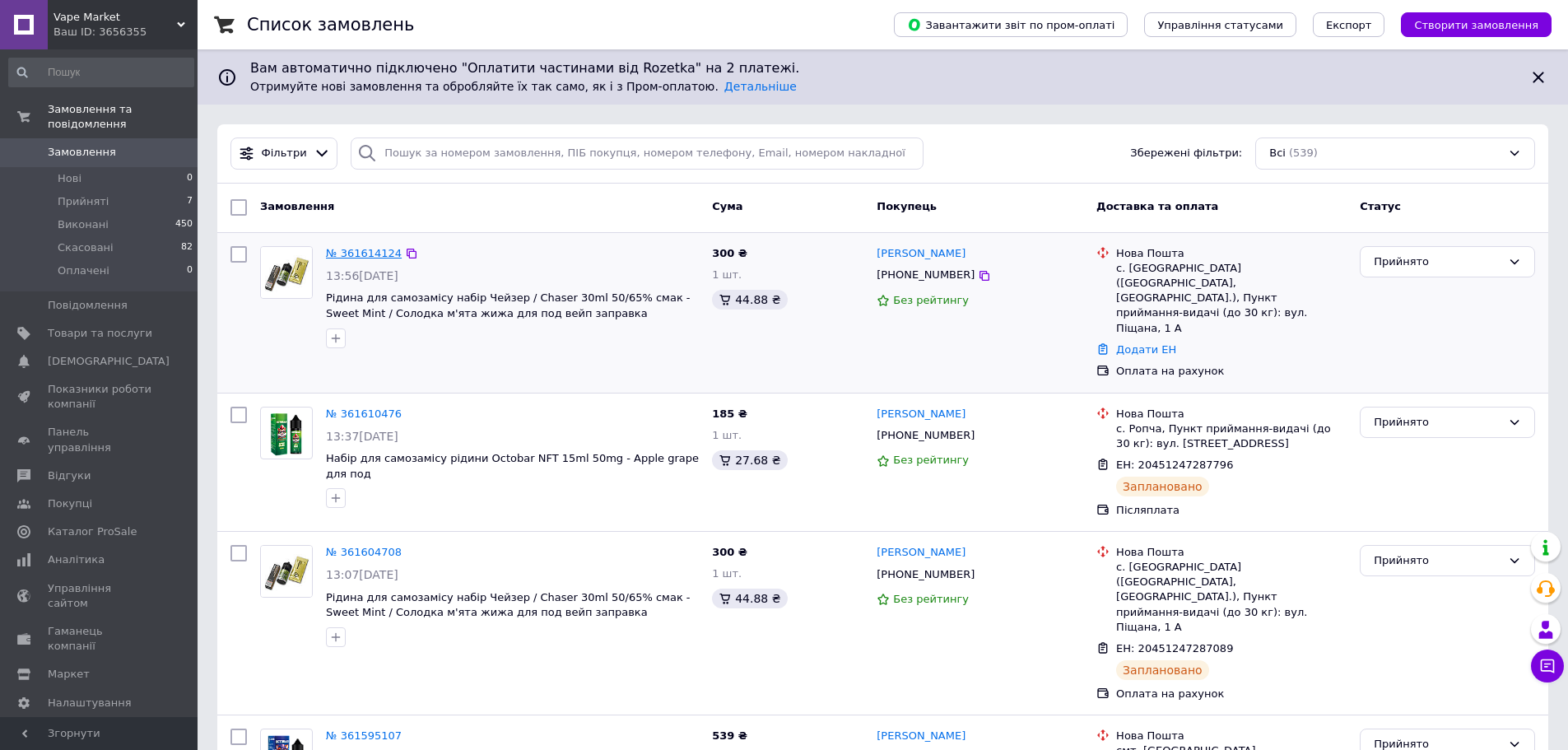
click at [372, 257] on link "№ 361614124" at bounding box center [364, 253] width 76 height 13
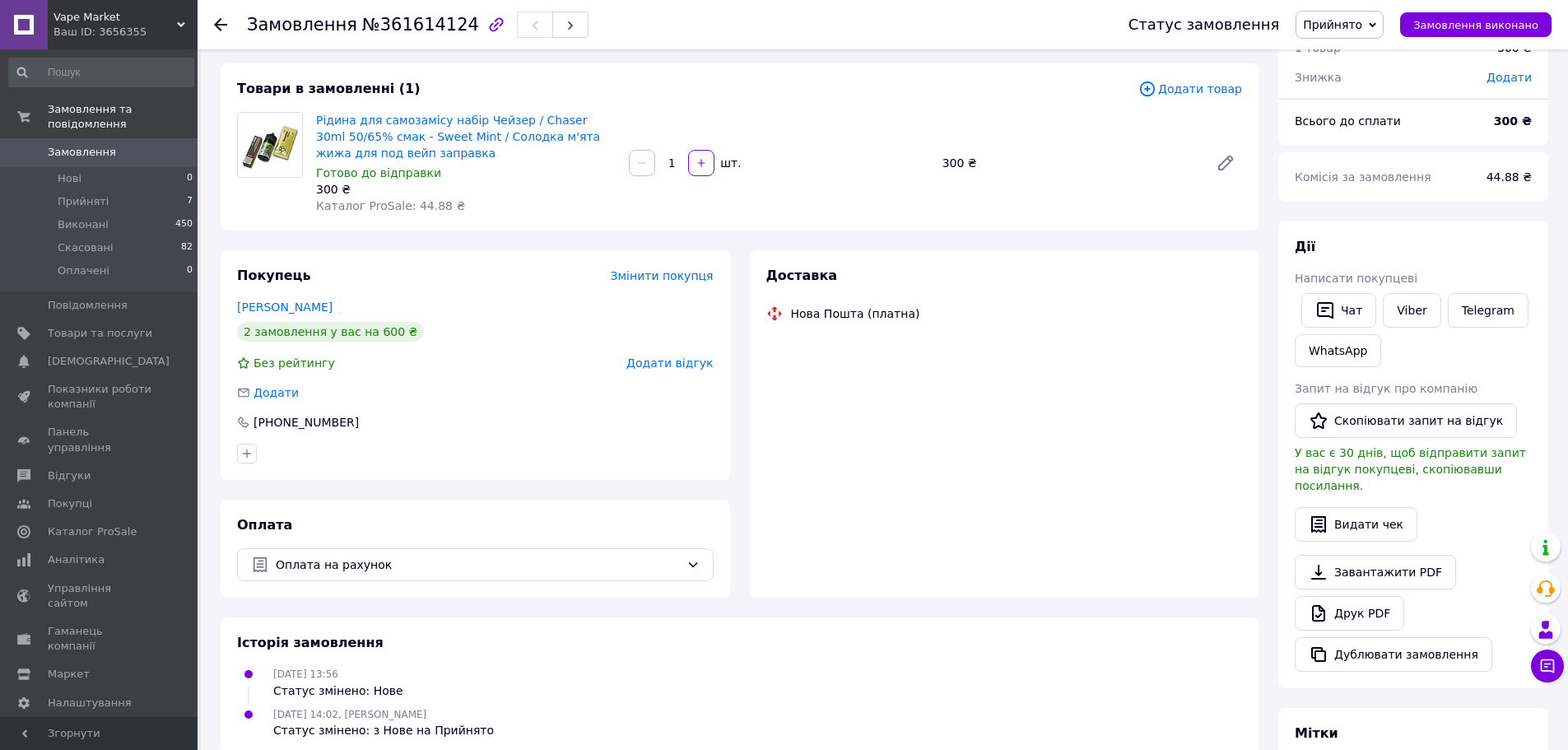
scroll to position [82, 0]
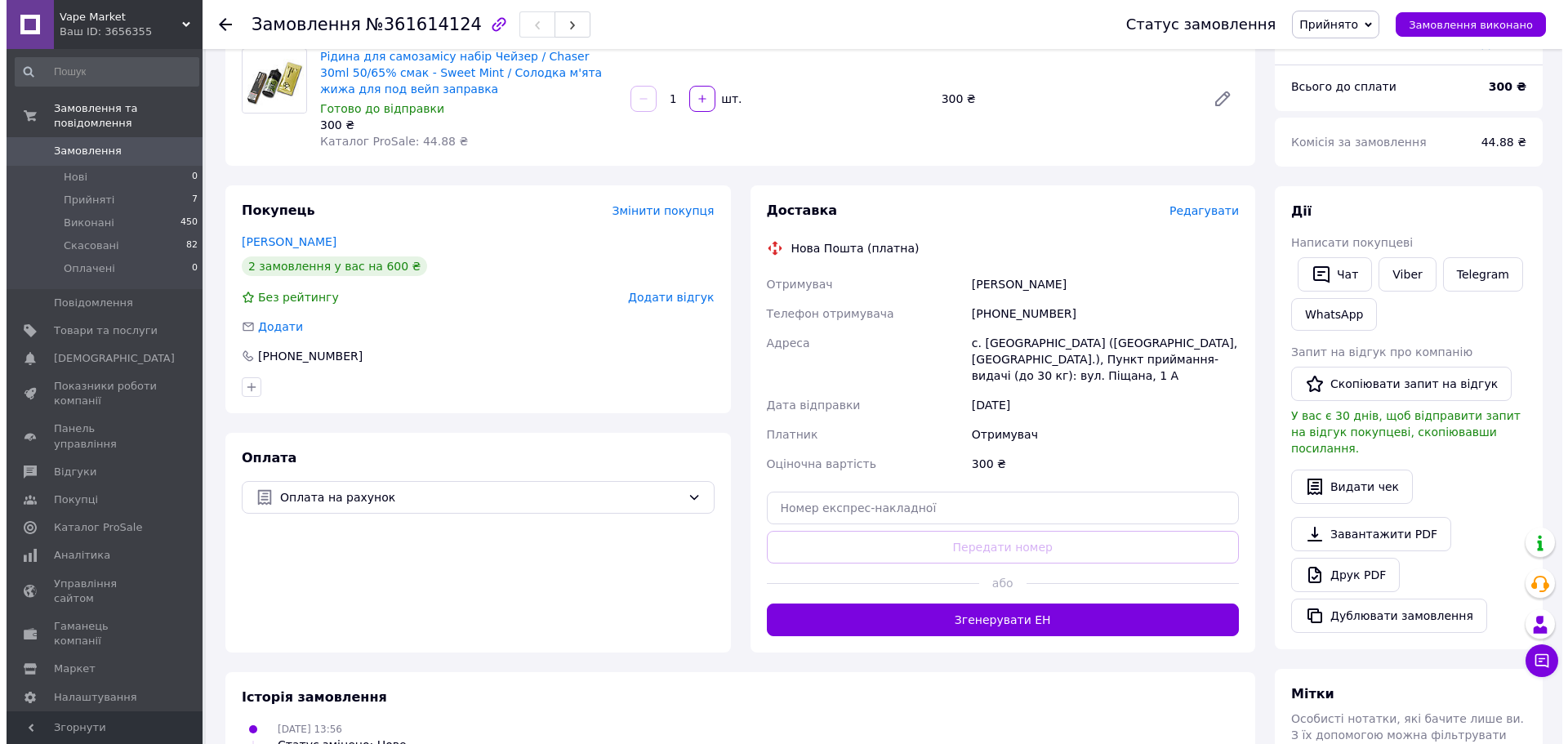
scroll to position [164, 0]
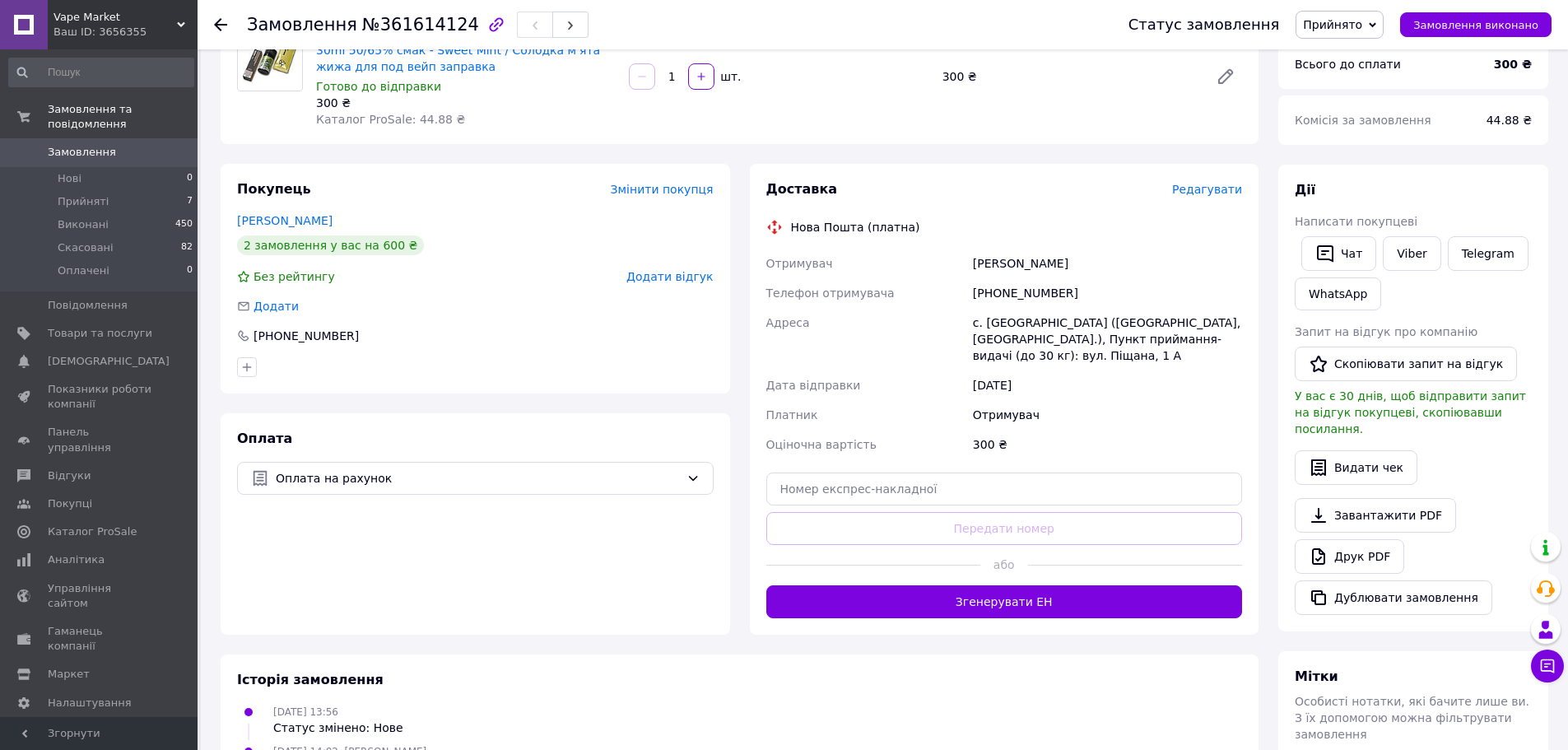
click at [1004, 612] on button "Згенерувати ЕН" at bounding box center [1005, 603] width 476 height 33
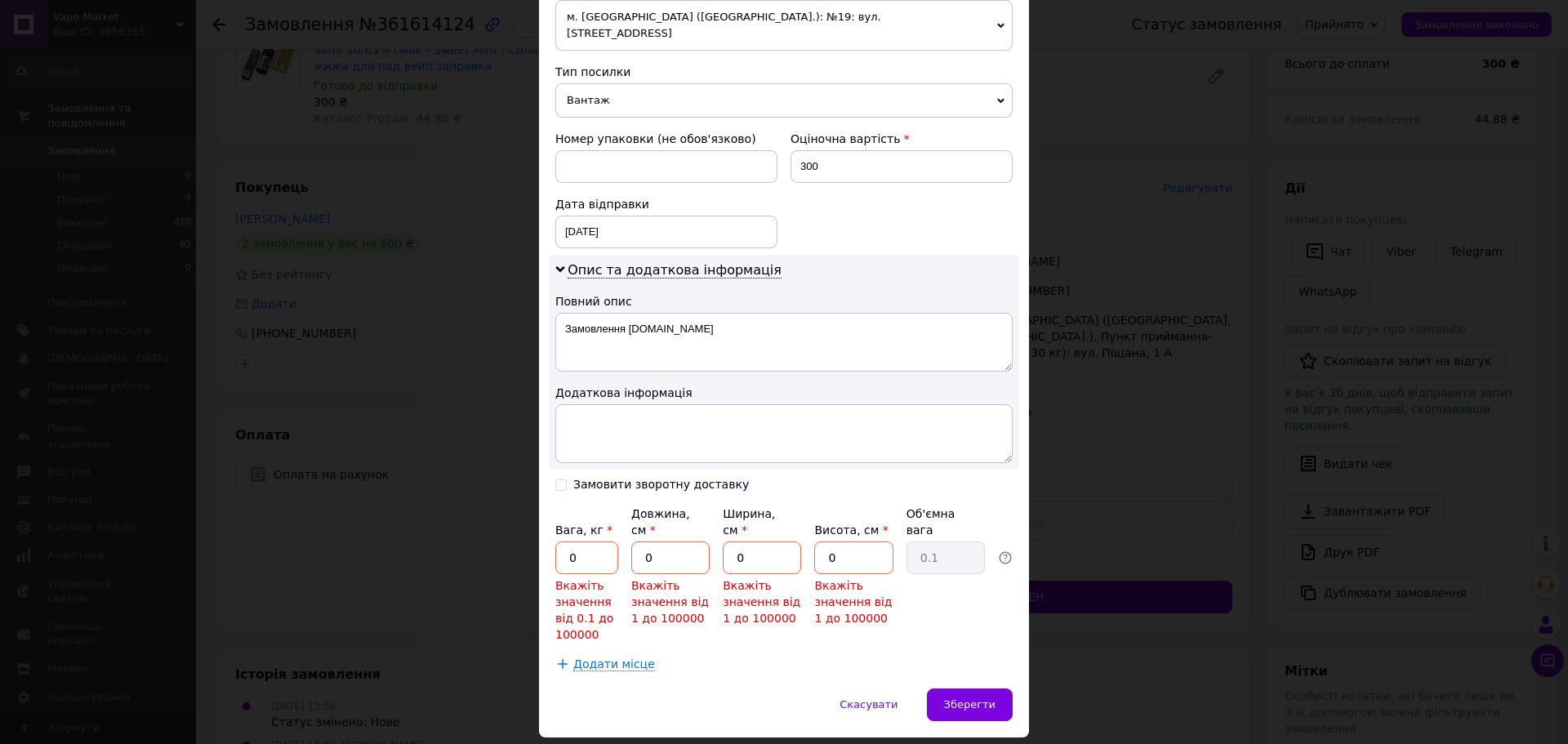
scroll to position [622, 0]
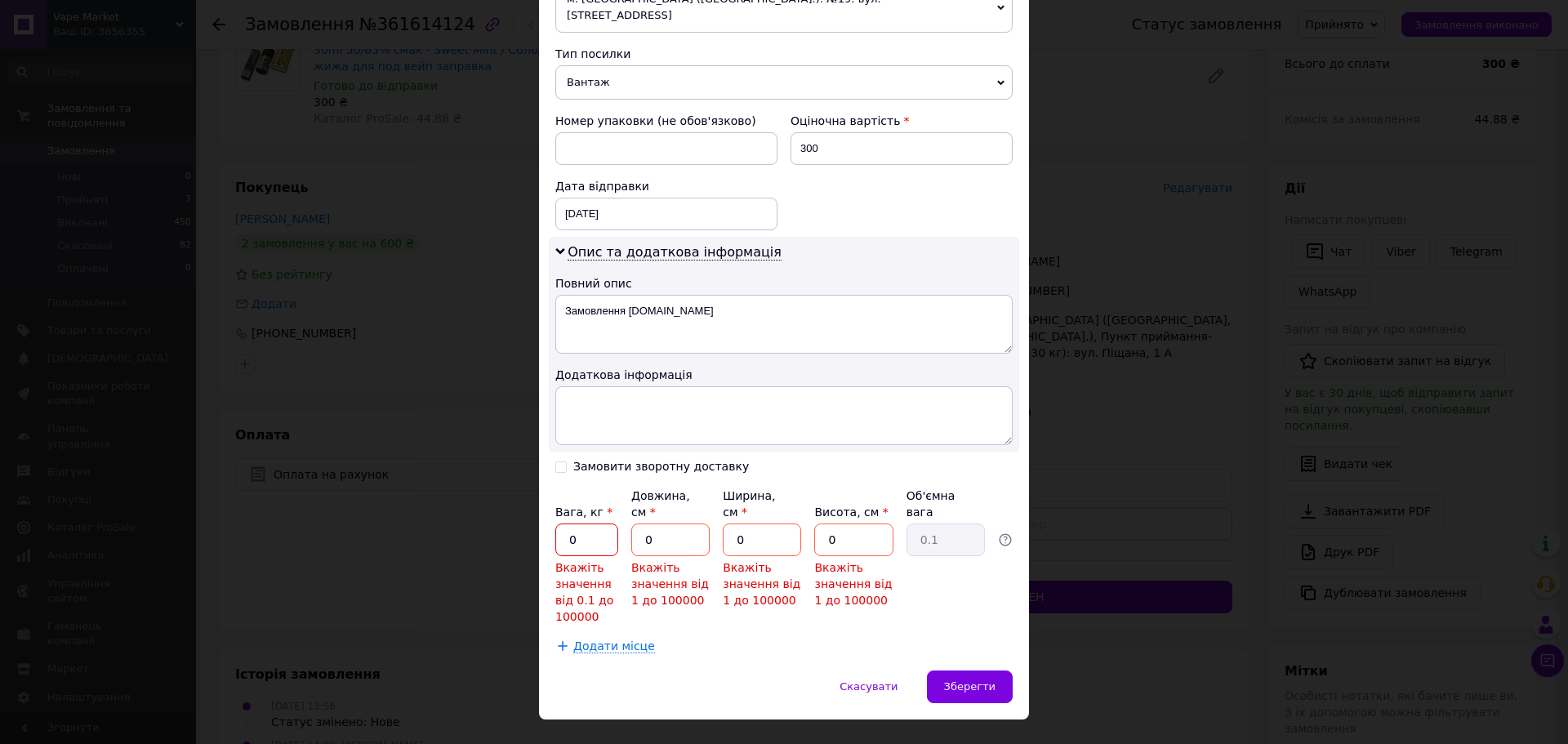
click at [598, 523] on input "0" at bounding box center [586, 540] width 63 height 33
type input "0.5"
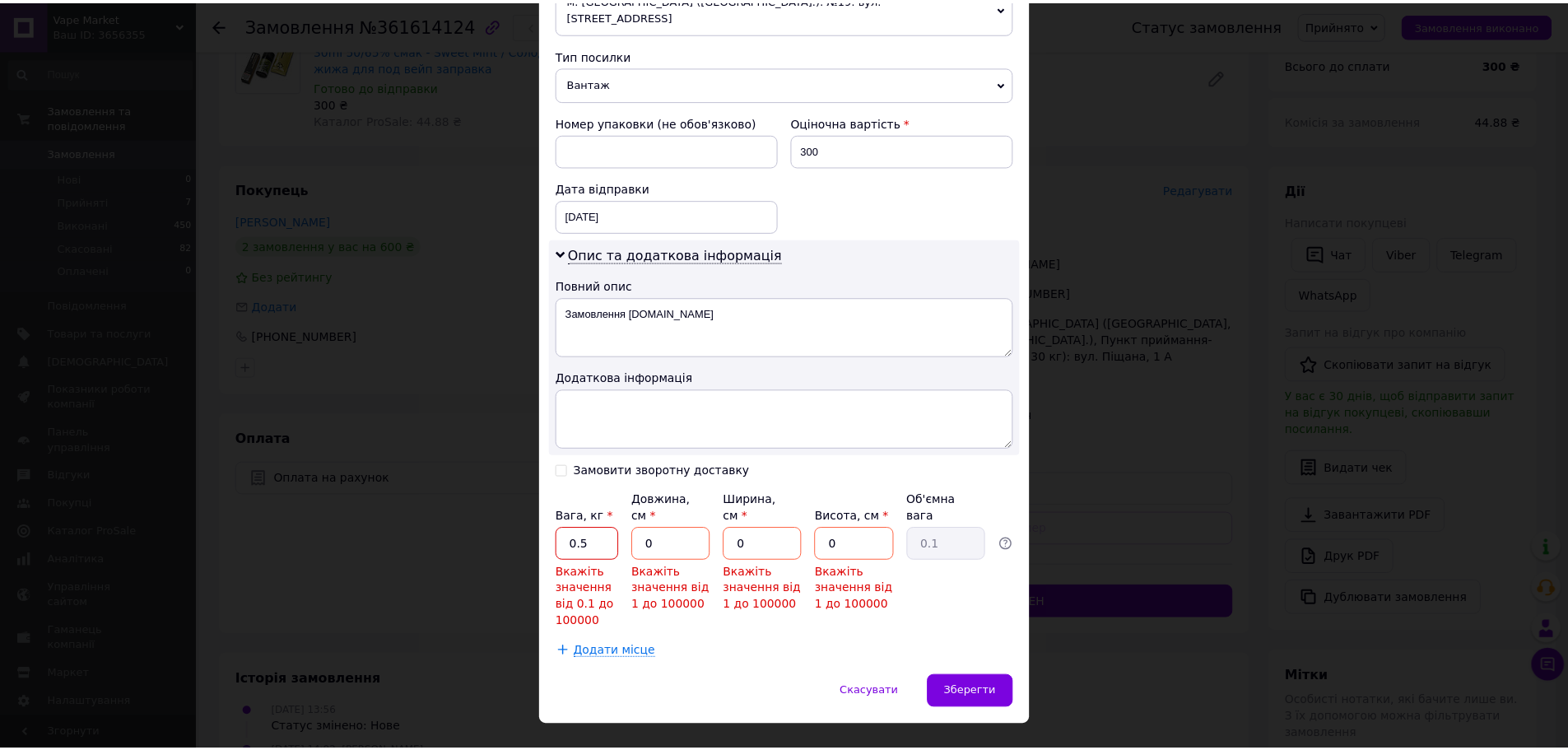
scroll to position [558, 0]
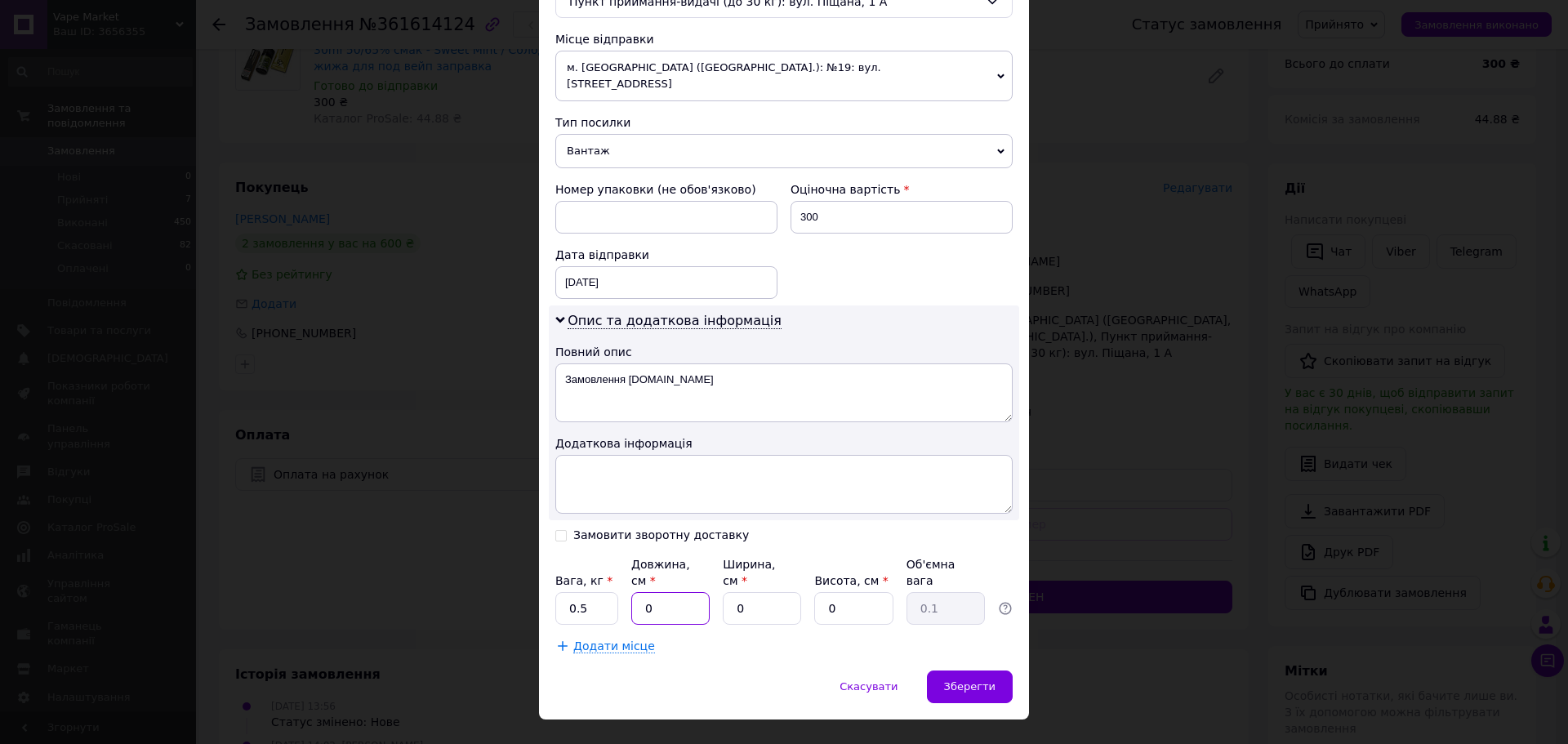
drag, startPoint x: 664, startPoint y: 575, endPoint x: 634, endPoint y: 574, distance: 30.0
click at [640, 592] on input "0" at bounding box center [670, 608] width 78 height 33
type input "5"
click at [692, 571] on div "Вага, кг * 0.5 Довжина, см * 5 Ширина, см * 0 Висота, см * 0 Об'ємна вага 0.1" at bounding box center [784, 590] width 457 height 69
type input "5"
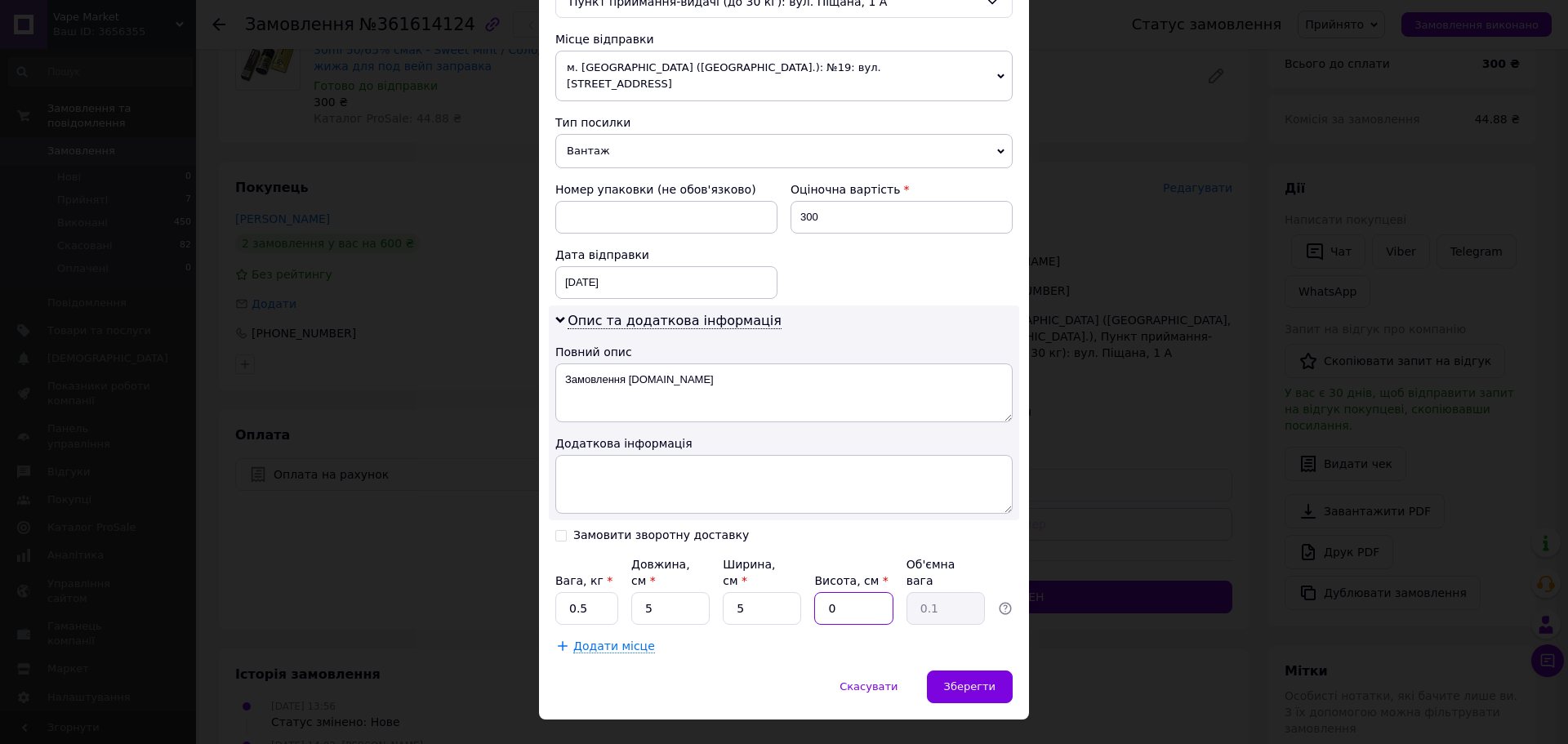
drag, startPoint x: 825, startPoint y: 575, endPoint x: 788, endPoint y: 575, distance: 37.0
click at [798, 575] on div "Вага, кг * 0.5 Довжина, см * 5 Ширина, см * 5 Висота, см * 0 Об'ємна вага 0.1" at bounding box center [784, 590] width 457 height 69
type input "5"
click at [969, 670] on div "Зберегти" at bounding box center [969, 687] width 86 height 33
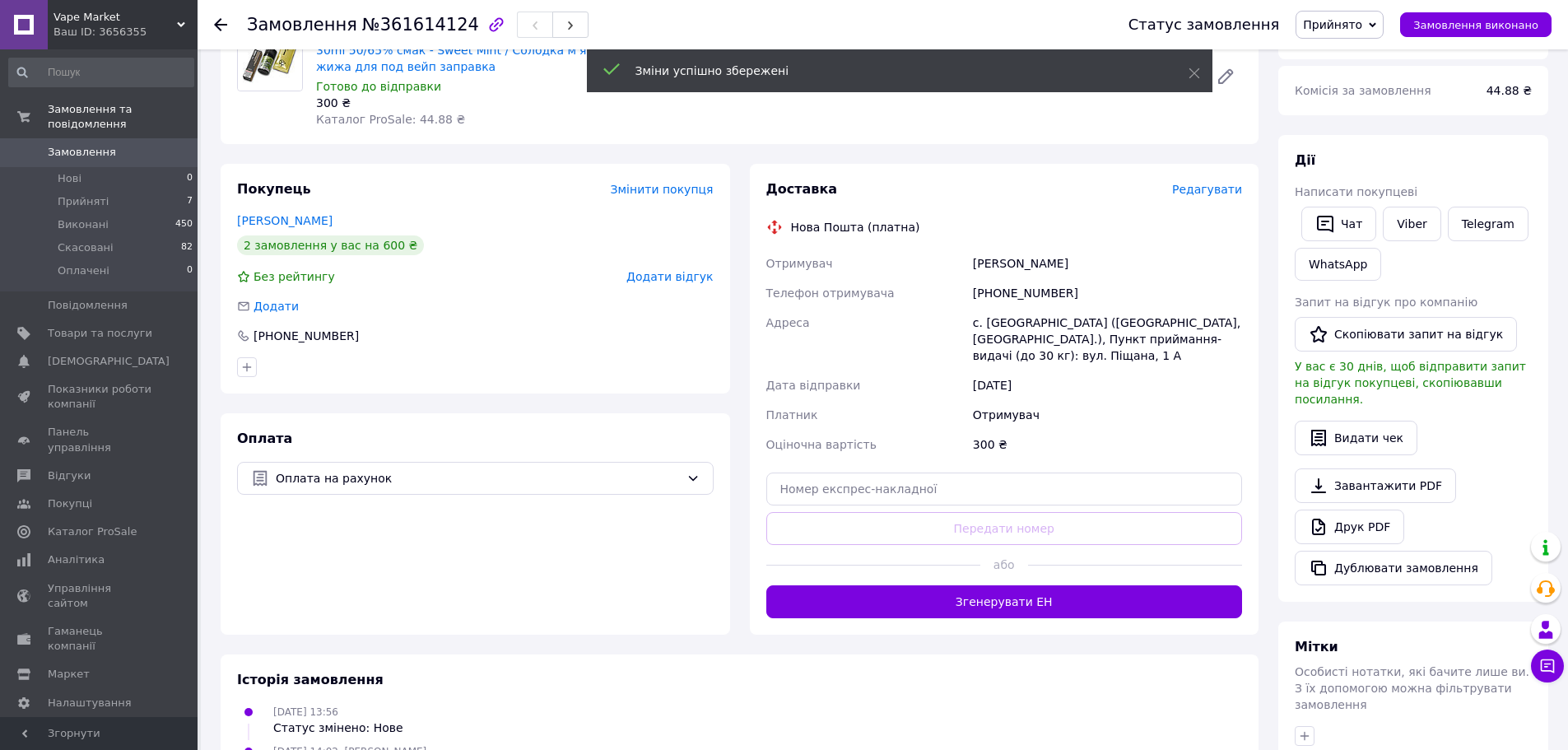
click at [1011, 597] on button "Згенерувати ЕН" at bounding box center [1005, 603] width 476 height 33
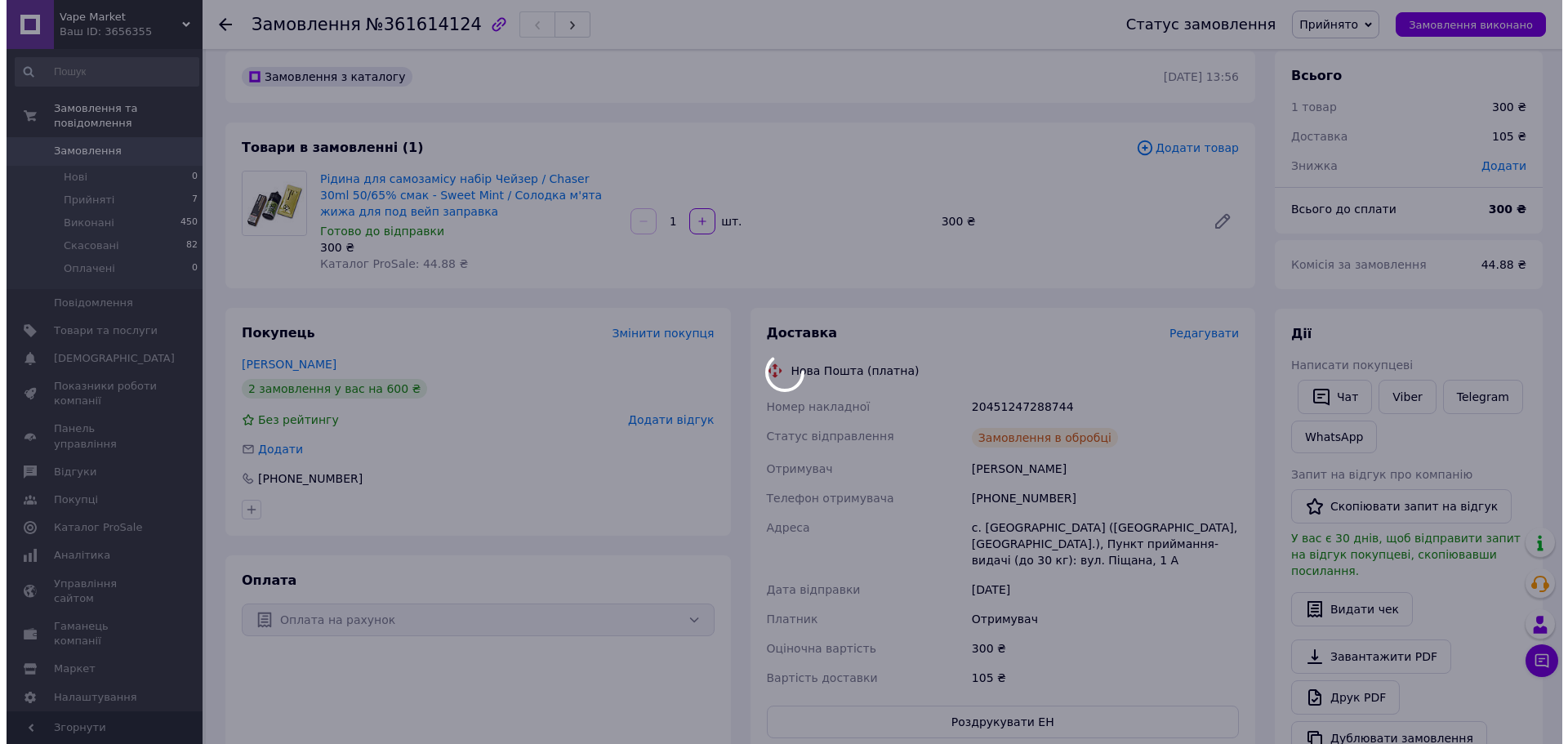
scroll to position [0, 0]
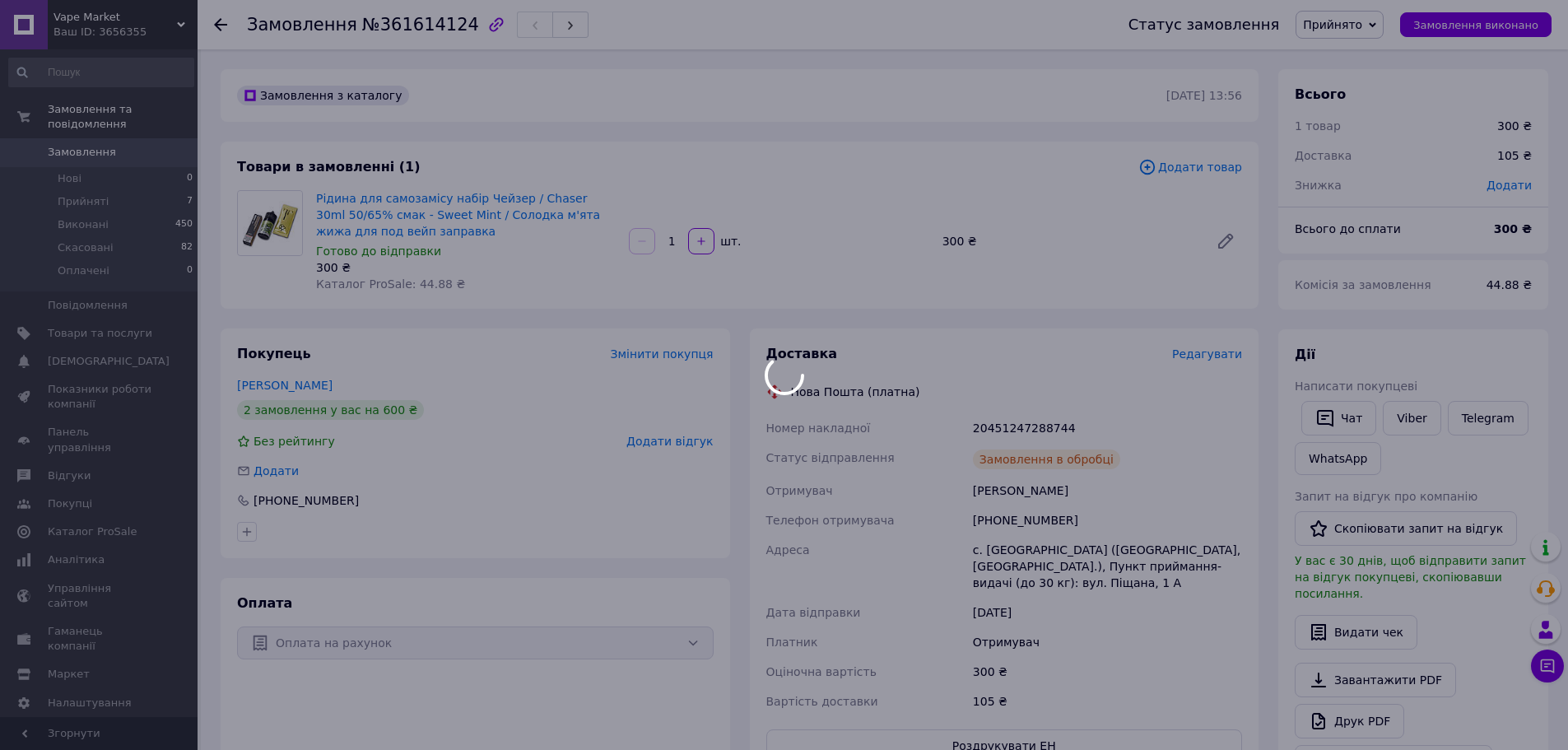
click at [1007, 426] on div at bounding box center [784, 375] width 1568 height 750
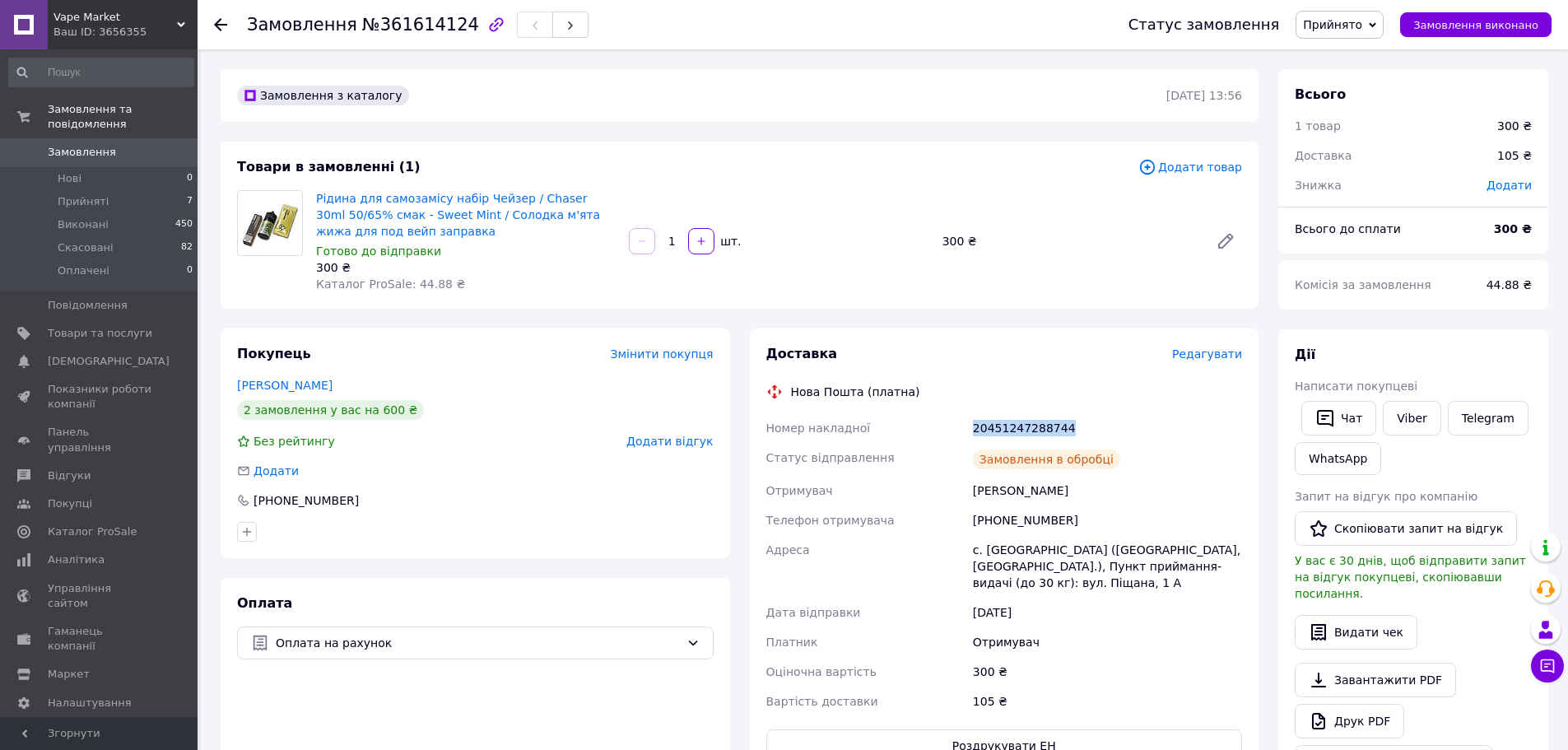
click at [1007, 426] on div "20451247288744" at bounding box center [1107, 428] width 275 height 29
copy div "20451247288744"
click at [144, 139] on link "Замовлення 0" at bounding box center [101, 152] width 202 height 28
